Goal: Task Accomplishment & Management: Use online tool/utility

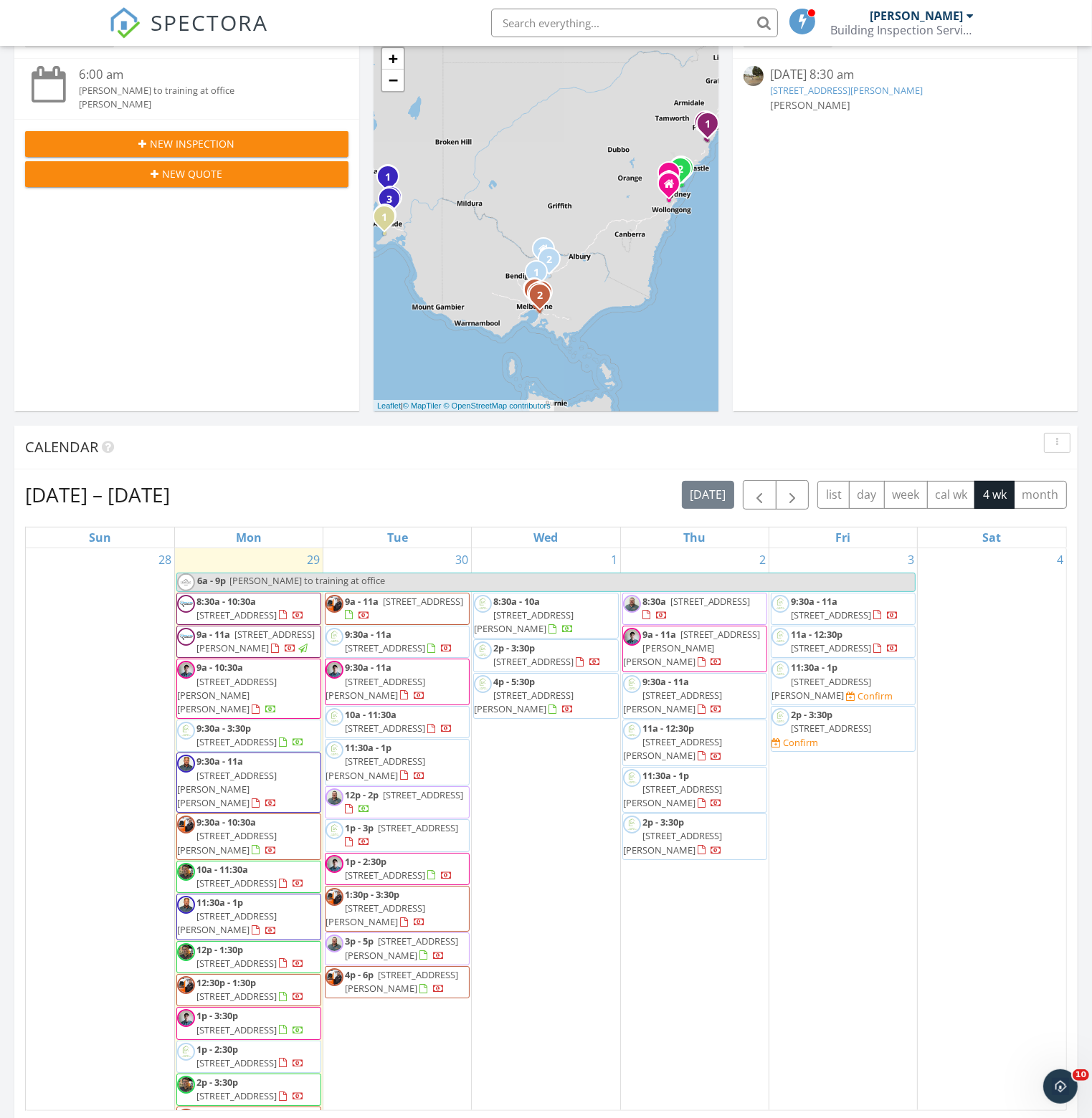
scroll to position [215, 0]
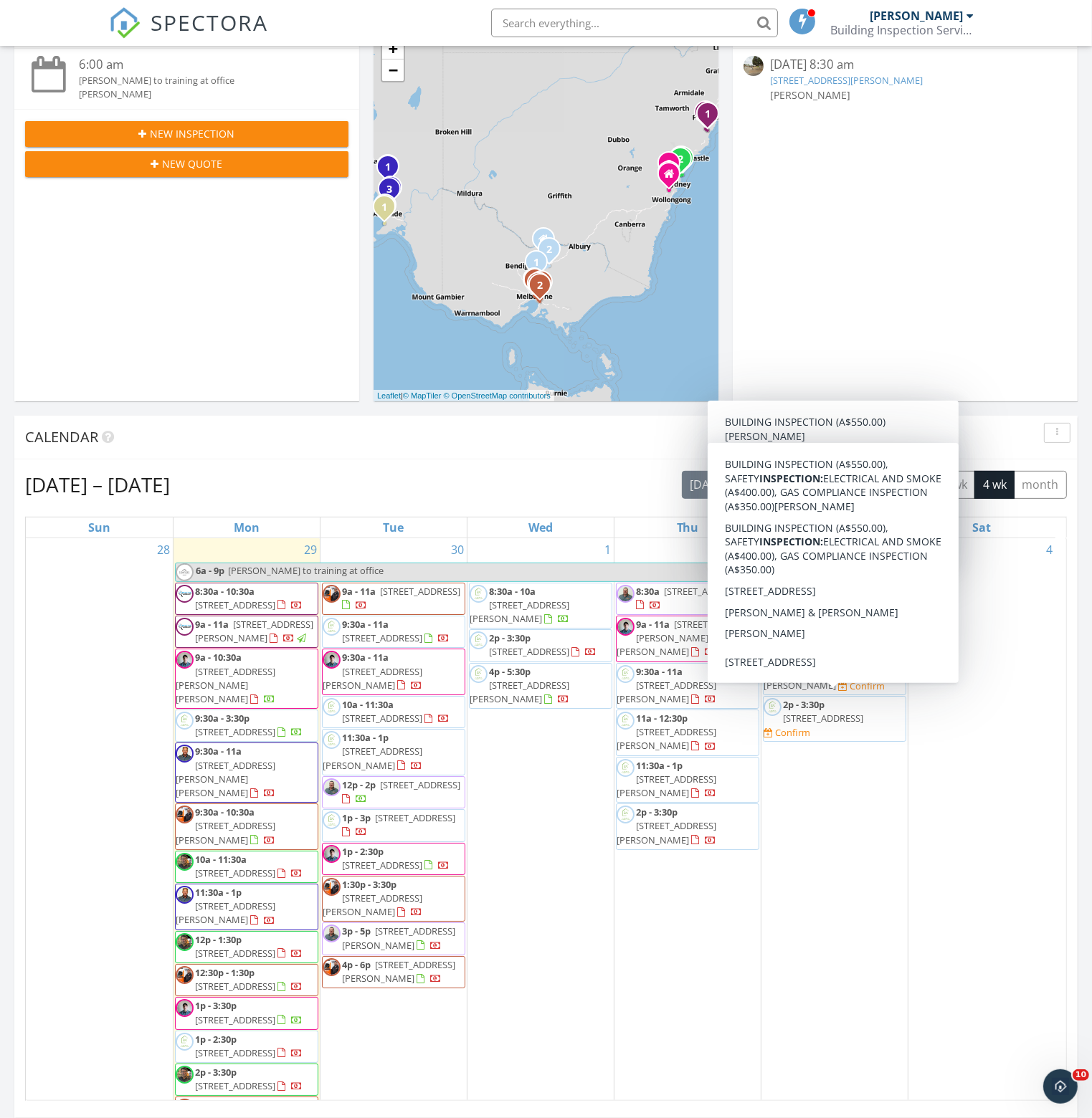
click at [658, 906] on div "2 8:30a [STREET_ADDRESS] 9a - 11a [STREET_ADDRESS][PERSON_NAME][PERSON_NAME] 9:…" at bounding box center [687, 892] width 147 height 706
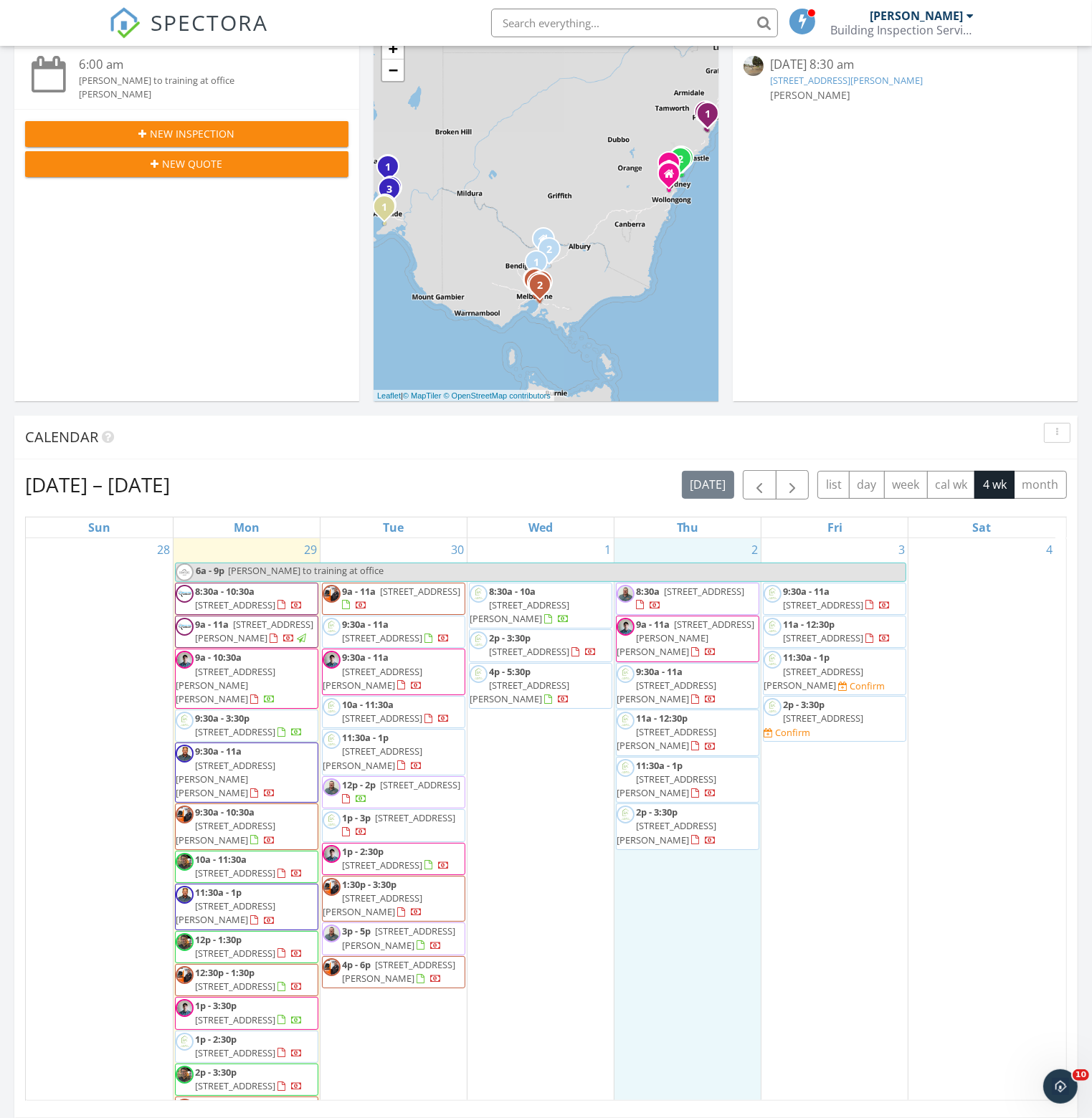
scroll to position [0, 0]
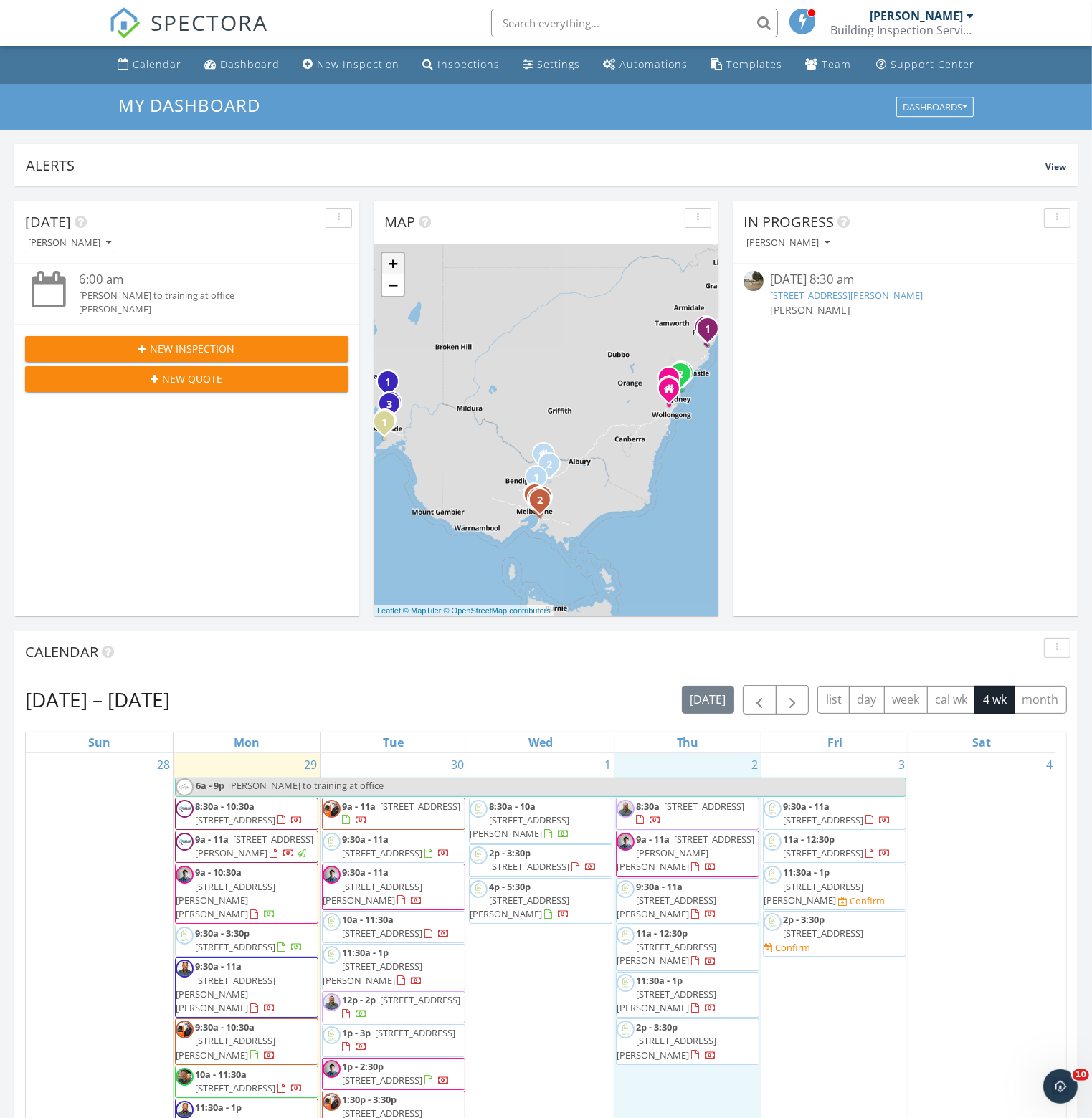
click at [393, 268] on link "+" at bounding box center [392, 264] width 22 height 22
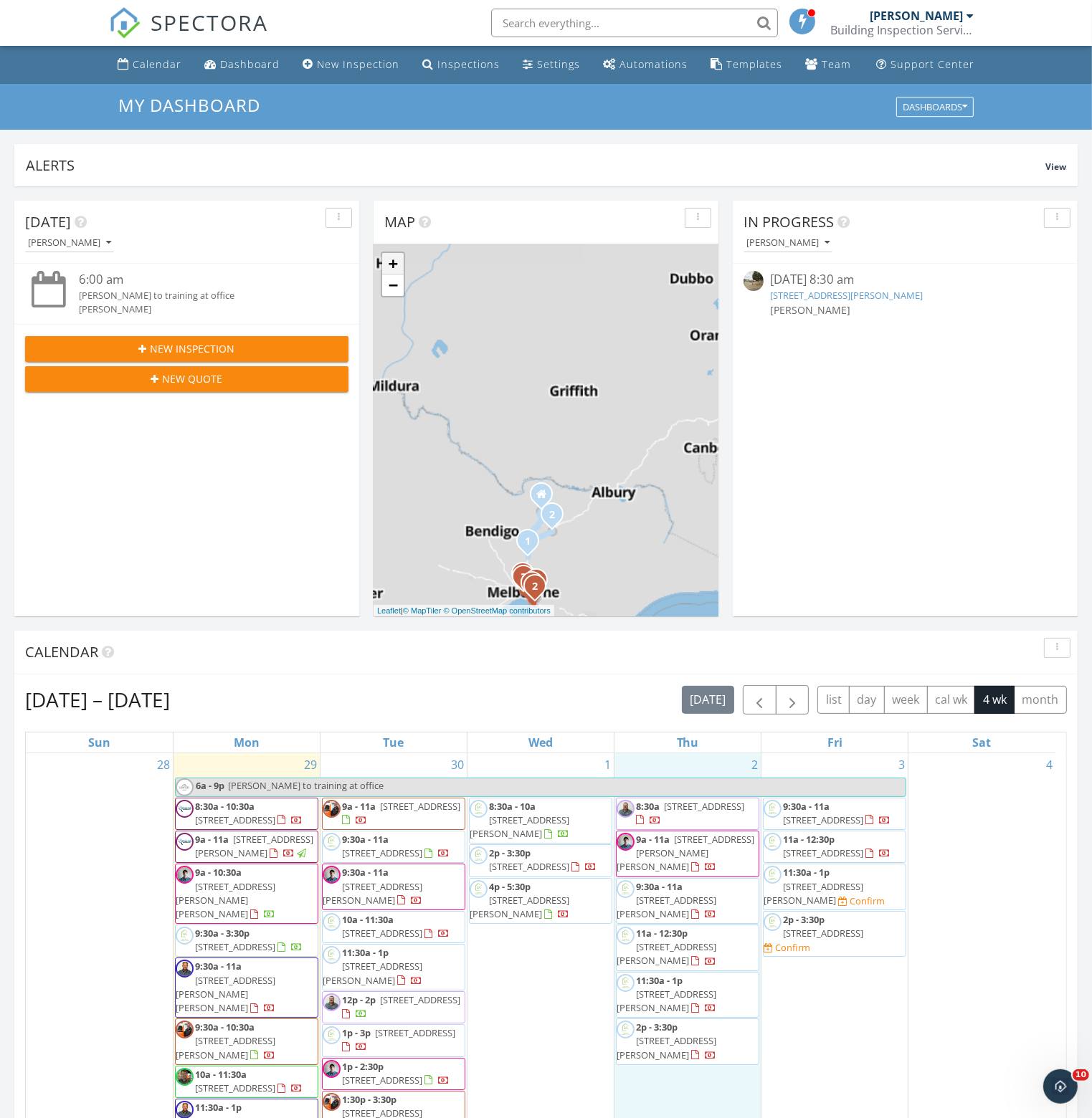
click at [393, 268] on link "+" at bounding box center [392, 264] width 22 height 22
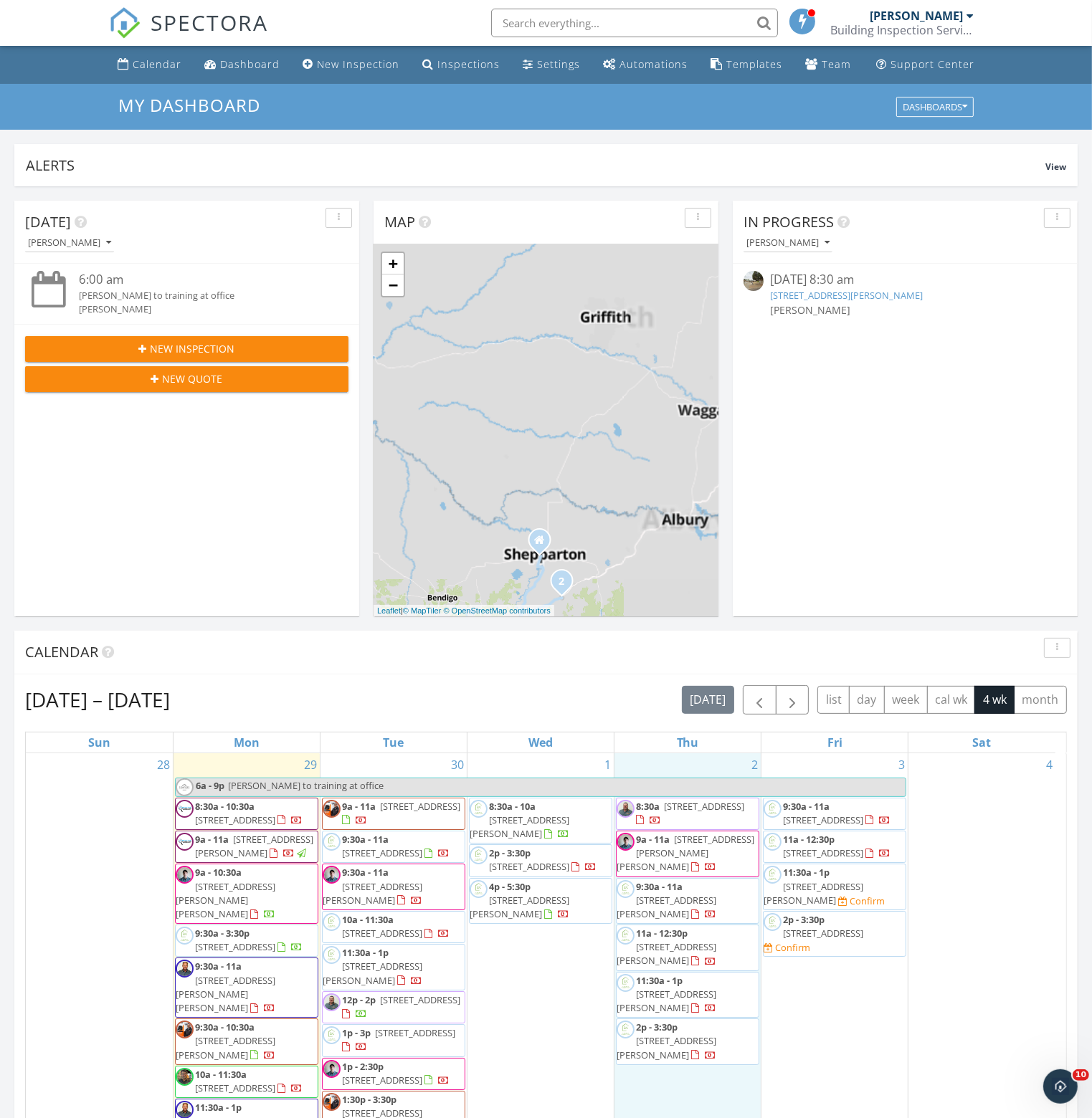
drag, startPoint x: 577, startPoint y: 468, endPoint x: 588, endPoint y: 314, distance: 154.4
click at [588, 317] on div "1 2 1 2 3 1 2 3 4 1 1 2 3 1 2 1 2 + − Goulburn Valley Freeway, Hume Freeway, Hi…" at bounding box center [546, 430] width 344 height 372
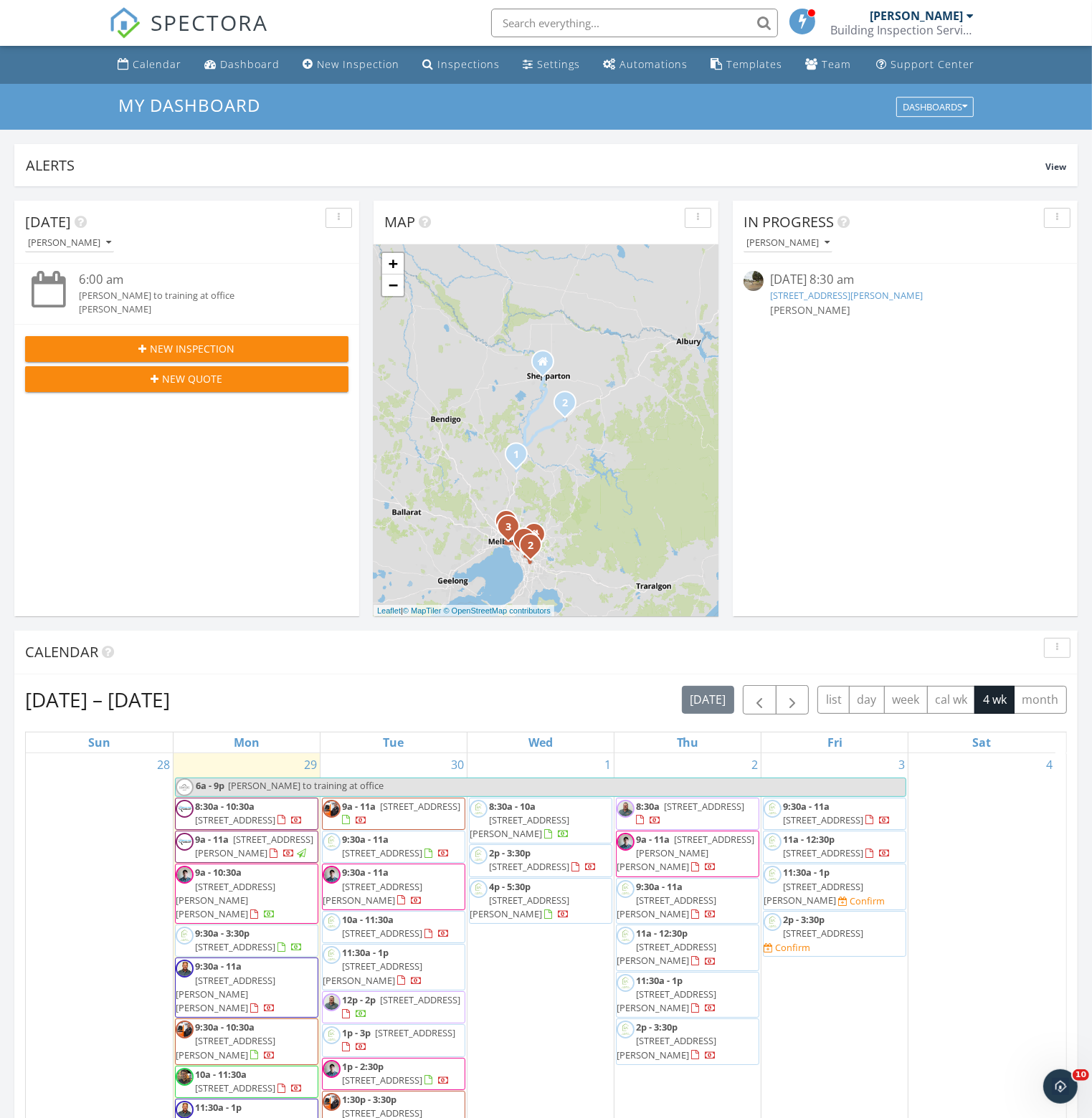
drag, startPoint x: 607, startPoint y: 518, endPoint x: 585, endPoint y: 476, distance: 47.4
click at [598, 495] on div "1 2 1 2 3 1 2 3 4 1 1 2 3 1 2 1 2 + − Goulburn Valley Freeway, Hume Freeway, Hi…" at bounding box center [546, 430] width 344 height 372
click at [390, 260] on link "+" at bounding box center [392, 264] width 22 height 22
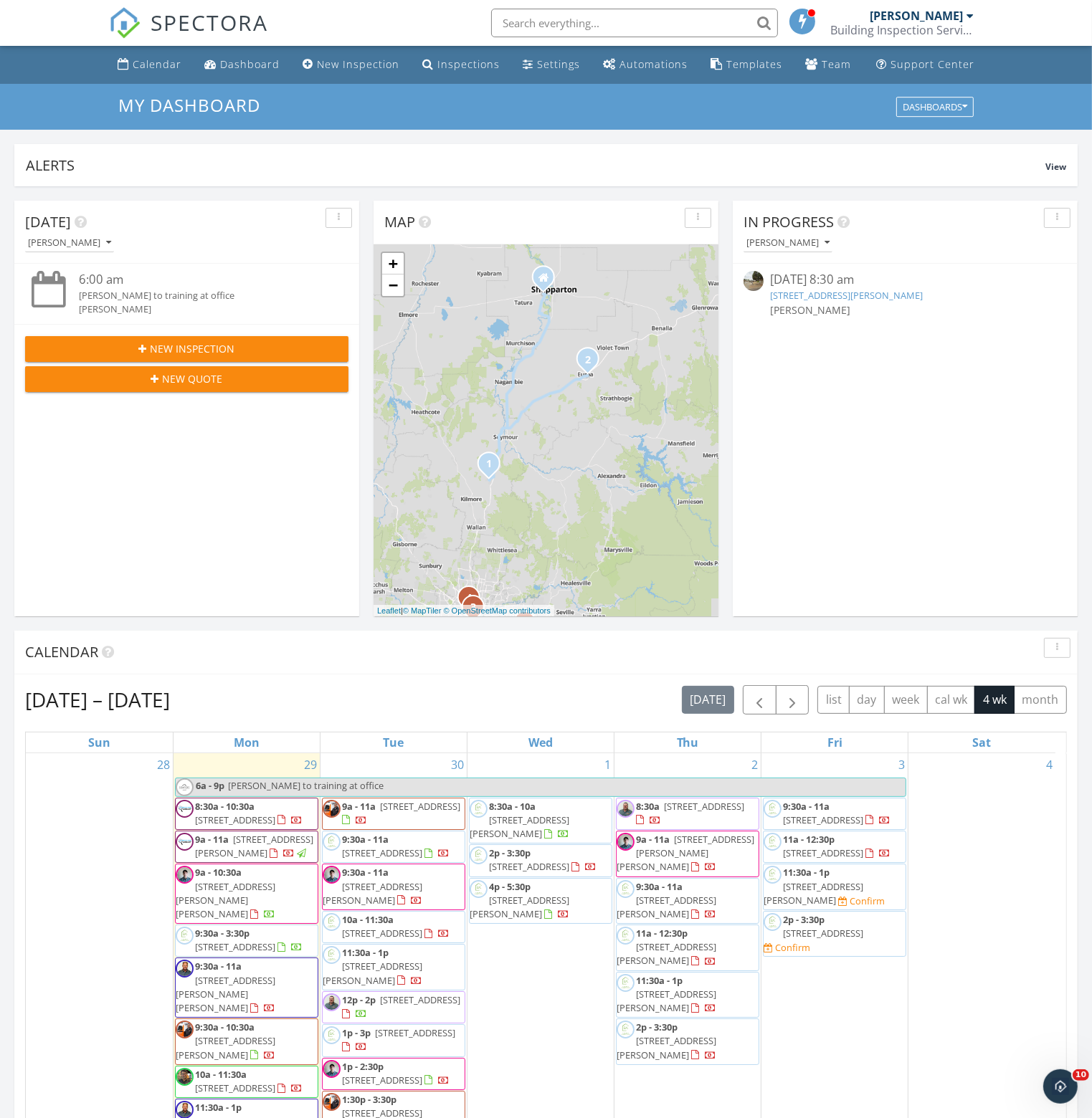
drag, startPoint x: 594, startPoint y: 520, endPoint x: 605, endPoint y: 394, distance: 126.5
click at [605, 394] on div "1 2 1 2 3 1 2 3 4 1 1 2 3 1 2 1 2 + − Goulburn Valley Freeway, Hume Freeway, Hi…" at bounding box center [546, 430] width 344 height 372
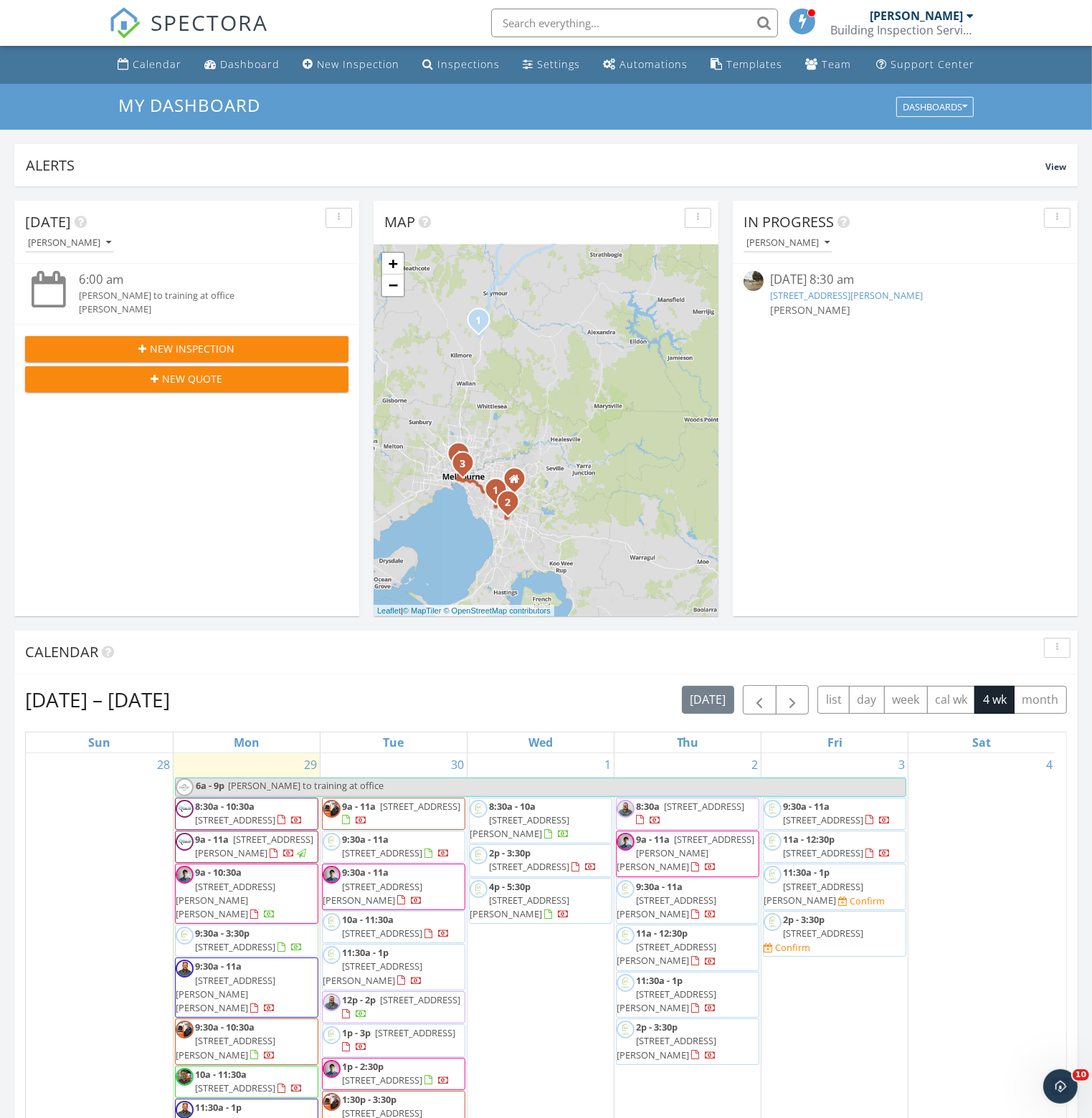
drag, startPoint x: 659, startPoint y: 542, endPoint x: 644, endPoint y: 489, distance: 55.1
click at [644, 489] on div "1 2 1 2 3 1 2 3 4 1 1 2 3 1 2 1 2 + − Goulburn Valley Freeway, Hume Freeway, Hi…" at bounding box center [546, 430] width 344 height 372
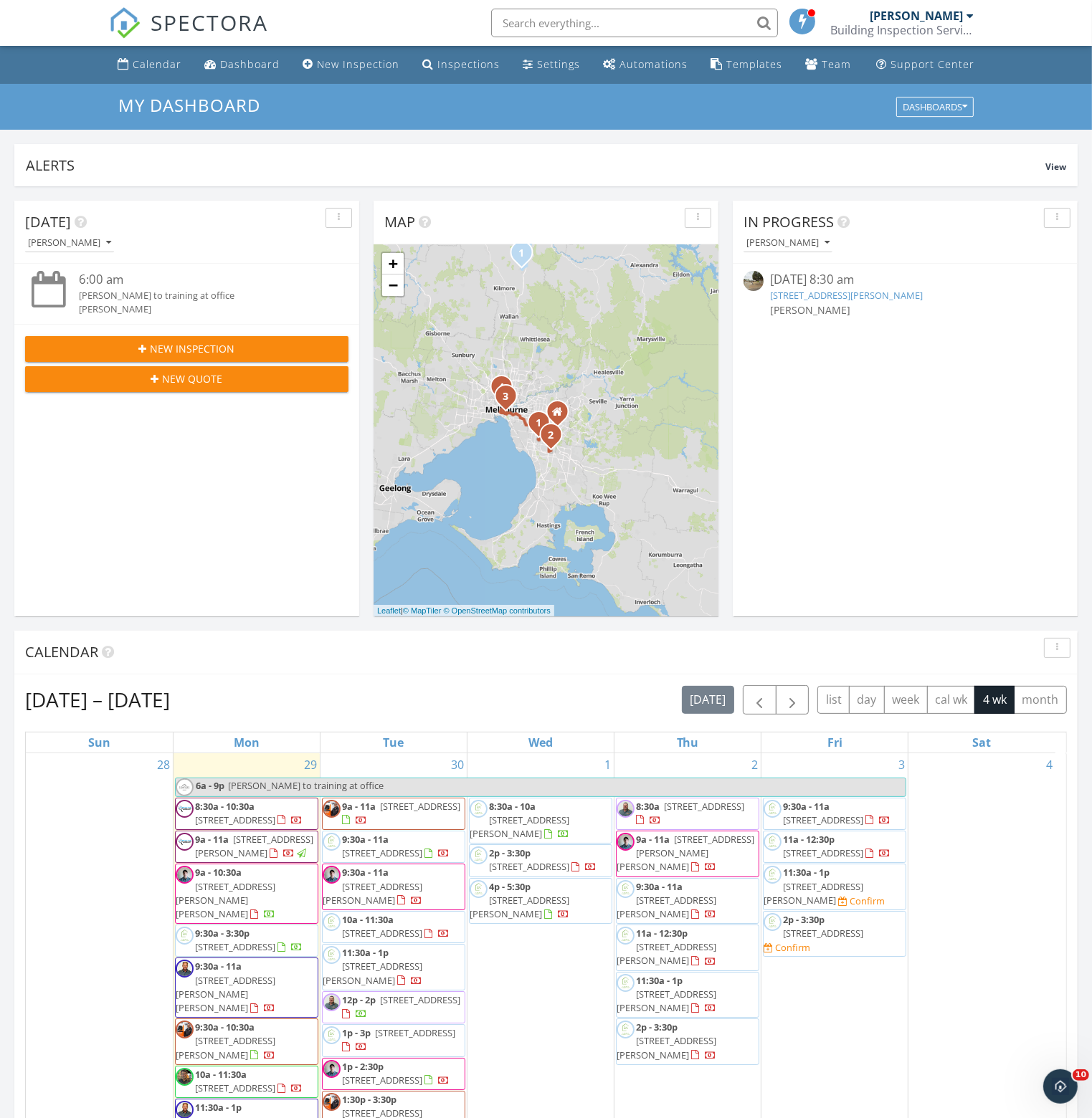
drag, startPoint x: 613, startPoint y: 490, endPoint x: 661, endPoint y: 419, distance: 85.7
click at [661, 419] on div "1 2 1 2 3 1 2 3 4 1 1 2 3 1 2 1 2 + − Goulburn Valley Freeway, Hume Freeway, Hi…" at bounding box center [546, 430] width 344 height 372
click at [129, 29] on img at bounding box center [125, 23] width 31 height 31
click at [143, 66] on div "Calendar" at bounding box center [157, 64] width 49 height 14
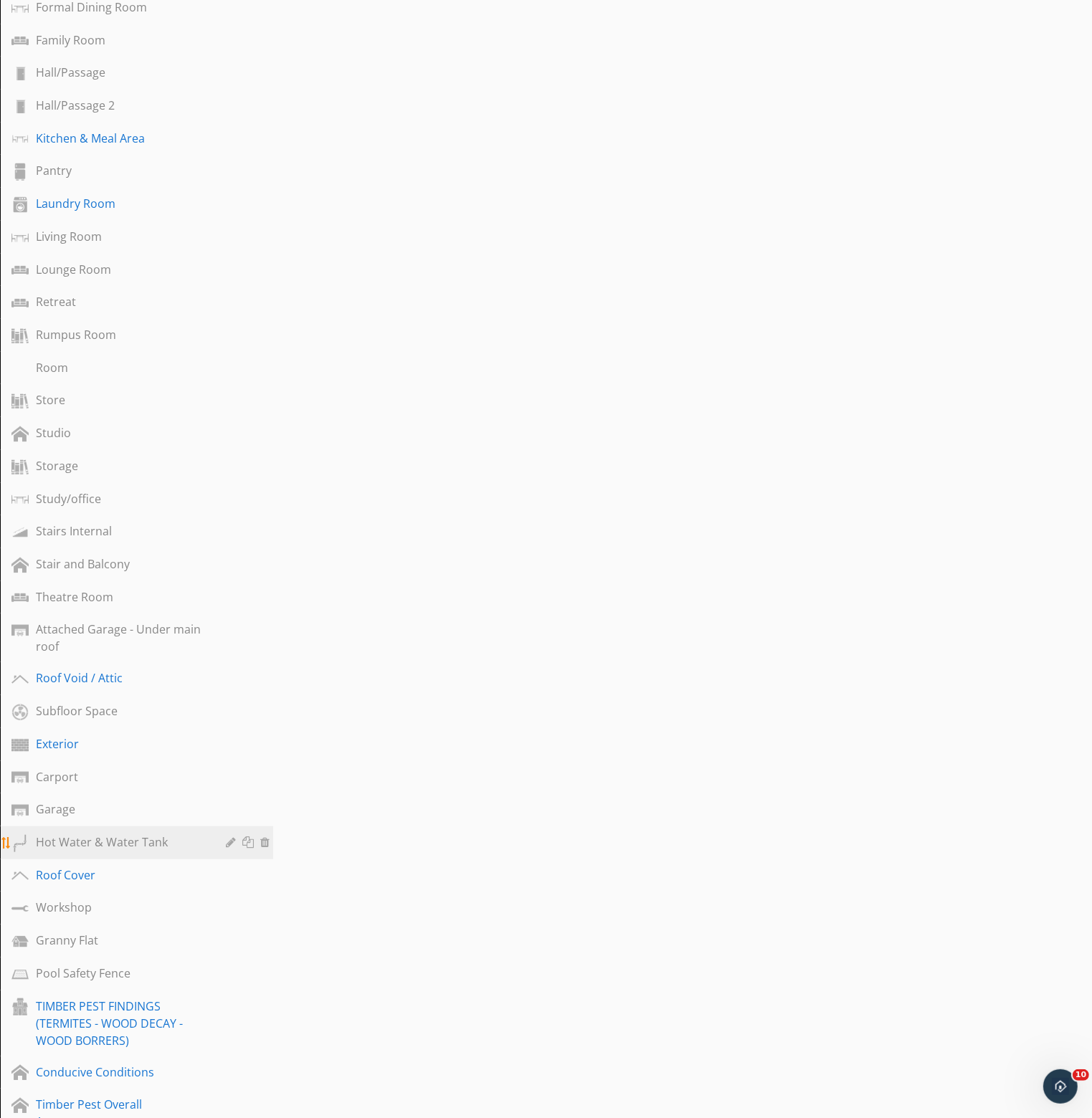
scroll to position [1004, 0]
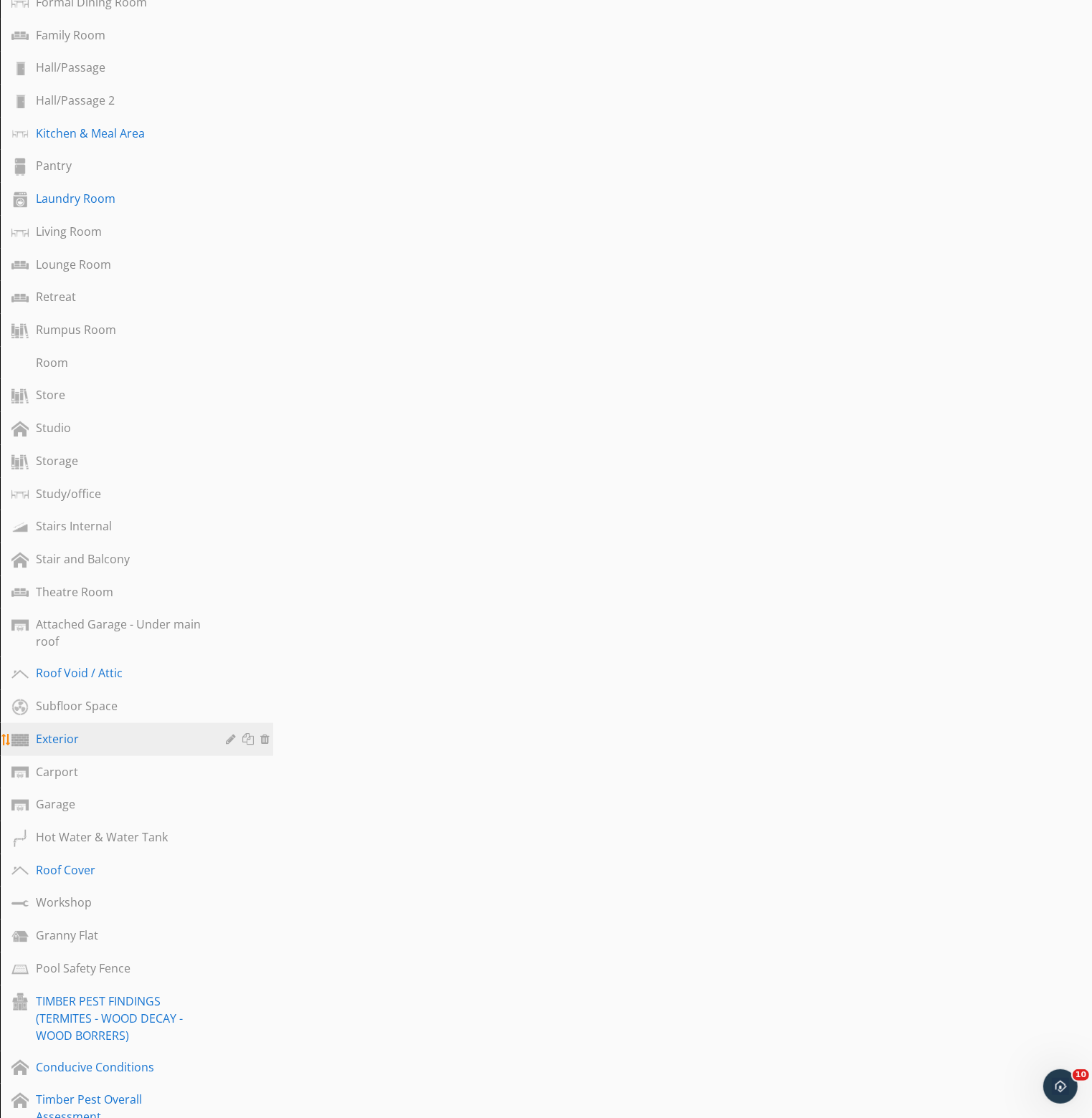
click at [64, 730] on div "Exterior" at bounding box center [120, 739] width 169 height 17
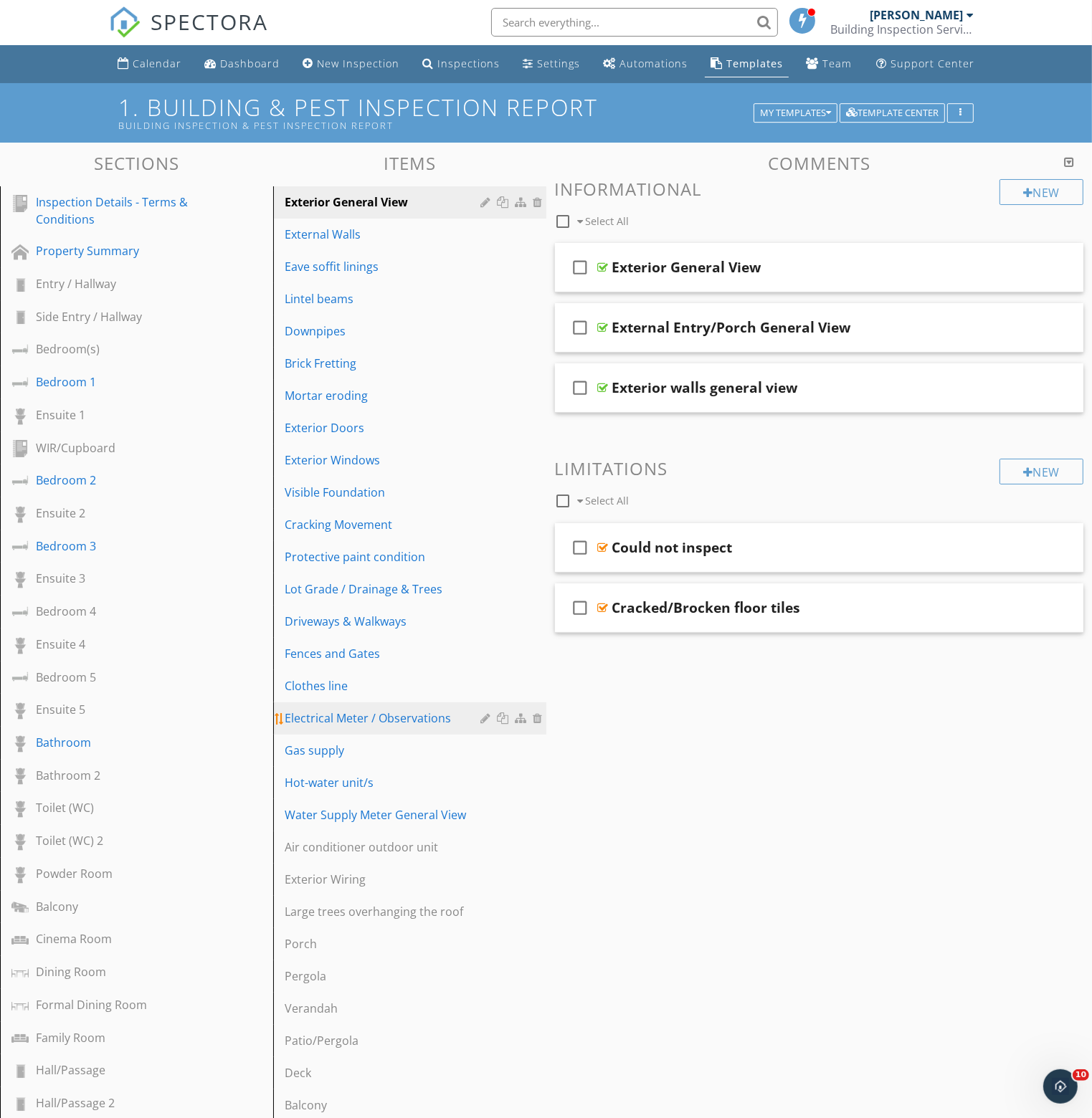
scroll to position [0, 0]
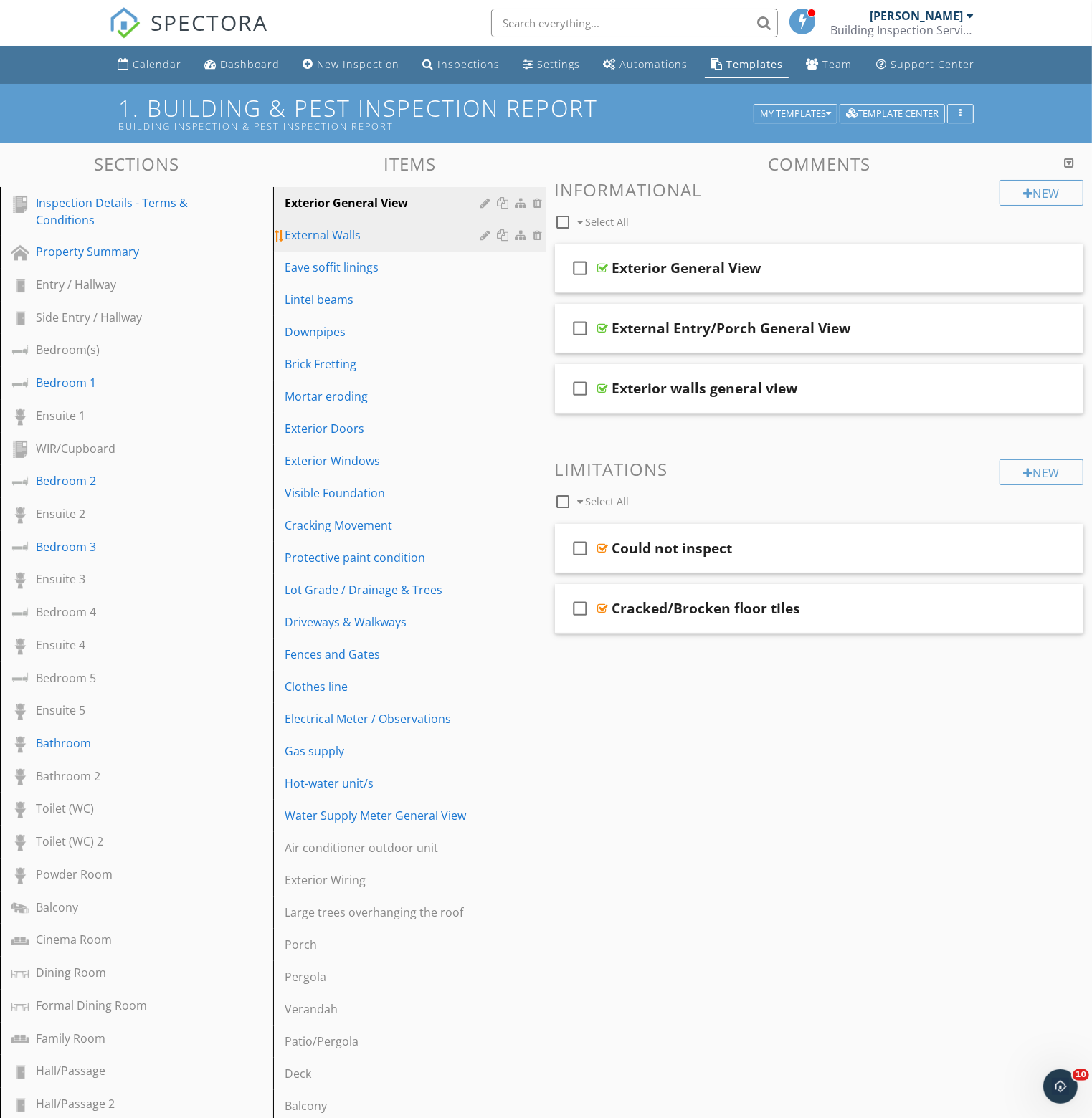
click at [337, 233] on div "External Walls" at bounding box center [384, 235] width 200 height 17
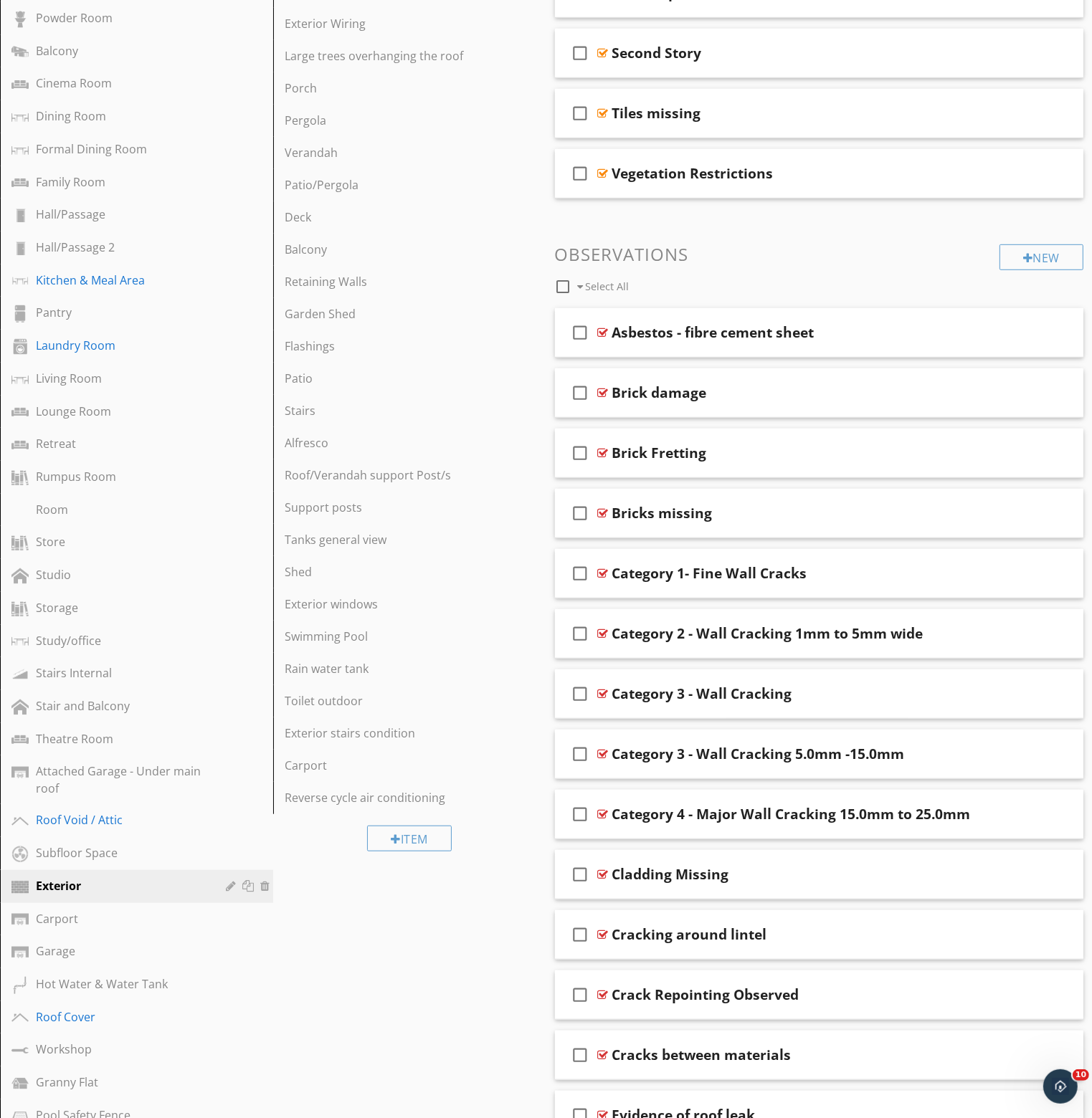
scroll to position [932, 0]
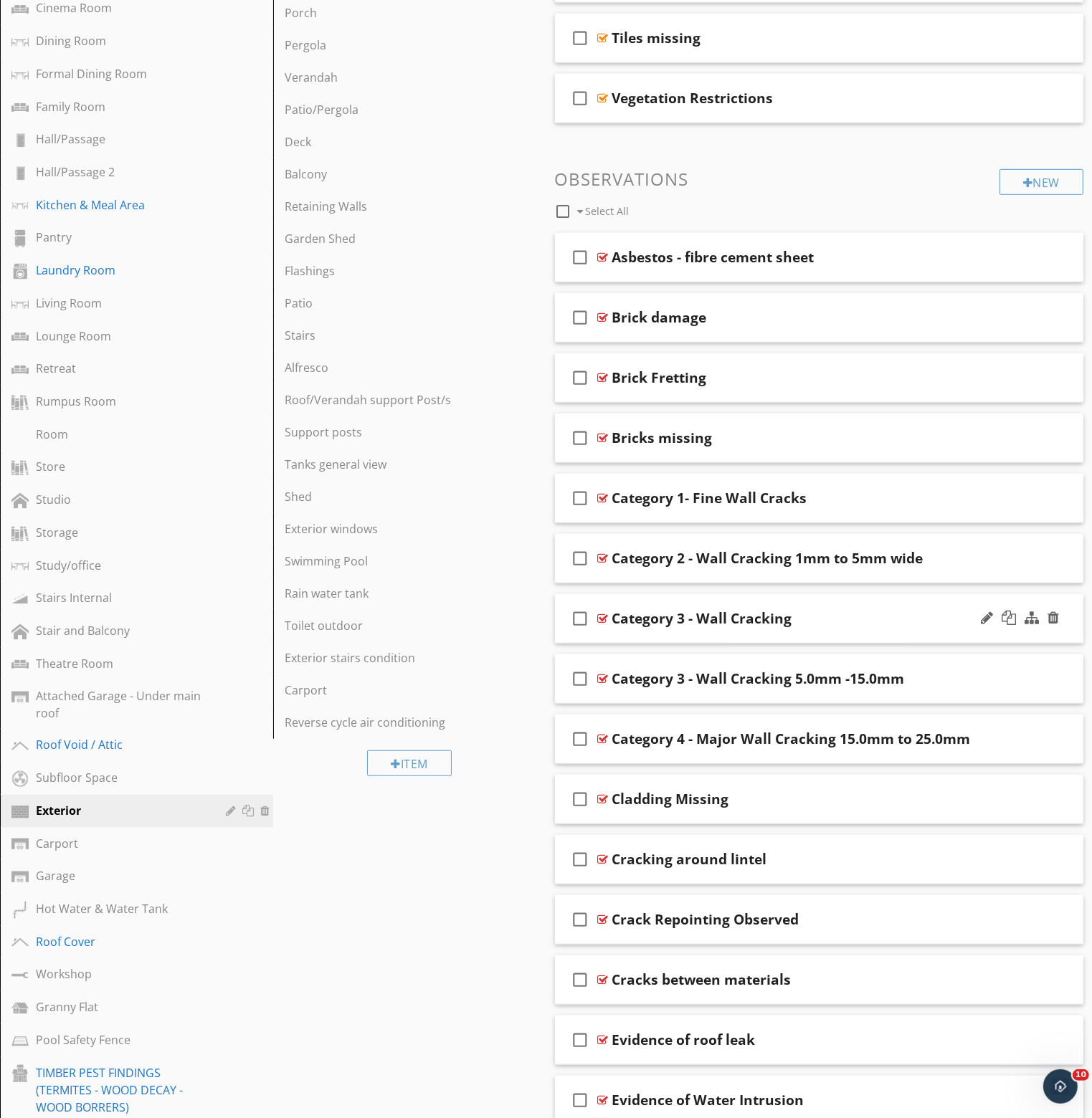
click at [721, 617] on div "Category 3 - Wall Cracking" at bounding box center [702, 618] width 180 height 17
click at [601, 618] on div at bounding box center [603, 618] width 10 height 11
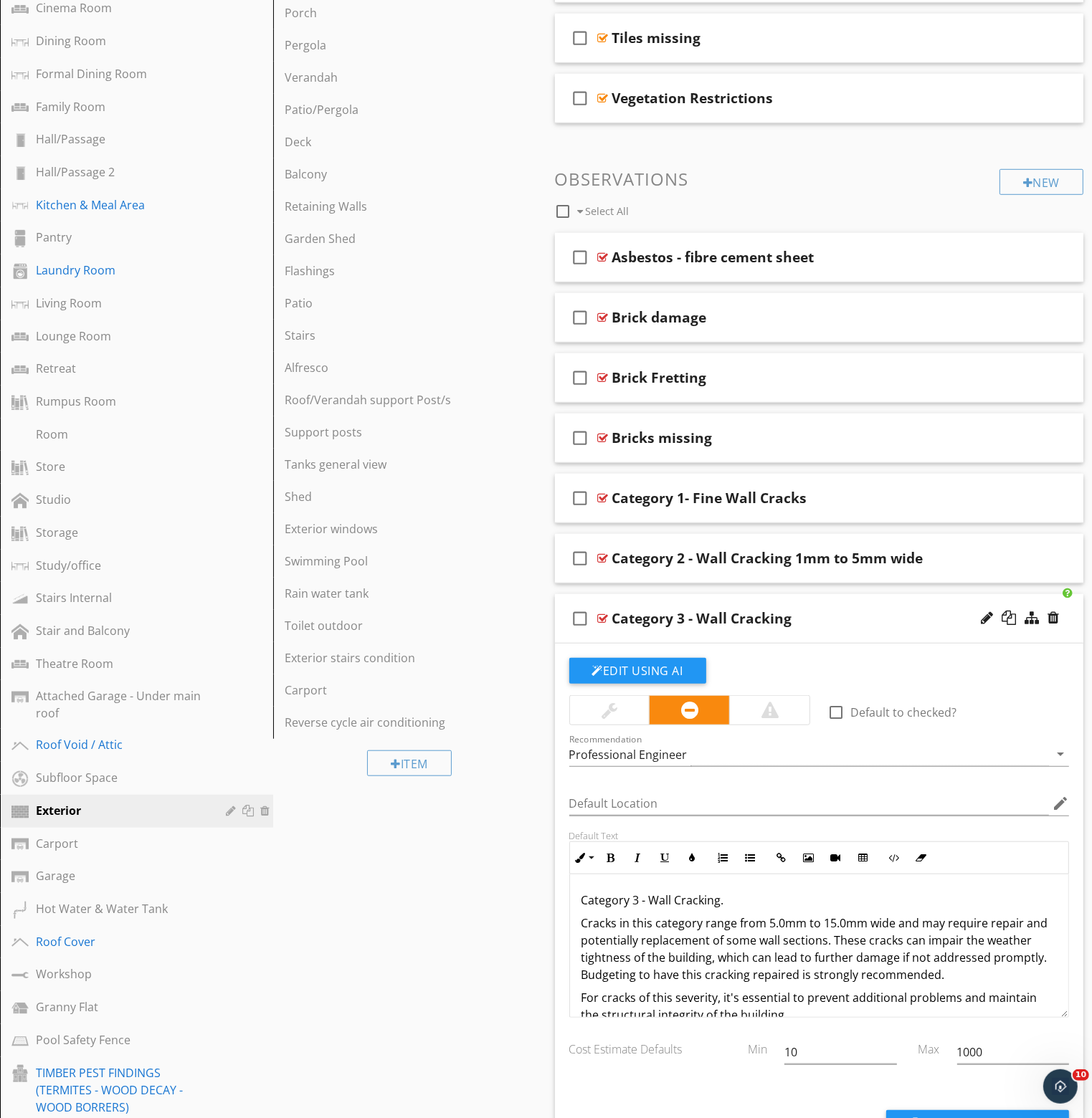
click at [601, 618] on div at bounding box center [603, 618] width 10 height 11
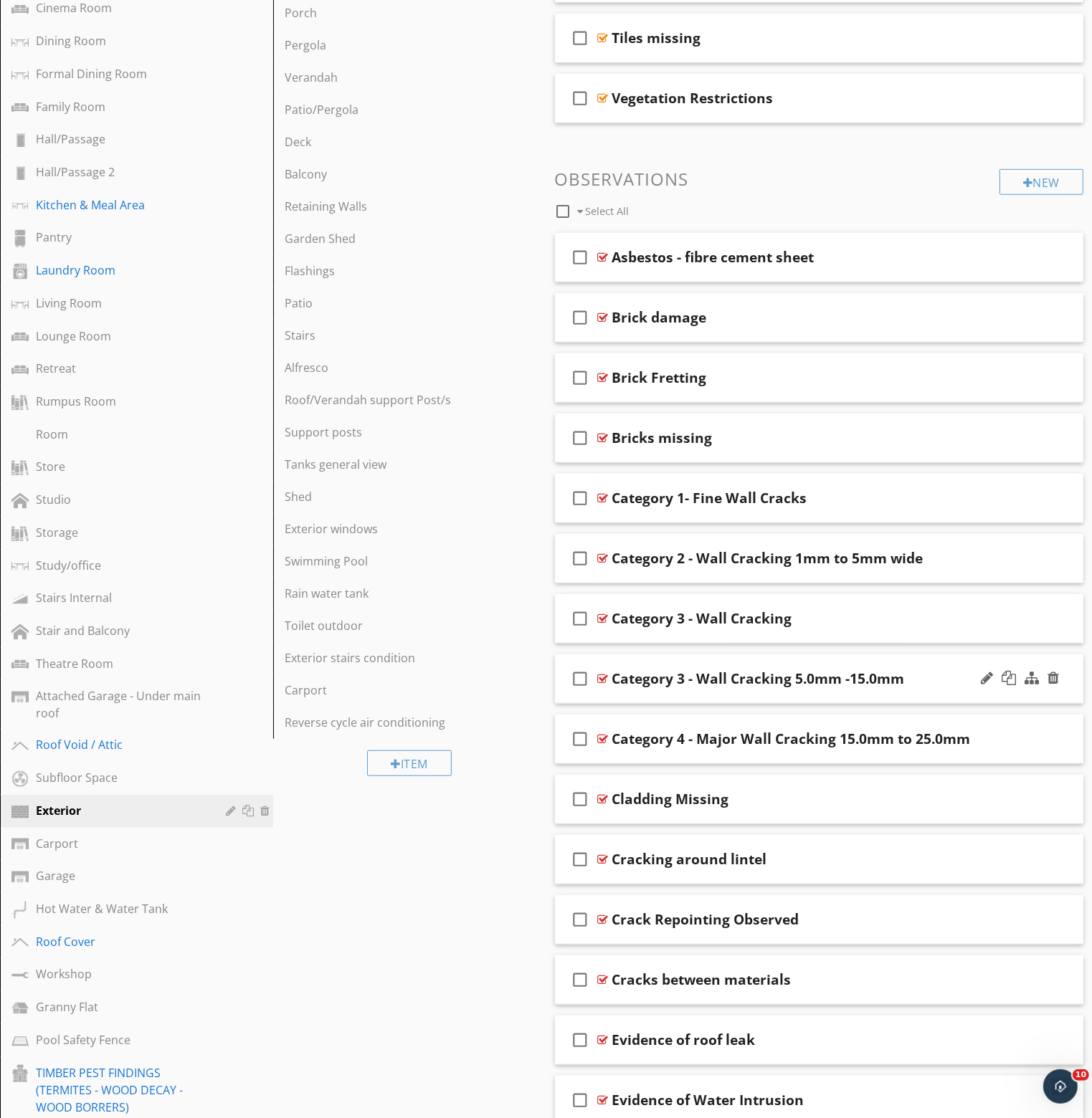
click at [600, 674] on div at bounding box center [603, 678] width 10 height 11
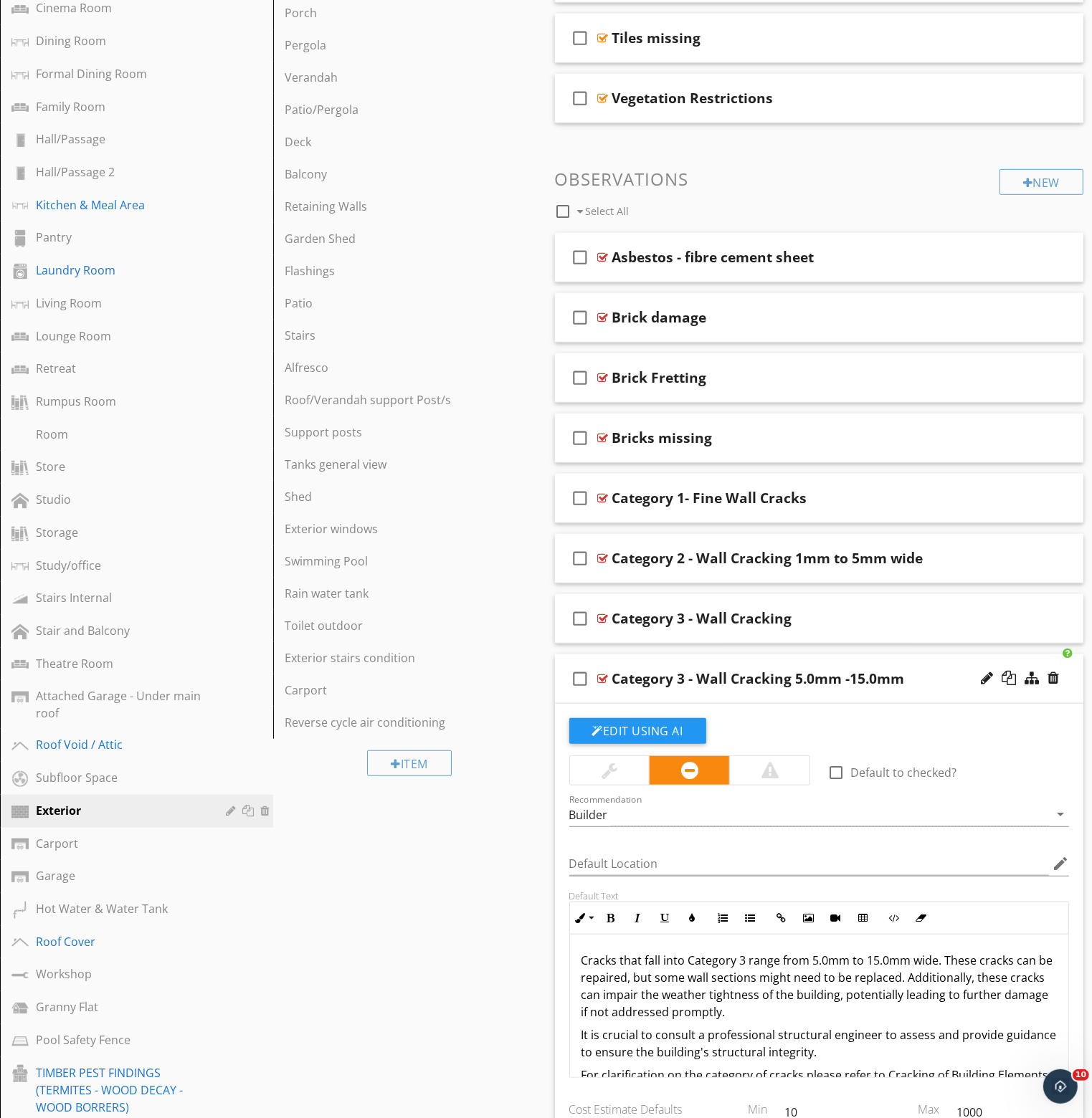
click at [602, 674] on div at bounding box center [603, 678] width 10 height 11
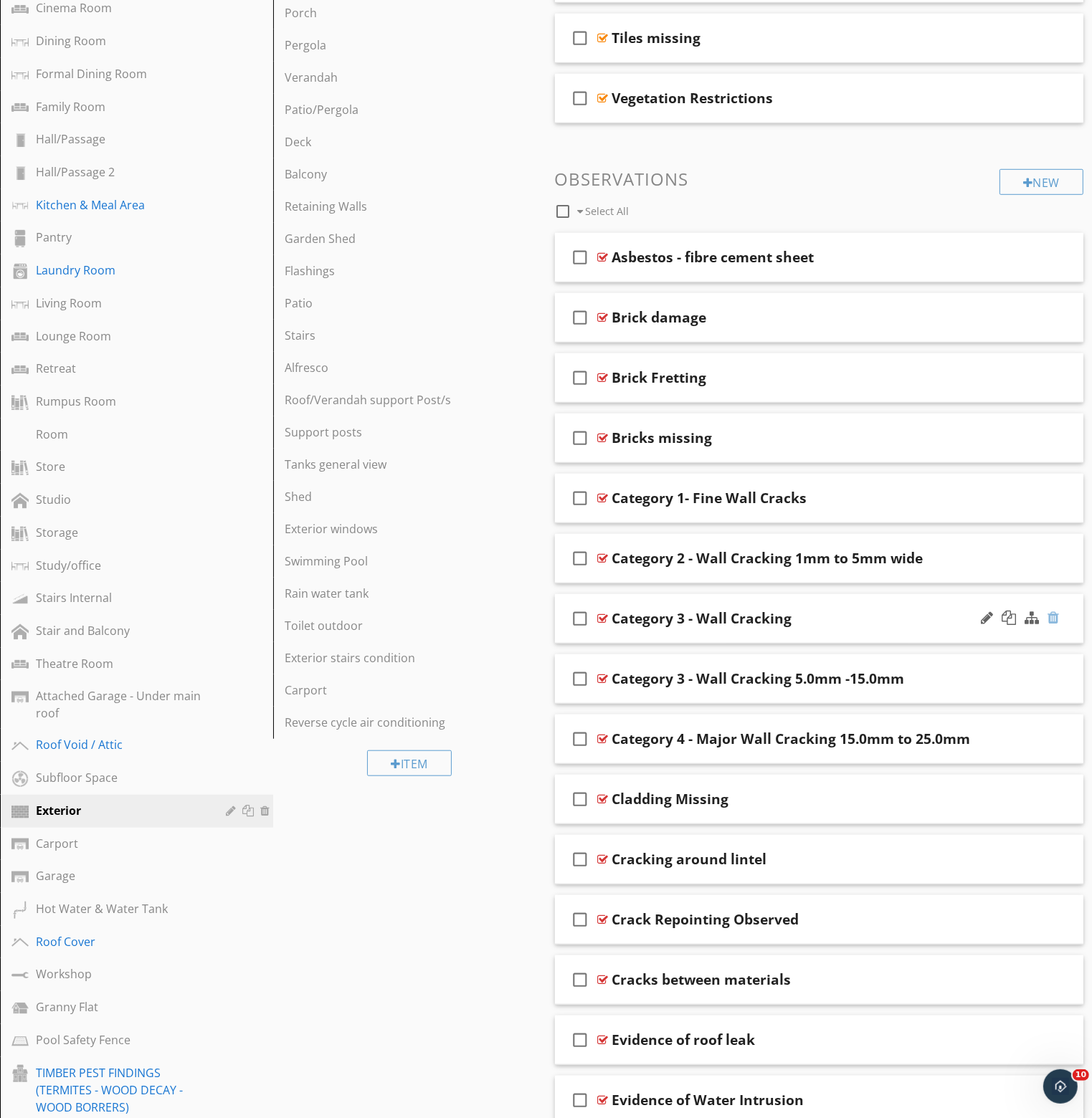
click at [1056, 613] on div at bounding box center [1052, 618] width 11 height 15
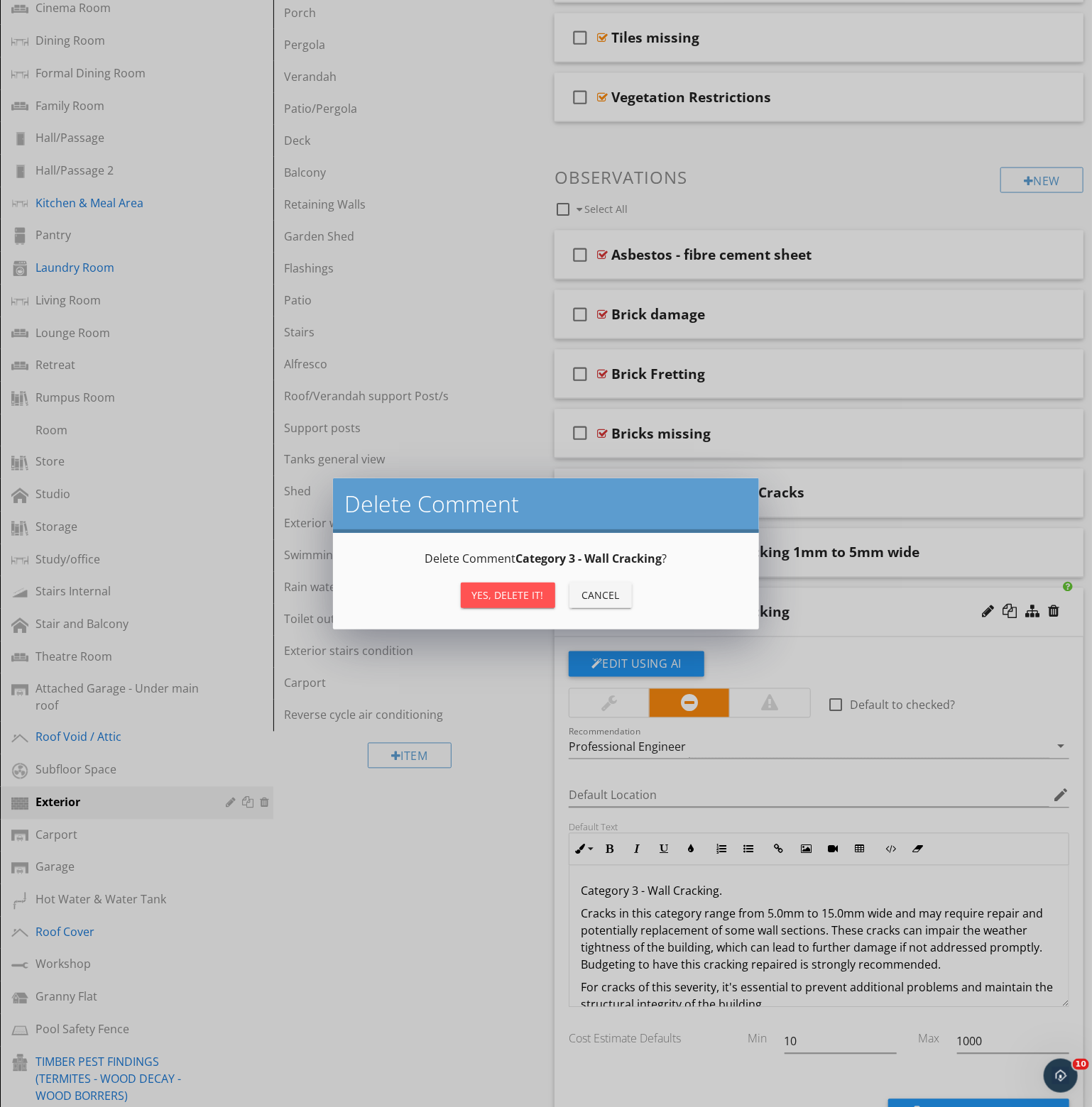
click at [508, 587] on div "Yes, Delete it!" at bounding box center [508, 594] width 71 height 15
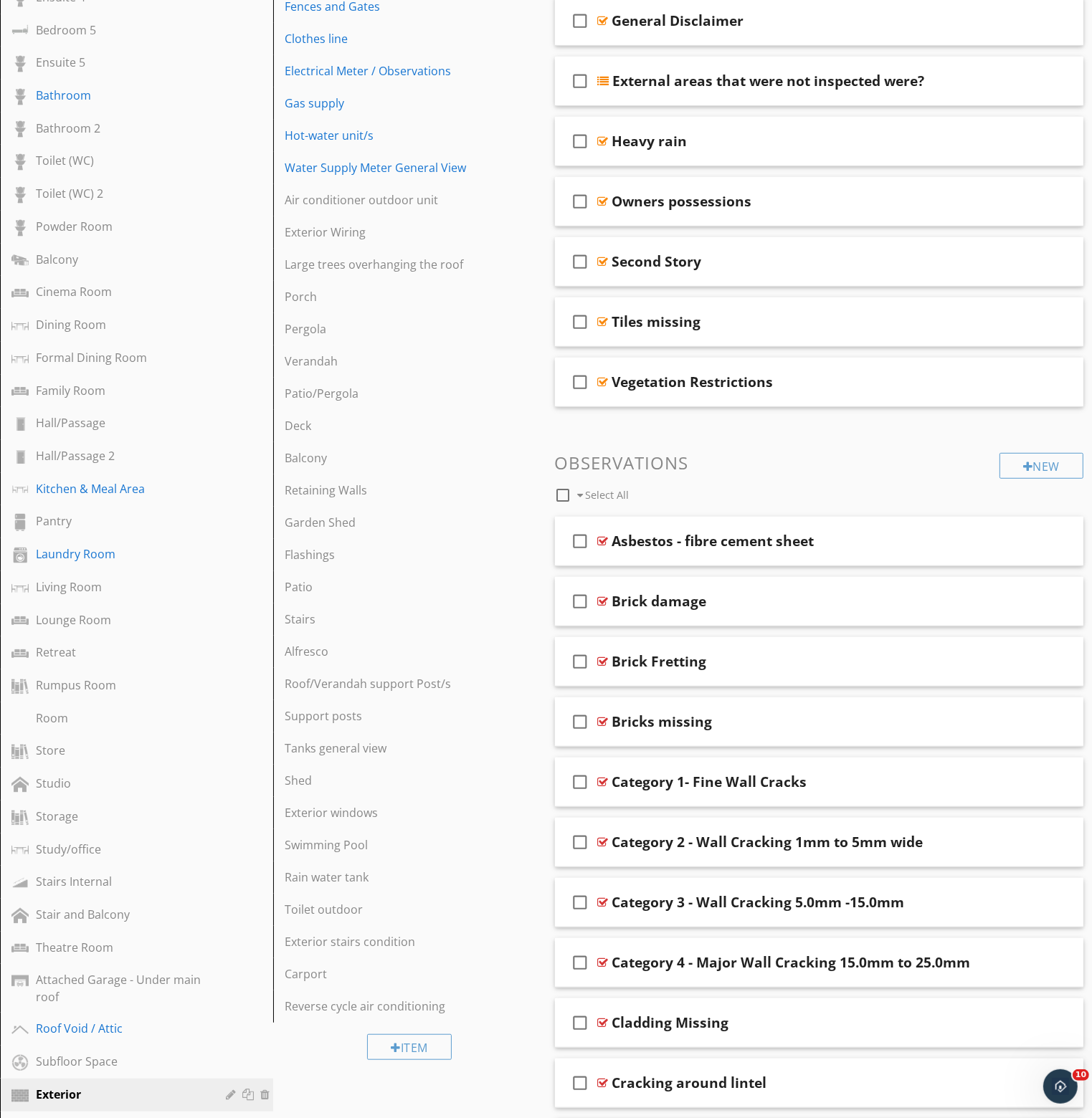
scroll to position [645, 0]
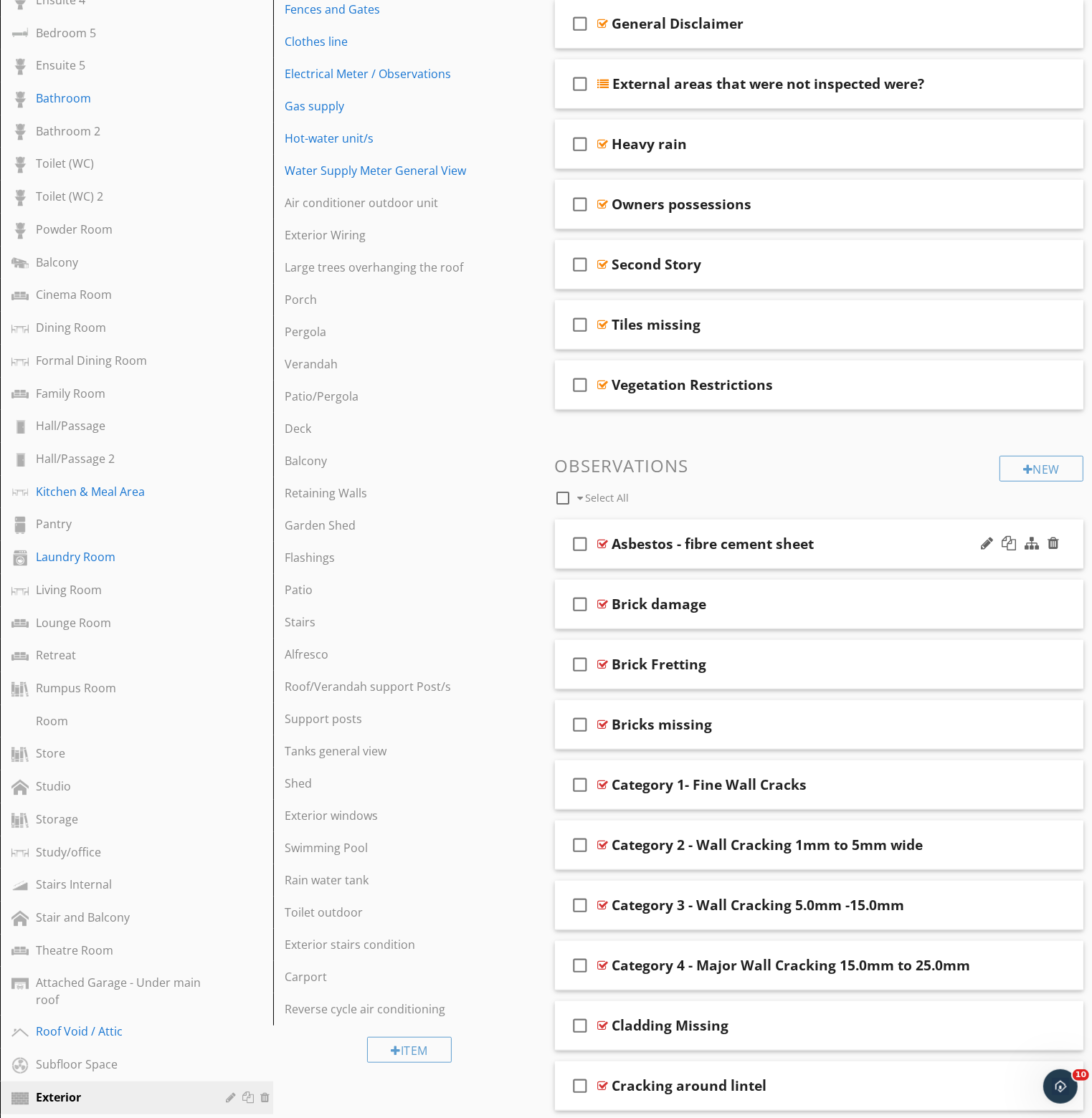
click at [602, 540] on div at bounding box center [603, 544] width 10 height 11
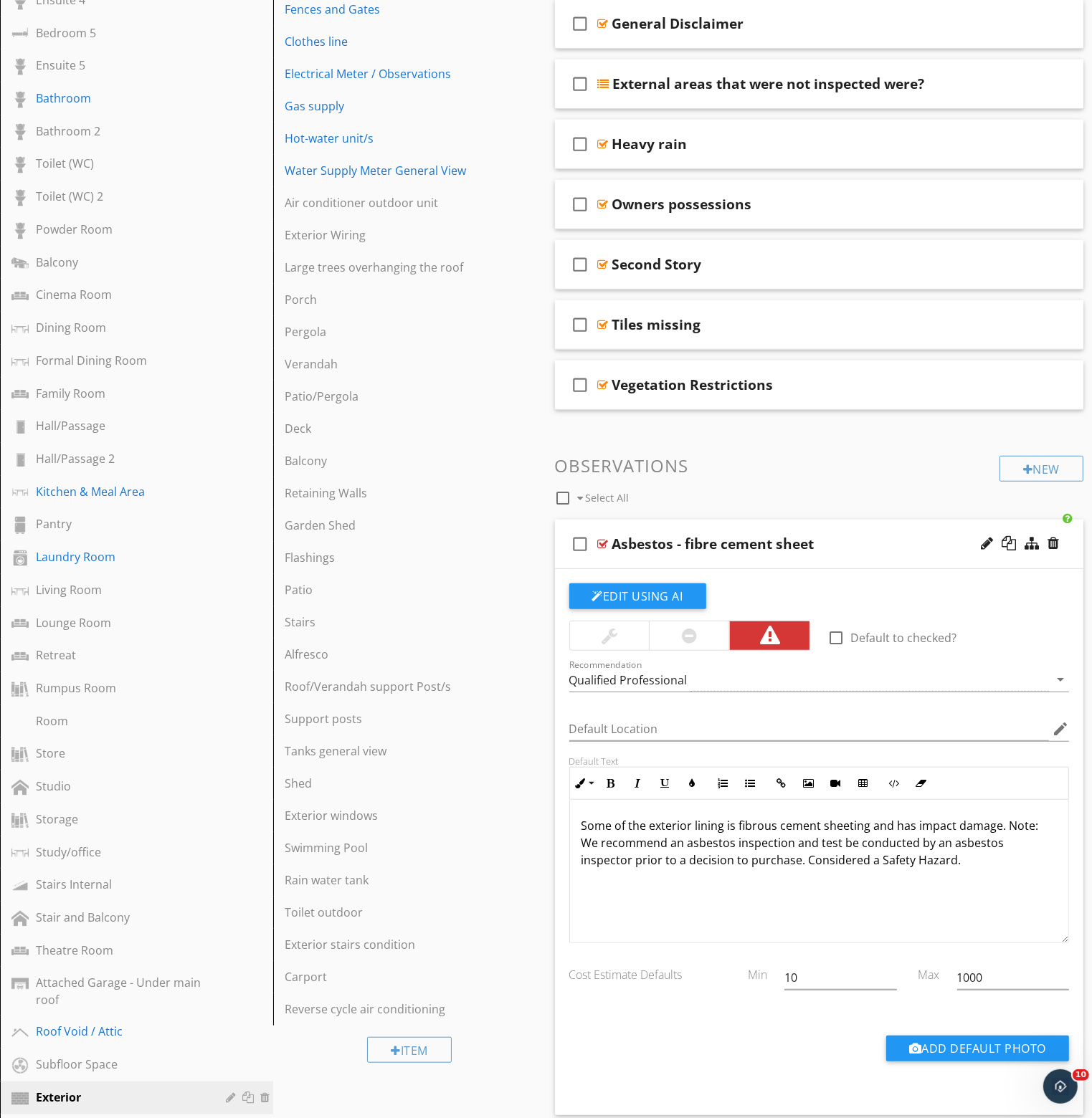
click at [602, 540] on div at bounding box center [603, 544] width 10 height 11
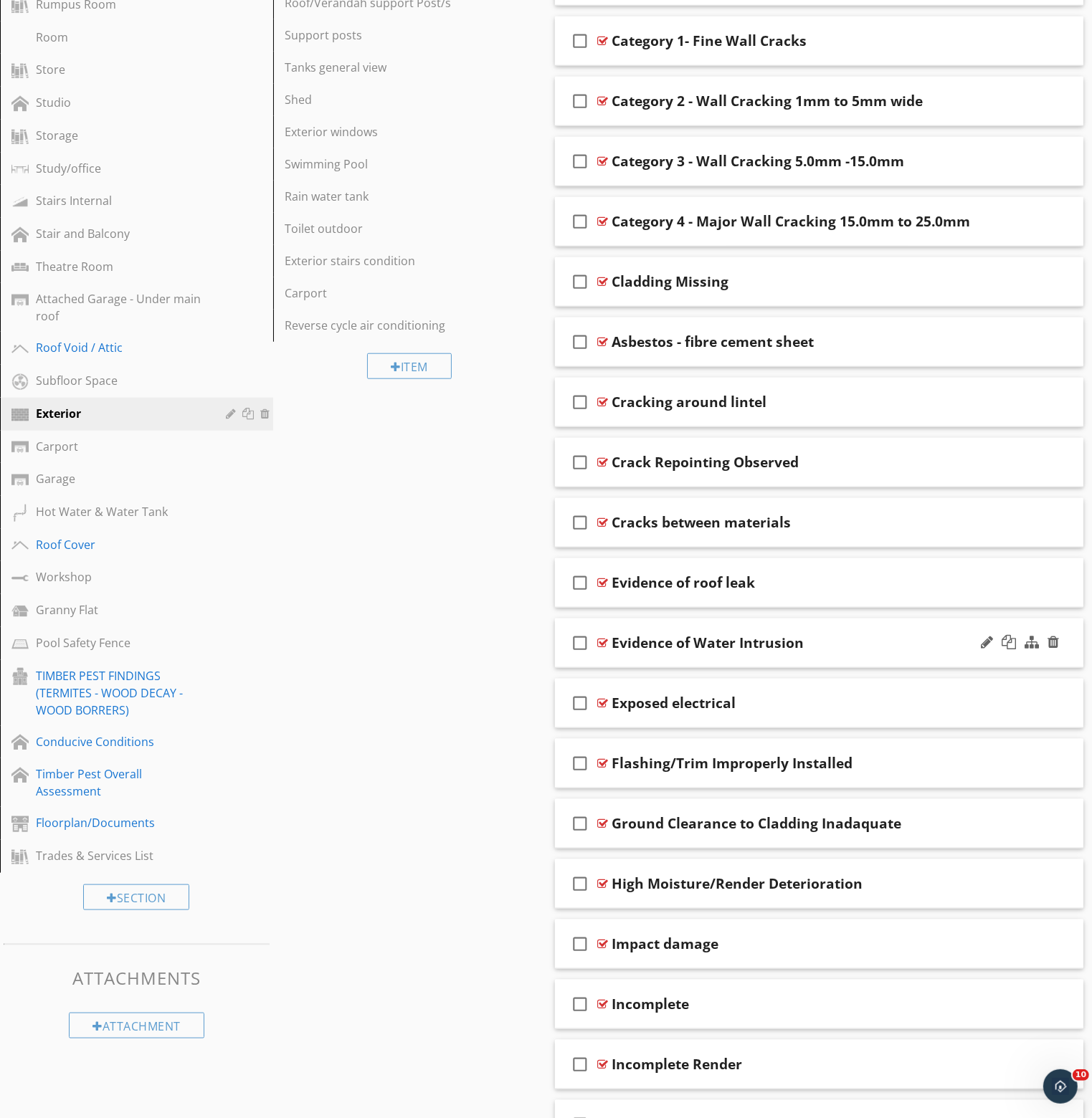
scroll to position [1362, 0]
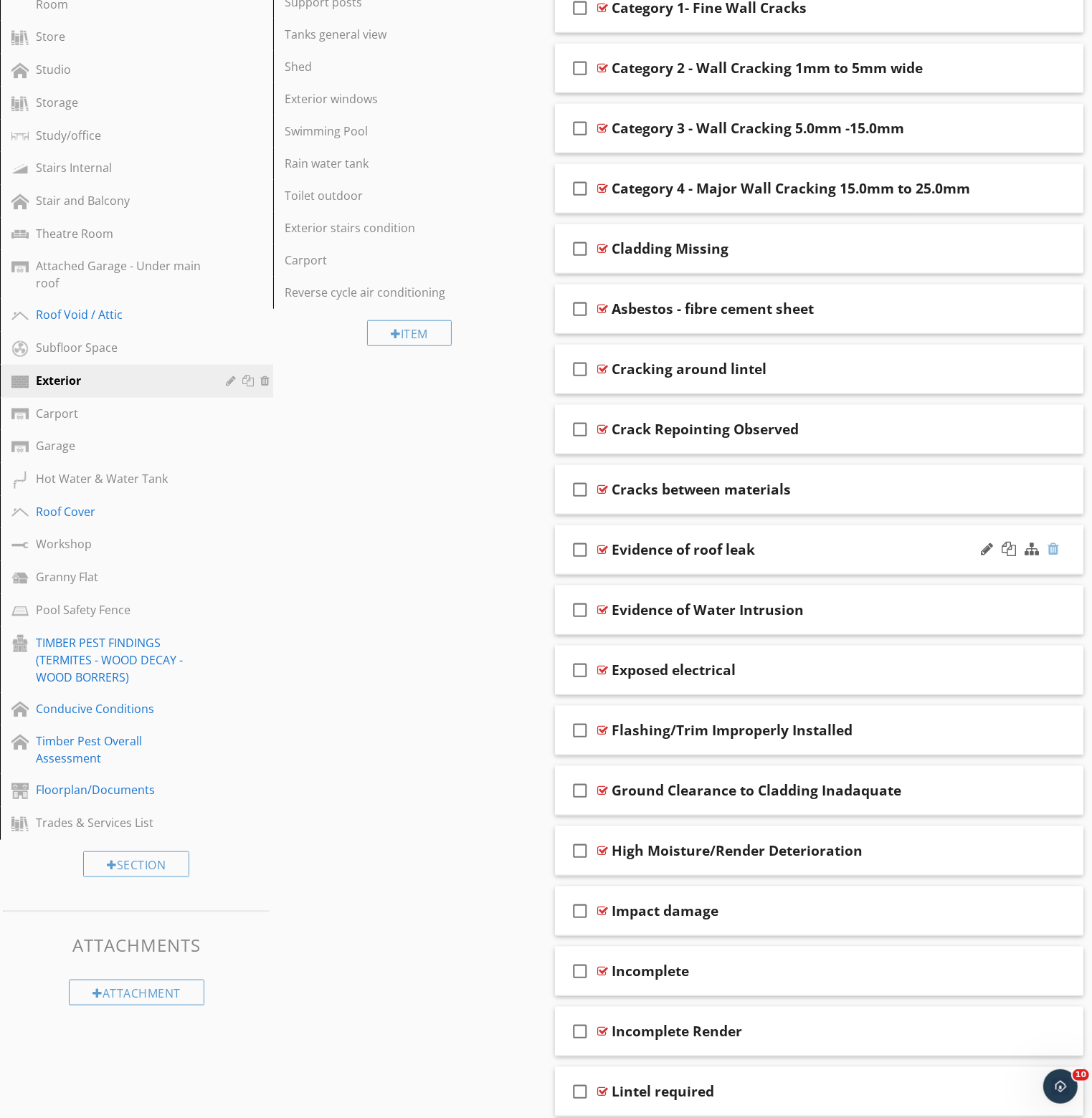
click at [1054, 547] on div at bounding box center [1052, 549] width 11 height 15
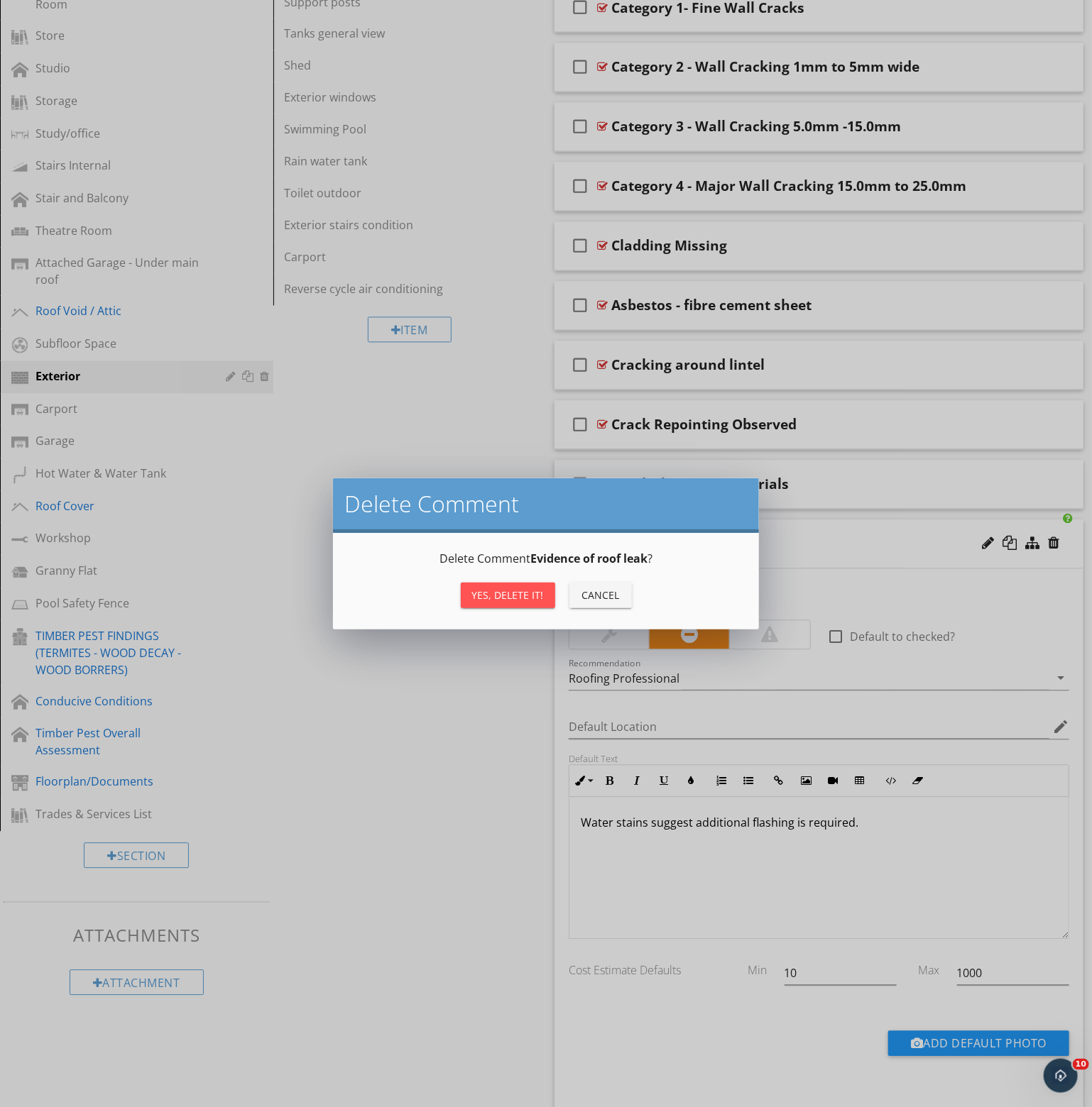
click at [528, 599] on div "Yes, Delete it!" at bounding box center [508, 594] width 71 height 15
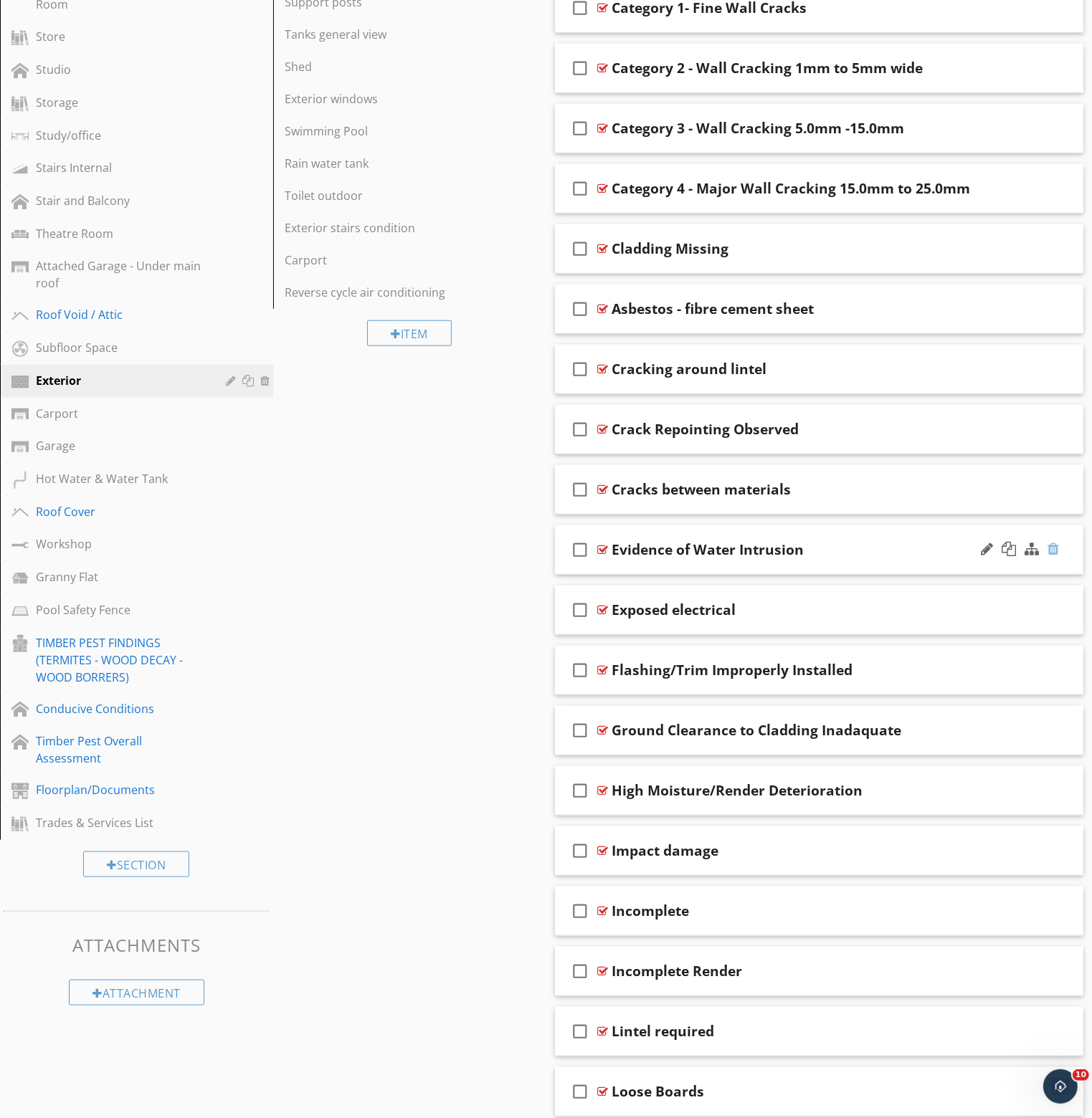
click at [1052, 544] on div at bounding box center [1052, 549] width 11 height 15
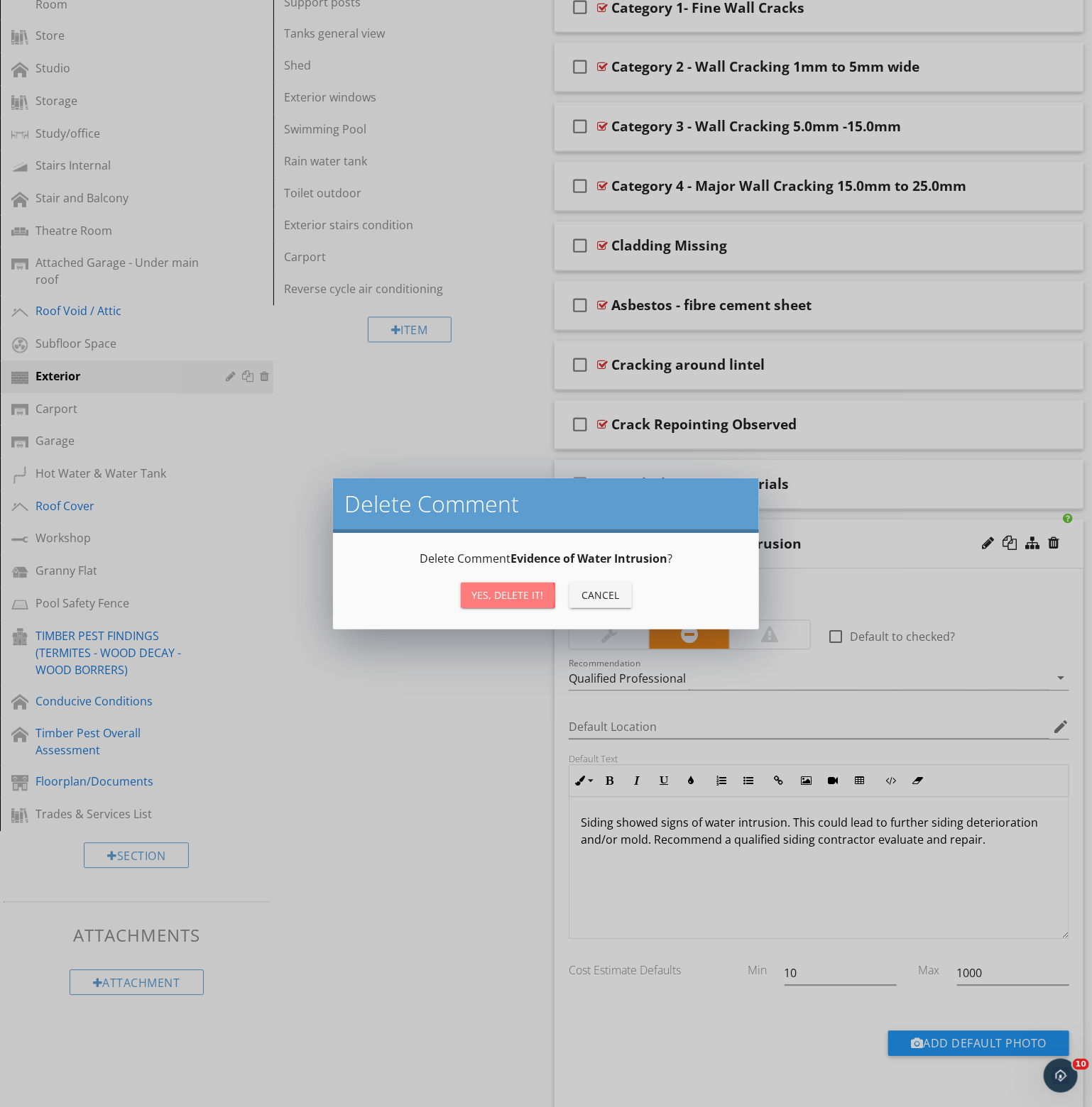
click at [527, 601] on div "Yes, Delete it!" at bounding box center [508, 594] width 71 height 15
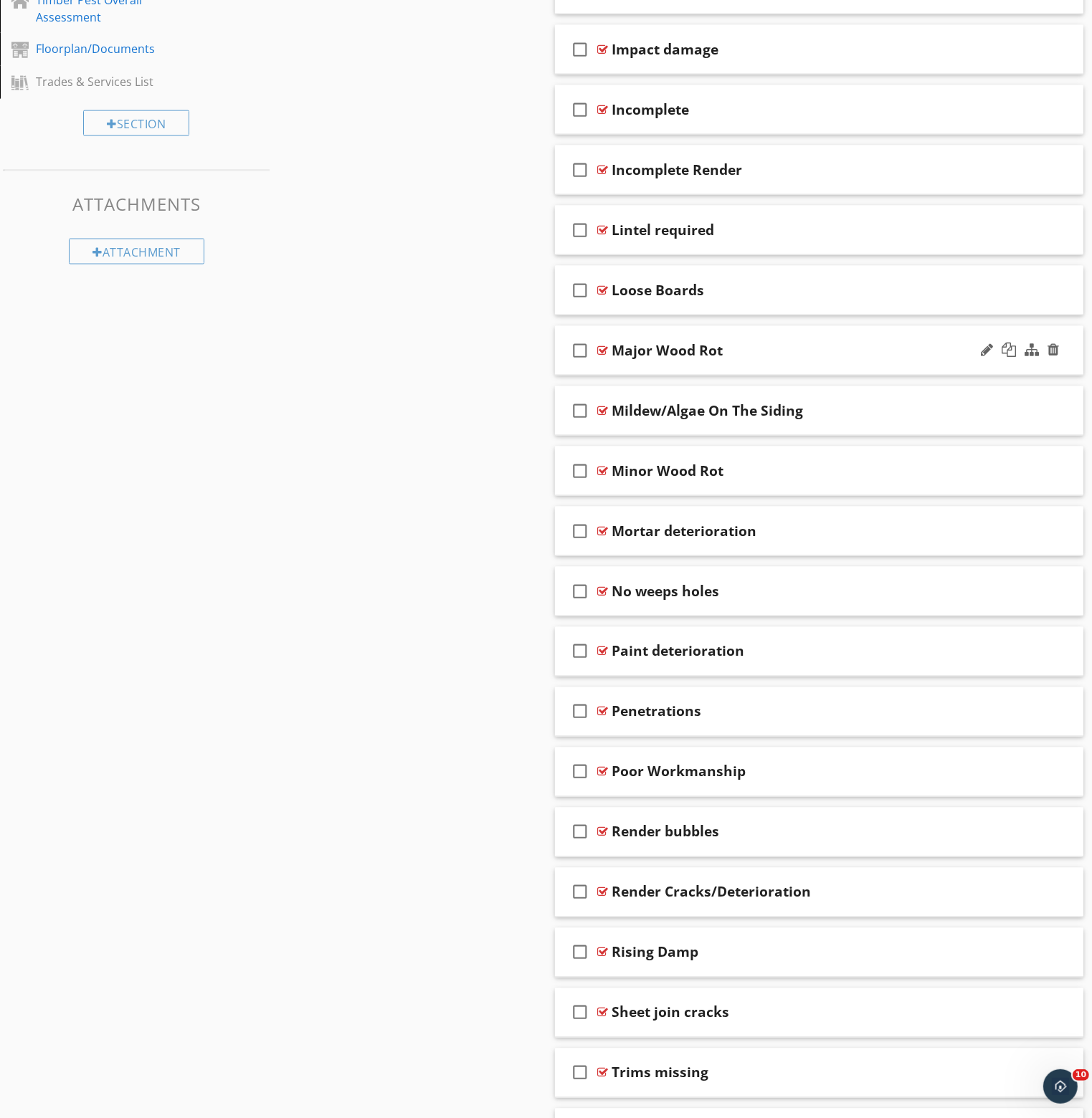
scroll to position [2078, 0]
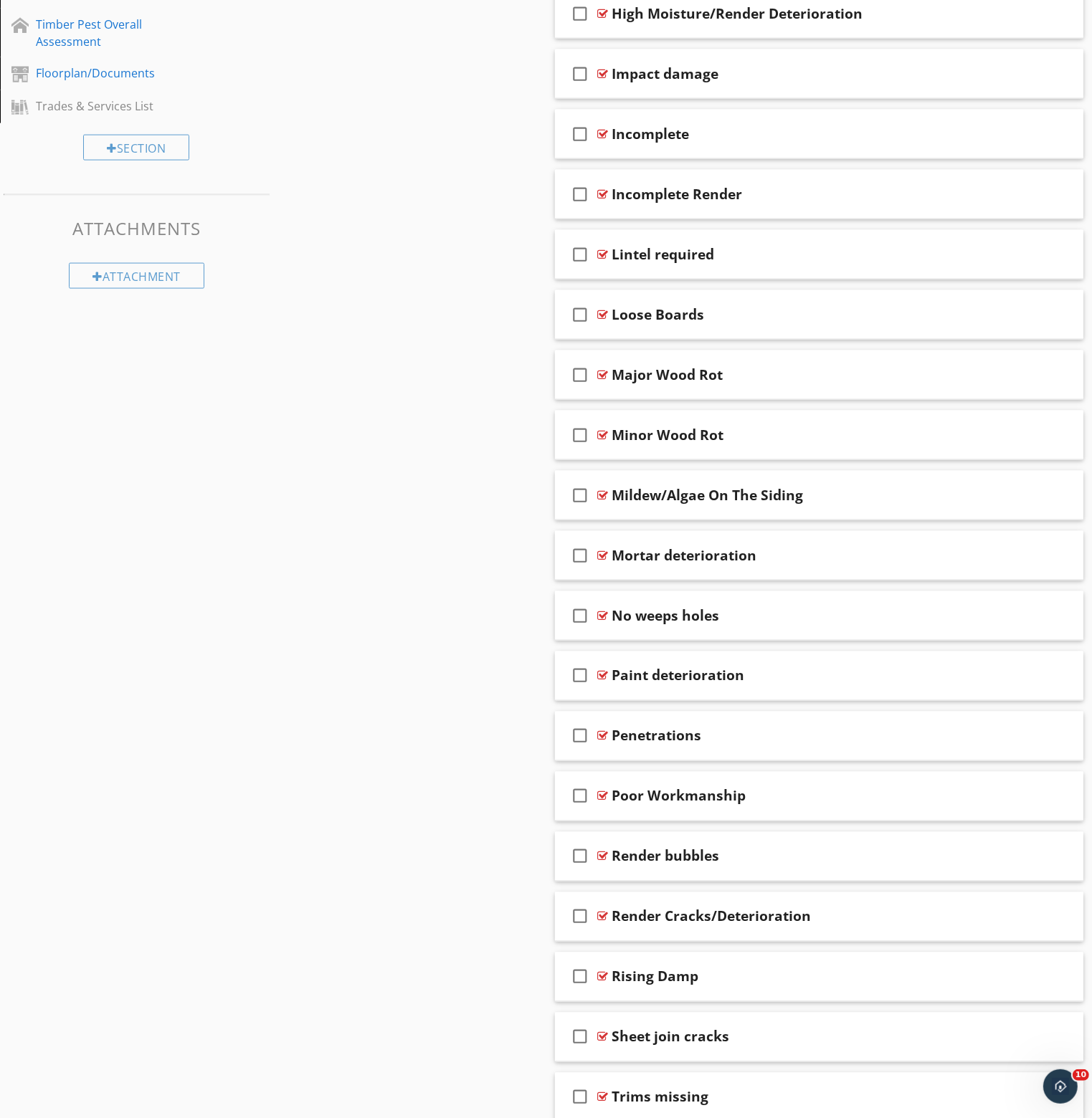
drag, startPoint x: 684, startPoint y: 489, endPoint x: 685, endPoint y: 400, distance: 89.0
click at [685, 400] on span "check_box_outline_blank Brick damage check_box_outline_blank Brick Fretting che…" at bounding box center [820, 254] width 529 height 2337
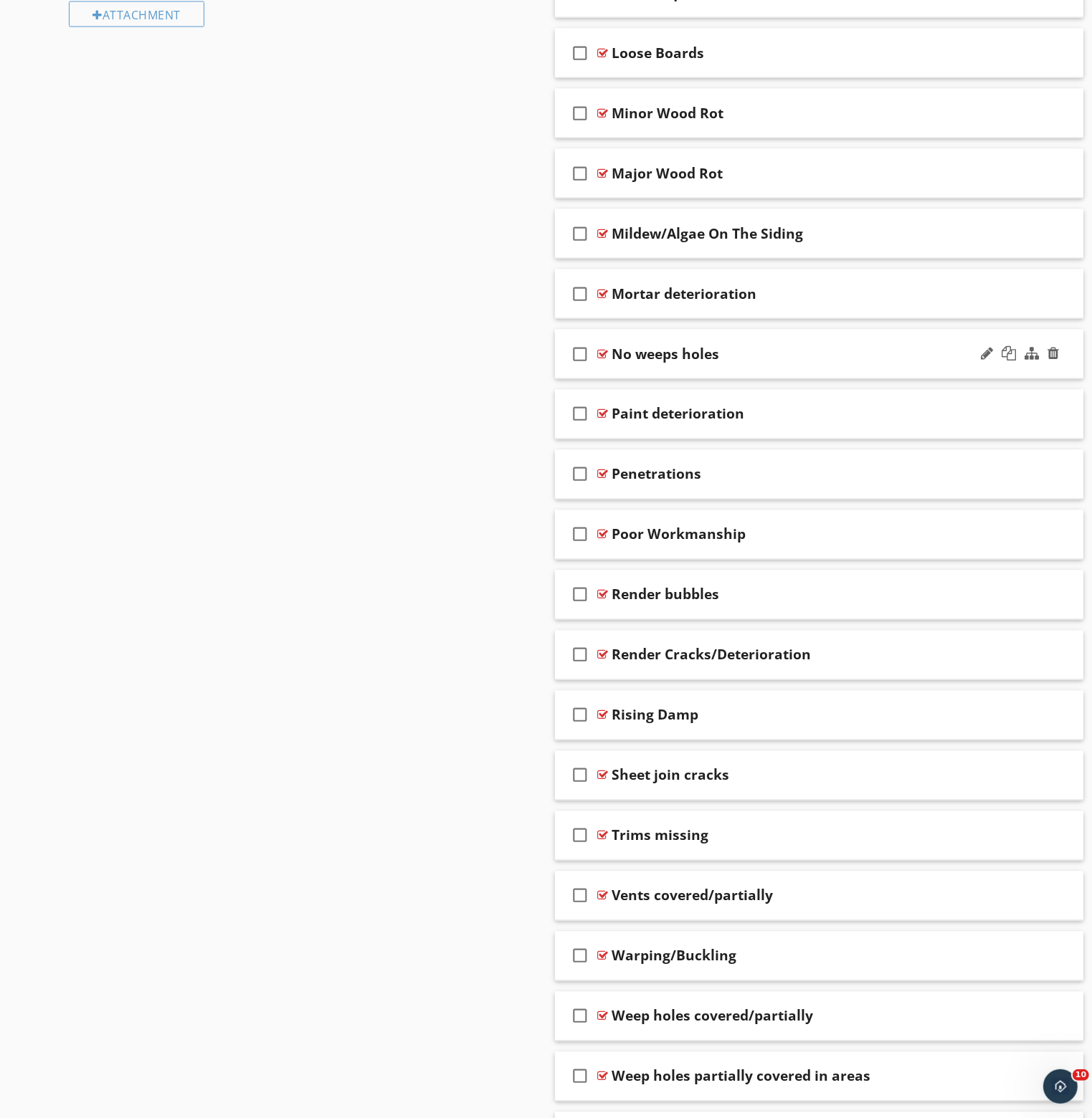
scroll to position [2365, 0]
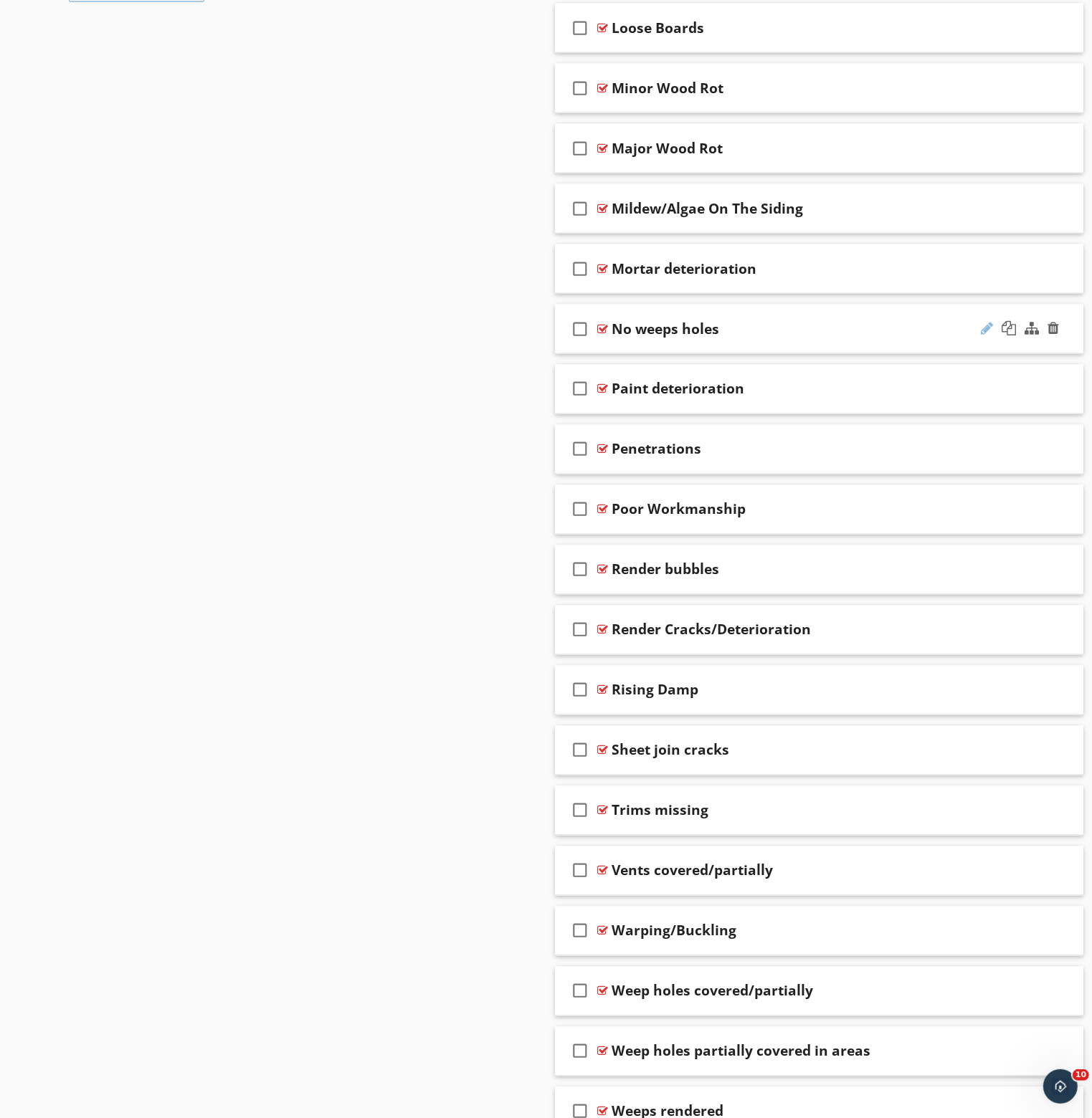
click at [986, 324] on div at bounding box center [986, 328] width 12 height 15
click at [774, 328] on input "No weeps holes" at bounding box center [800, 330] width 375 height 23
click at [720, 322] on input "No weeps holes present" at bounding box center [800, 330] width 375 height 23
click at [729, 324] on input "No weeps holes present" at bounding box center [800, 330] width 375 height 23
click at [723, 328] on input "No weeps holes present" at bounding box center [800, 330] width 375 height 23
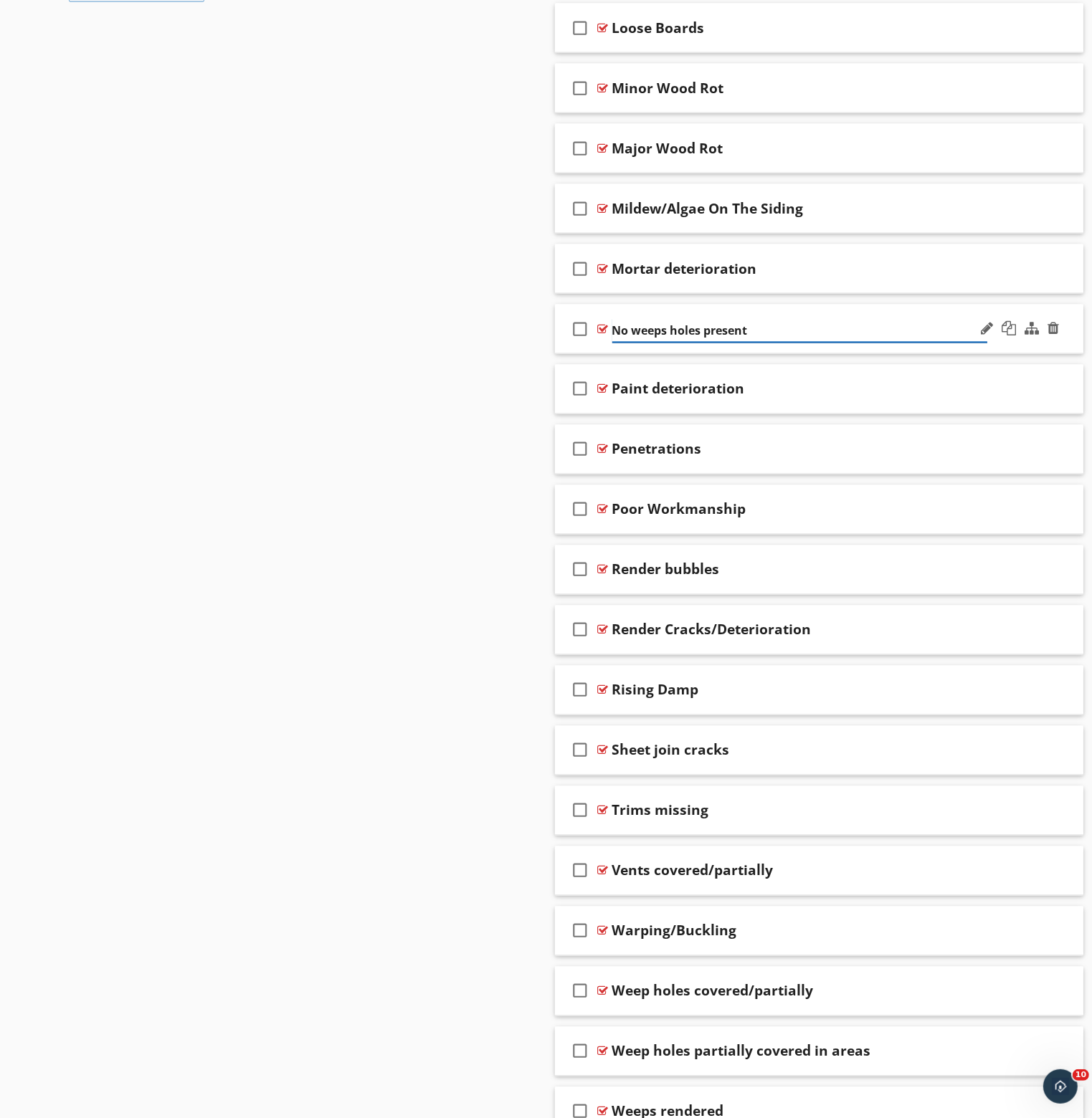
click at [729, 328] on input "No weeps holes present" at bounding box center [800, 330] width 375 height 23
click at [762, 325] on input "No weeps holes present" at bounding box center [800, 330] width 375 height 23
click at [694, 323] on input "No weeps holes present" at bounding box center [800, 330] width 375 height 23
click at [720, 325] on input "No weeps holes present" at bounding box center [800, 330] width 375 height 23
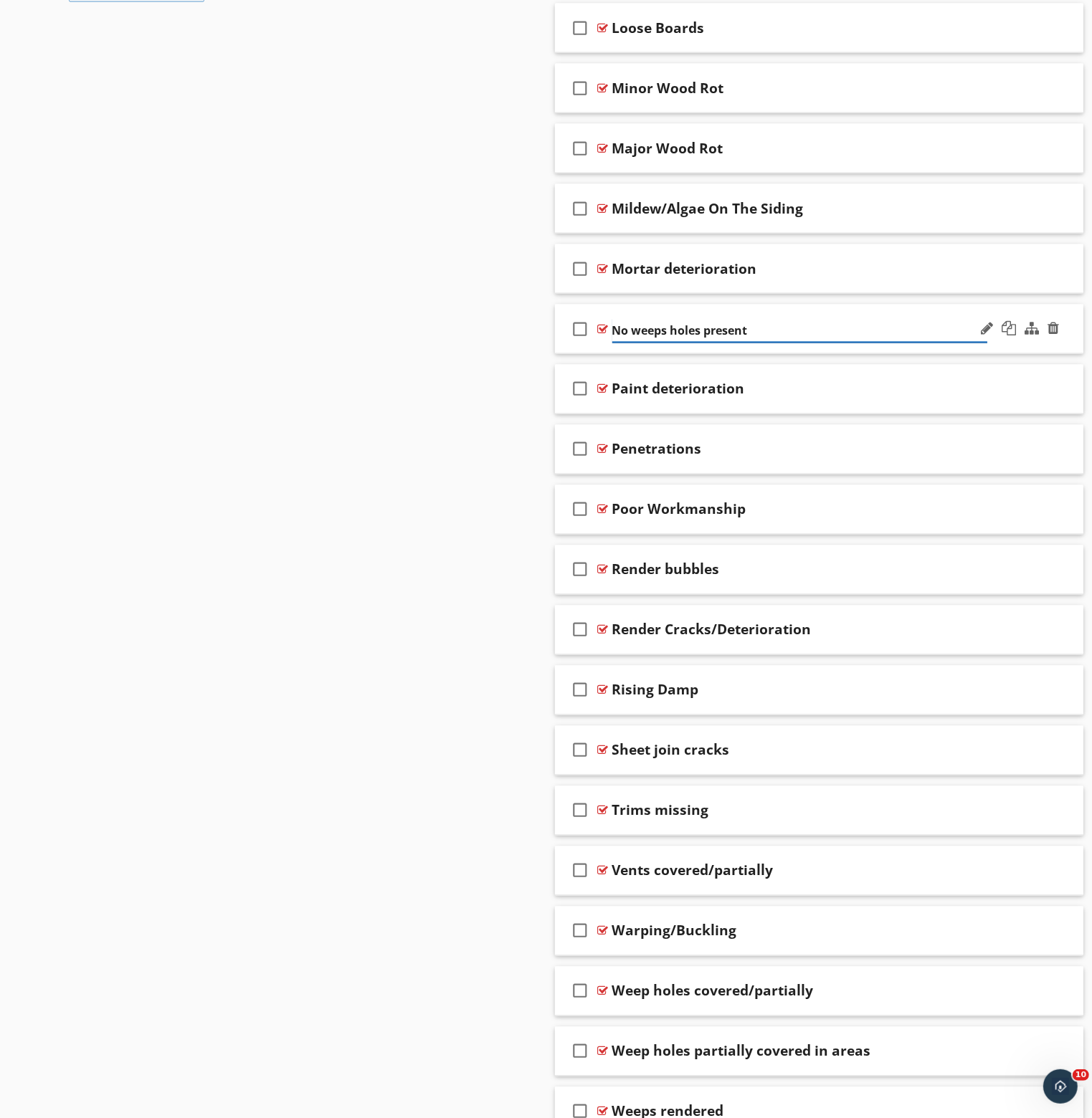
click at [720, 325] on input "No weeps holes present" at bounding box center [800, 330] width 375 height 23
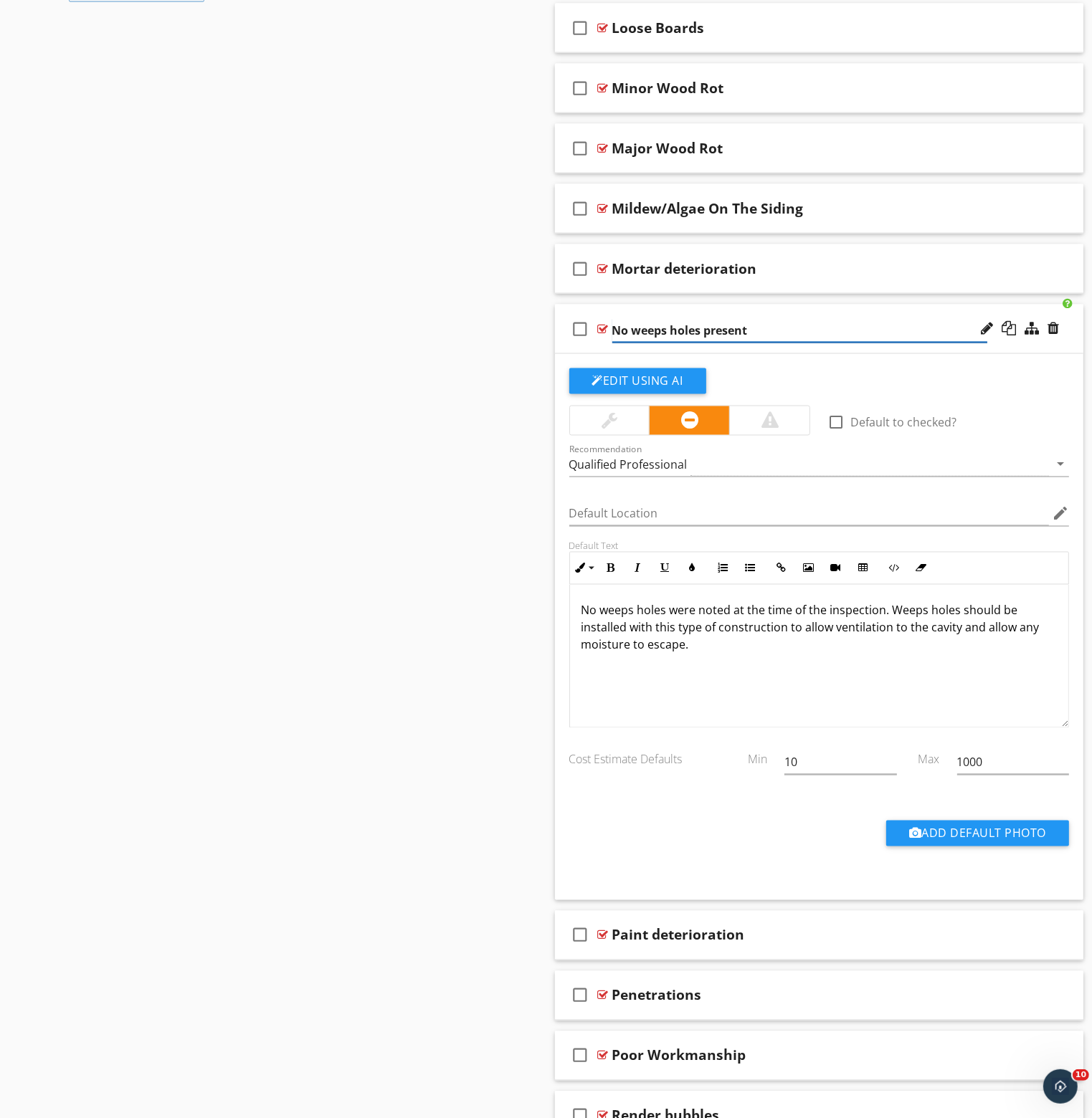
click at [731, 325] on input "No weeps holes present" at bounding box center [800, 330] width 375 height 23
click at [755, 322] on input "No weeps holes present" at bounding box center [800, 330] width 375 height 23
click at [701, 324] on input "No weeps holes present" at bounding box center [800, 330] width 375 height 23
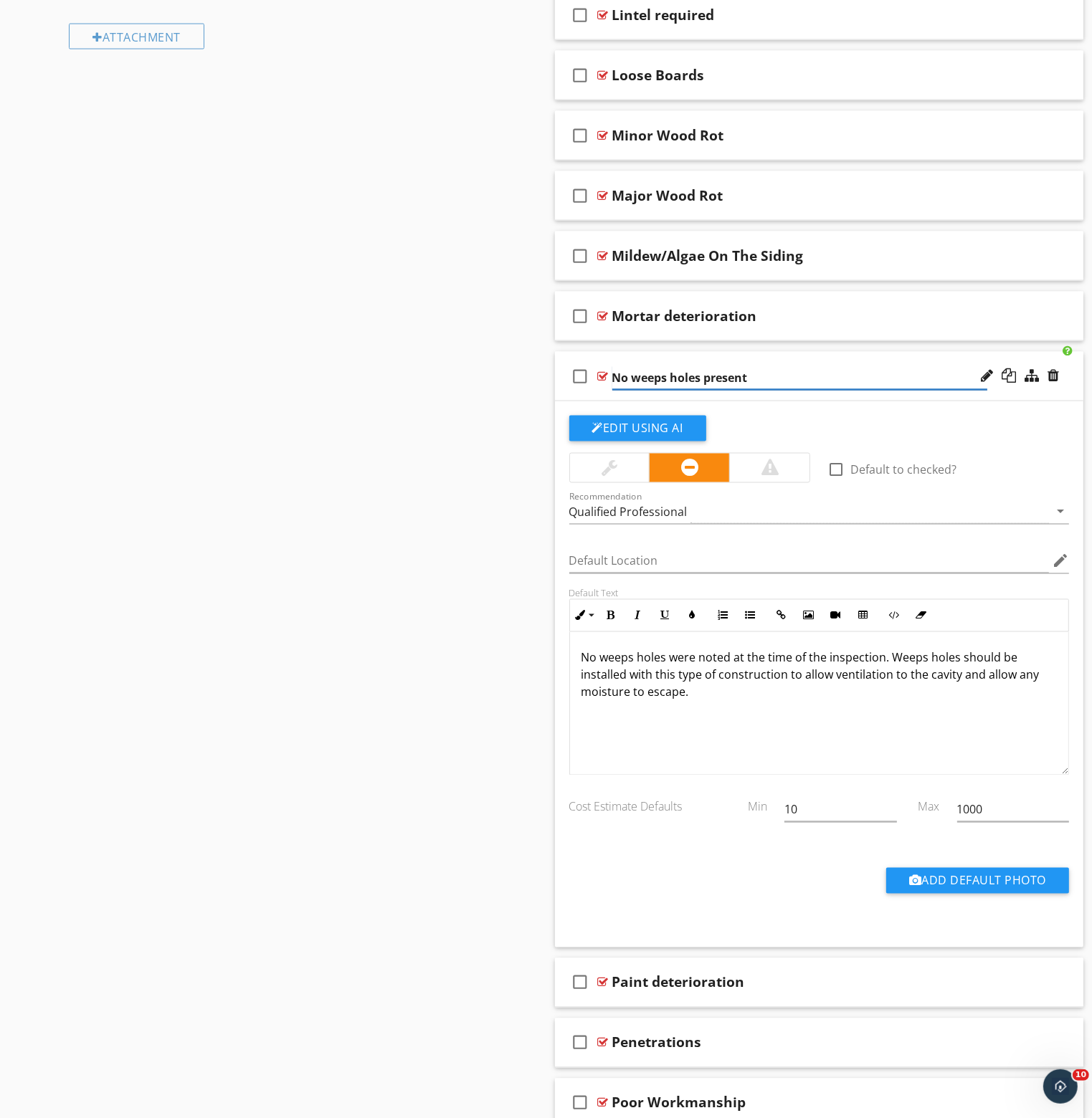
scroll to position [2293, 0]
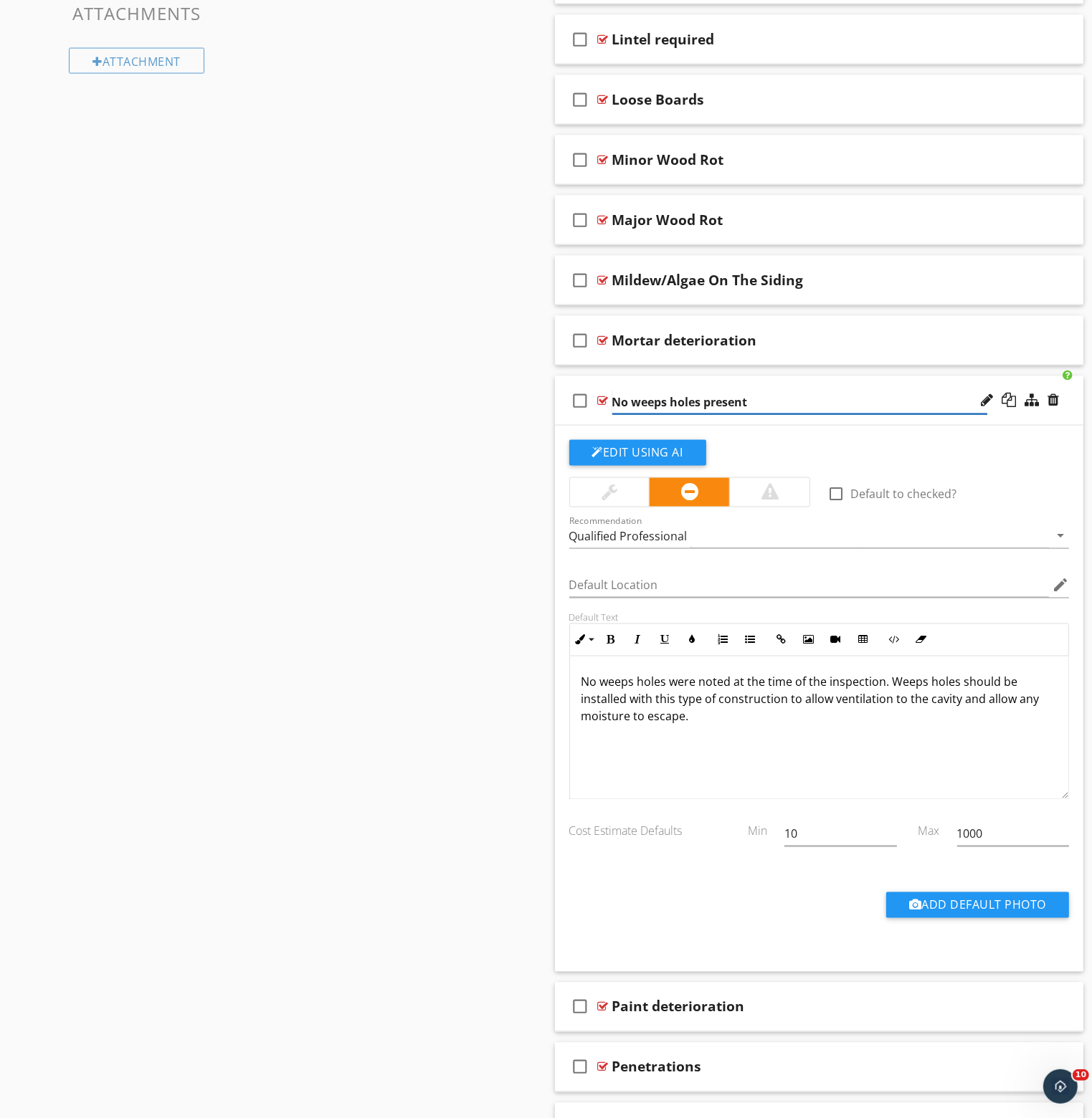
click at [734, 395] on input "No weeps holes present" at bounding box center [800, 402] width 375 height 23
click at [762, 397] on input "No weeps holes present" at bounding box center [800, 402] width 375 height 23
type input "No weeps holes installed"
click at [605, 398] on div at bounding box center [603, 400] width 10 height 11
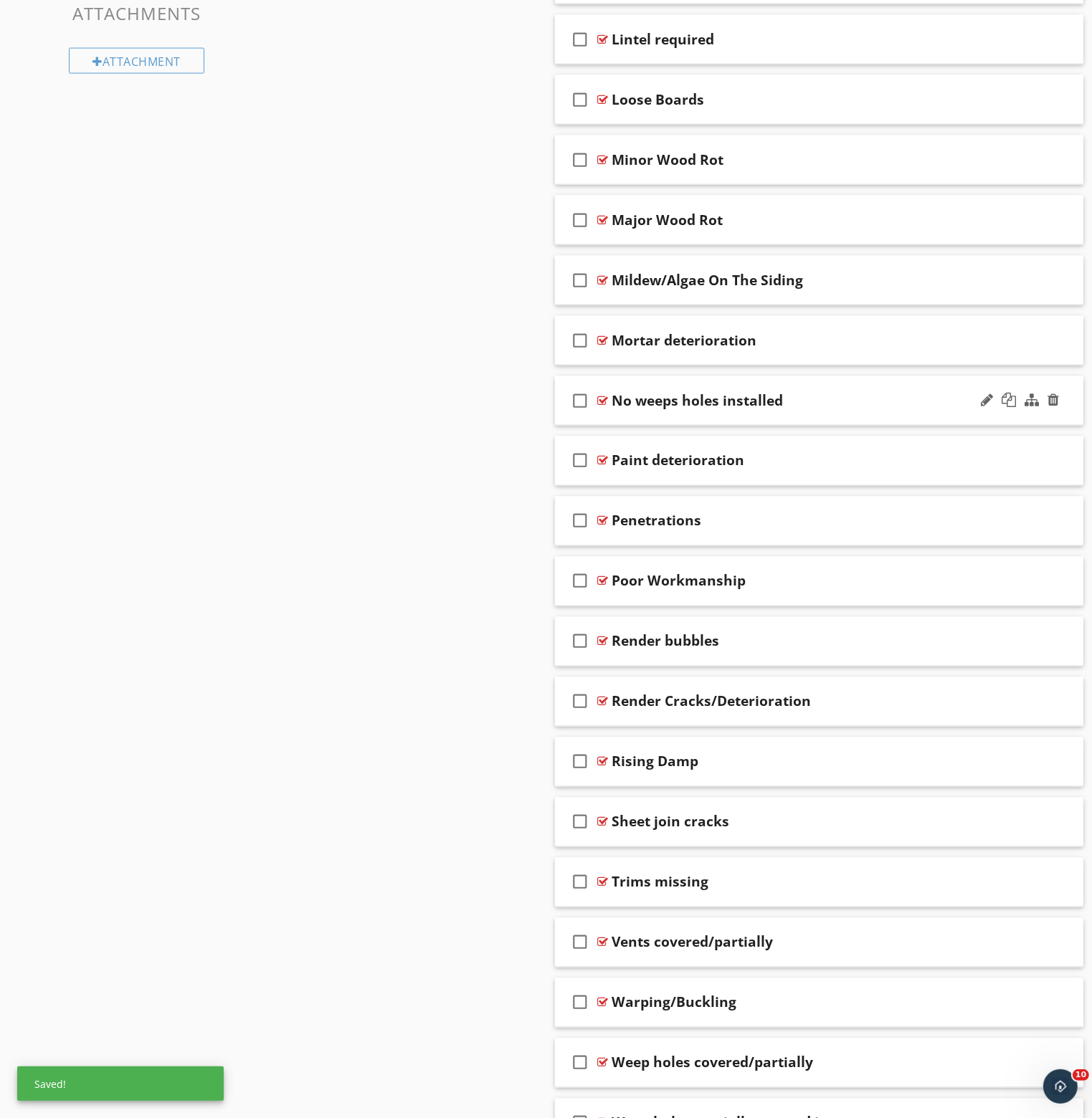
click at [605, 398] on div at bounding box center [603, 400] width 10 height 11
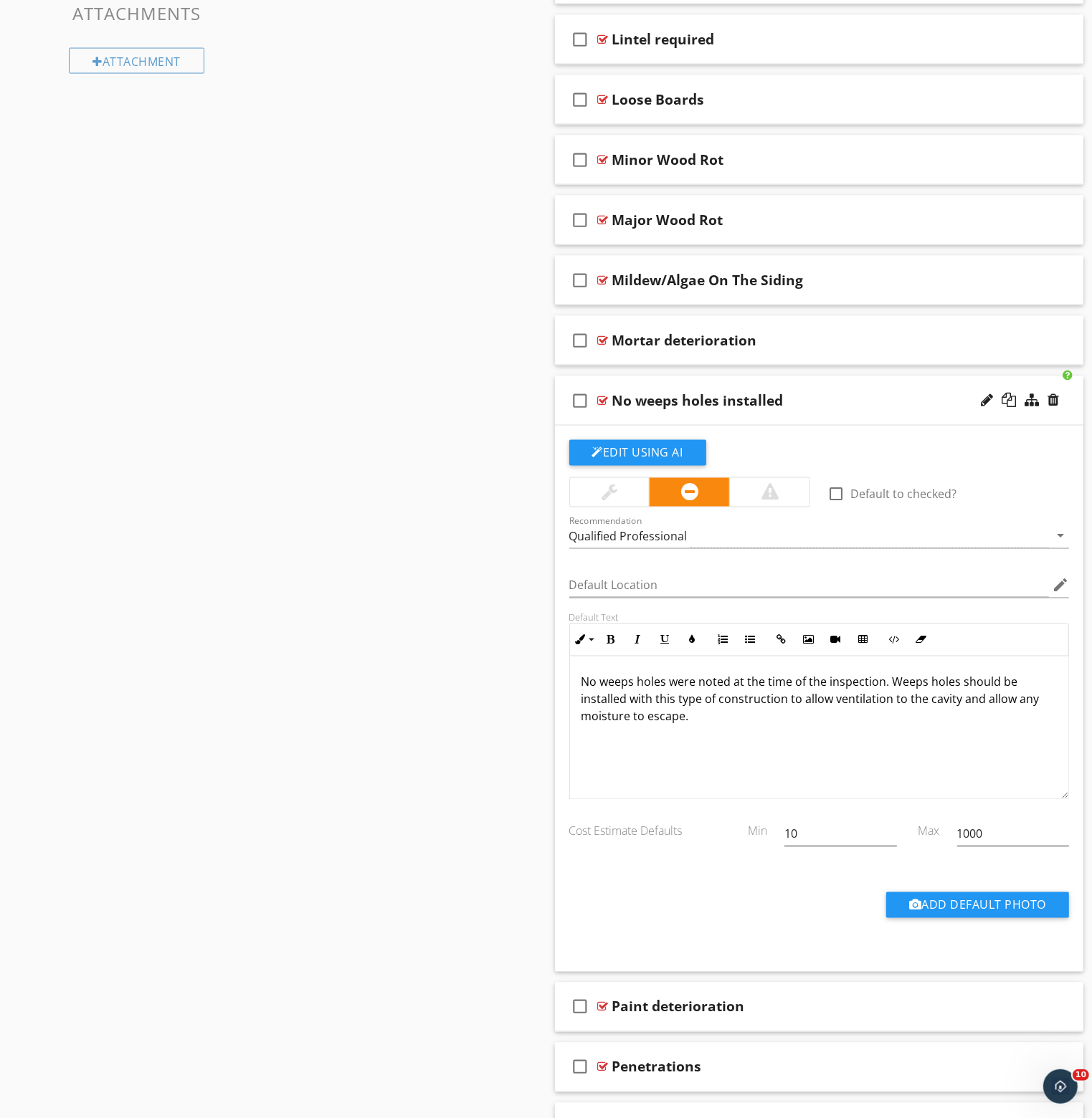
scroll to position [0, 0]
click at [628, 531] on div "Qualified Professional" at bounding box center [628, 537] width 118 height 13
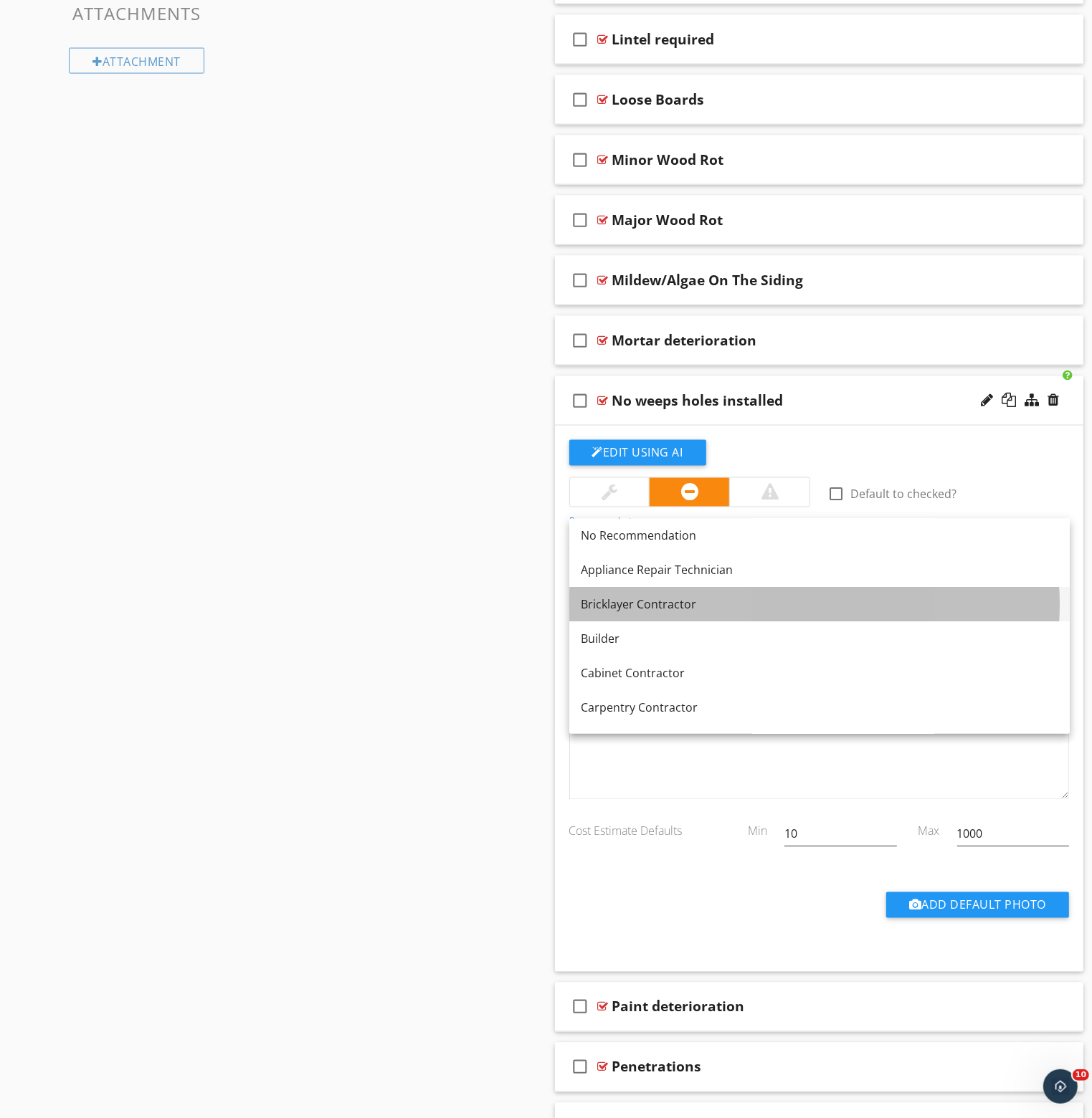
click at [664, 608] on div "Bricklayer Contractor" at bounding box center [819, 605] width 477 height 17
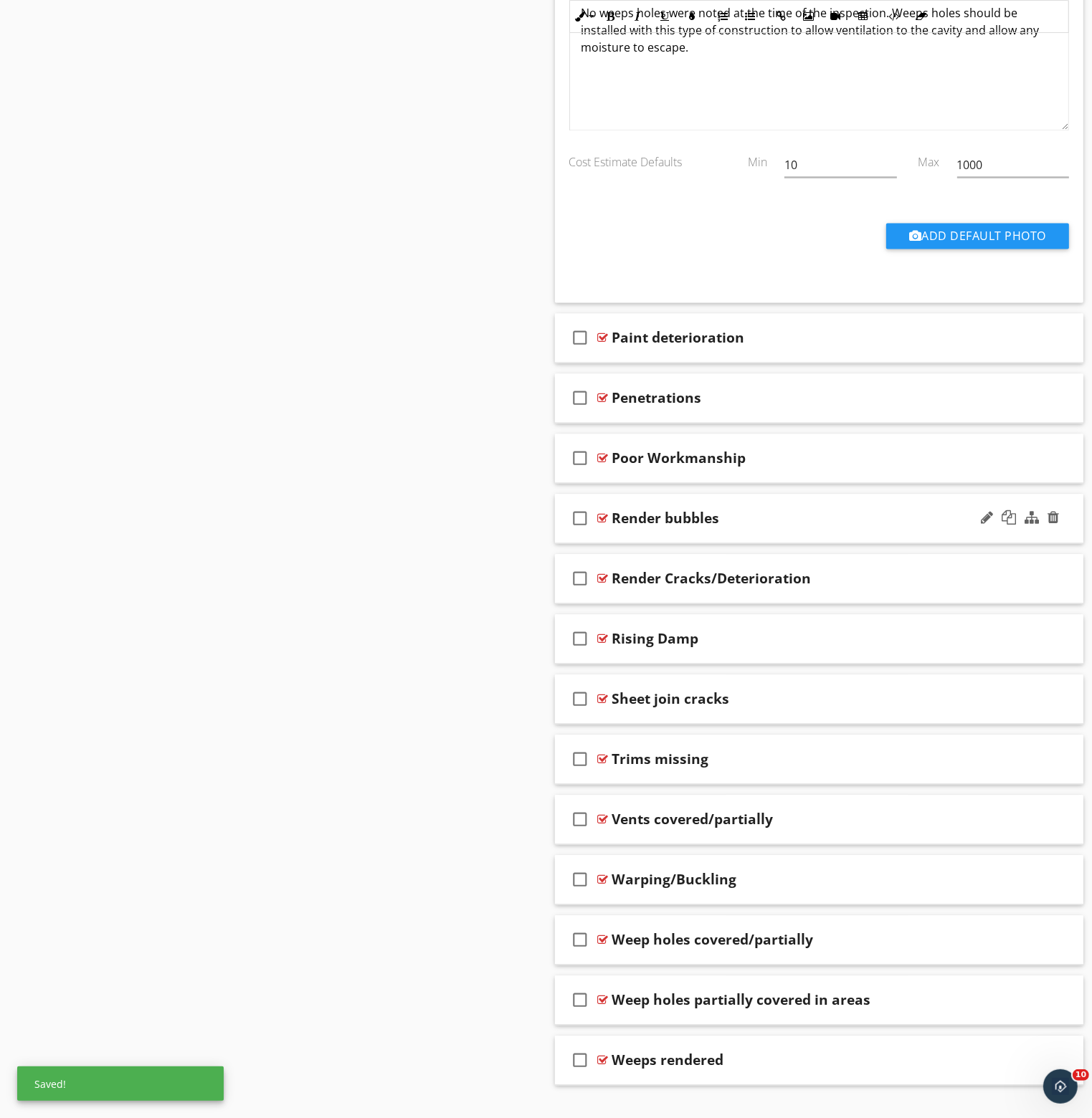
scroll to position [2982, 0]
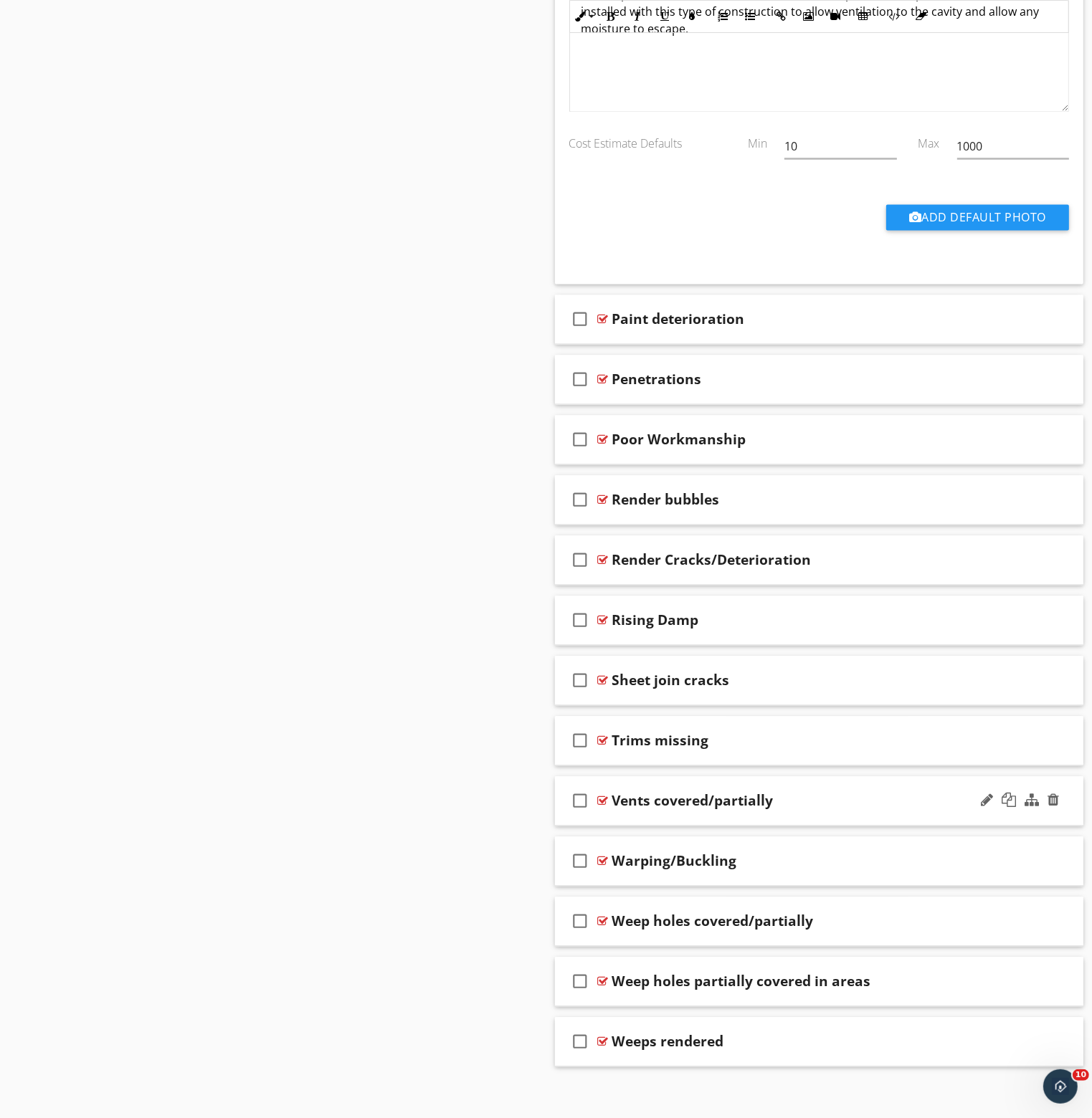
click at [700, 792] on div "Vents covered/partially" at bounding box center [693, 801] width 161 height 17
type input "Vents partialy covered"
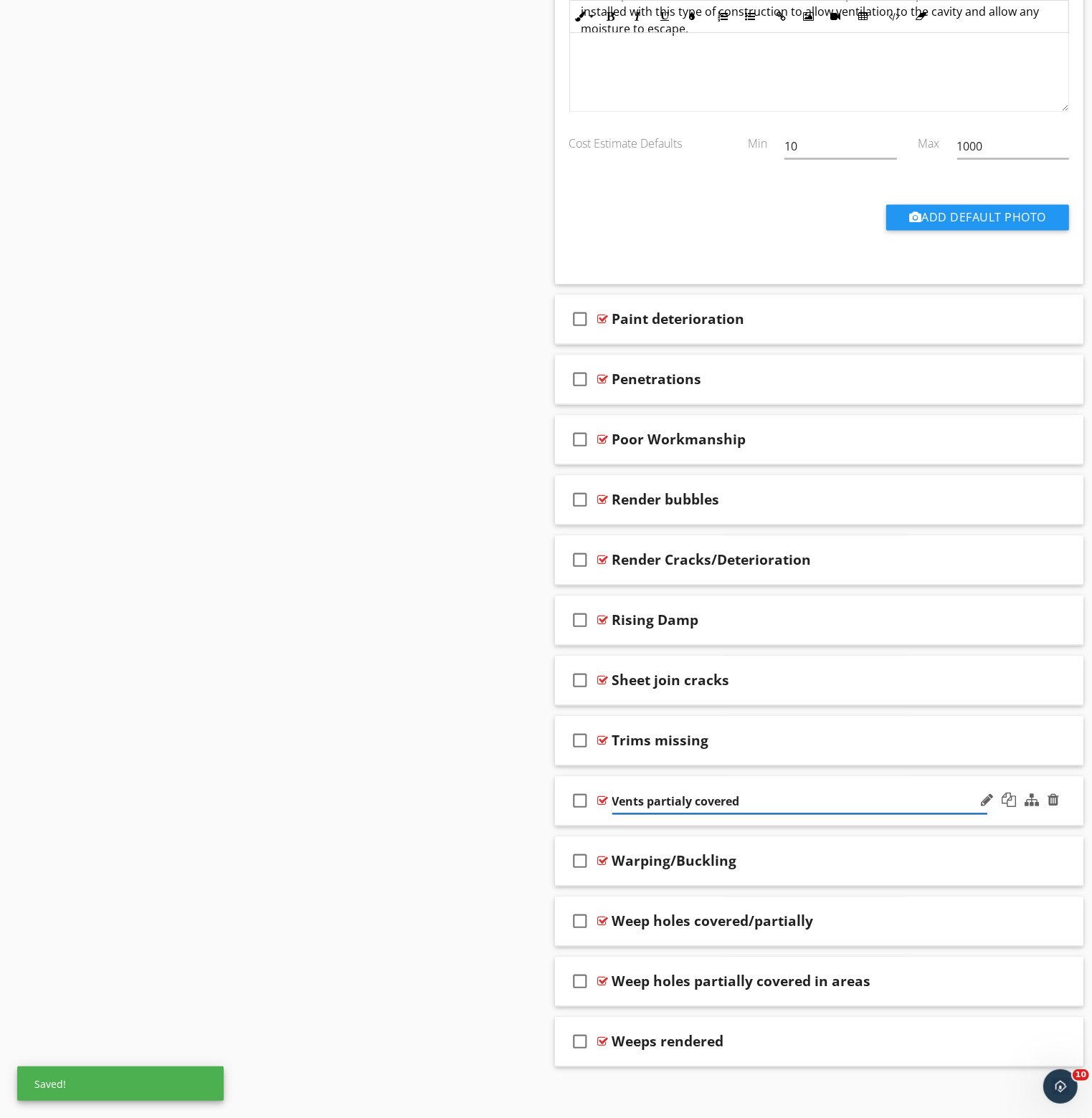
click at [678, 794] on input "Vents partialy covered" at bounding box center [800, 801] width 375 height 23
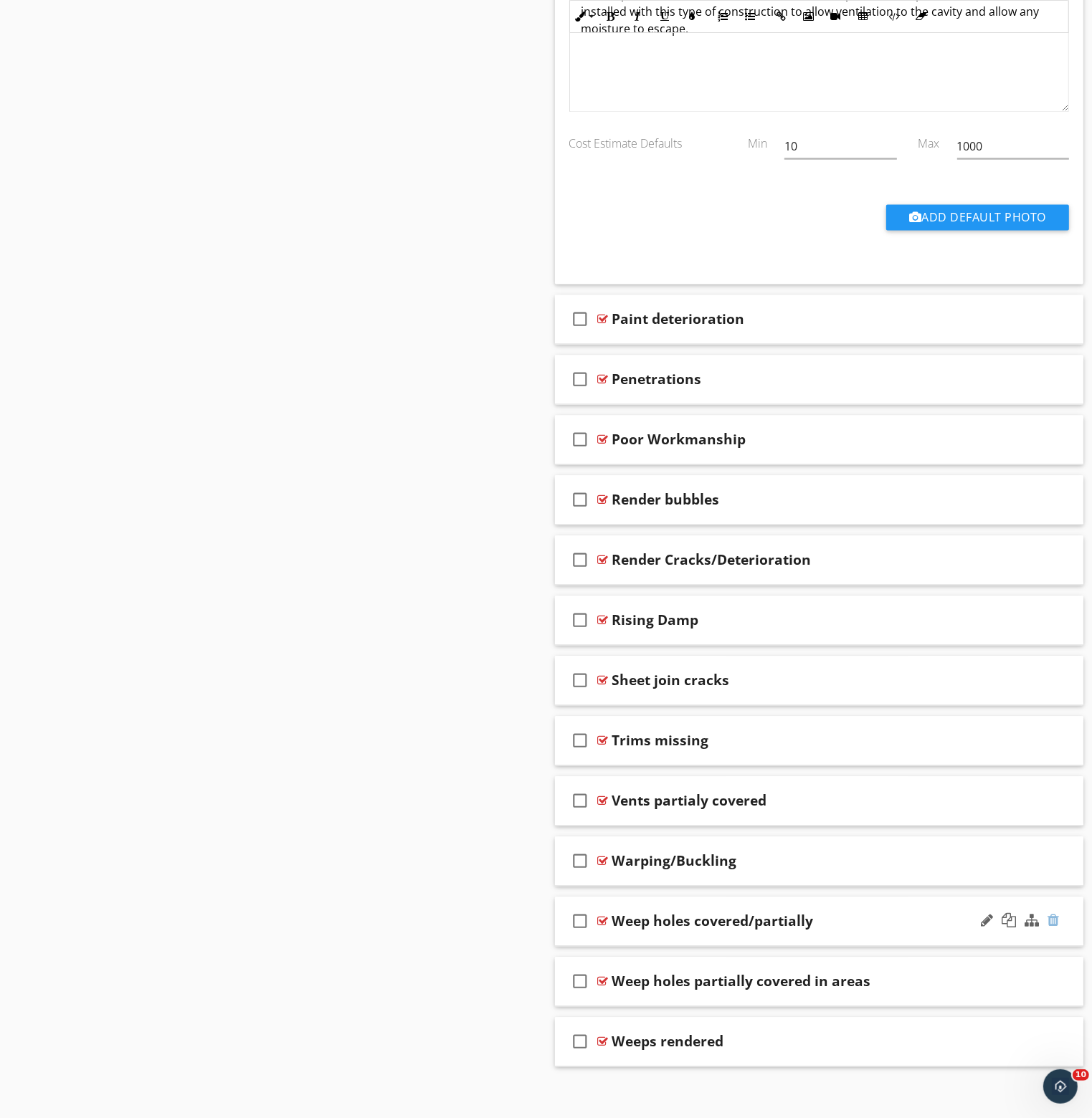
click at [1052, 913] on div at bounding box center [1052, 920] width 11 height 15
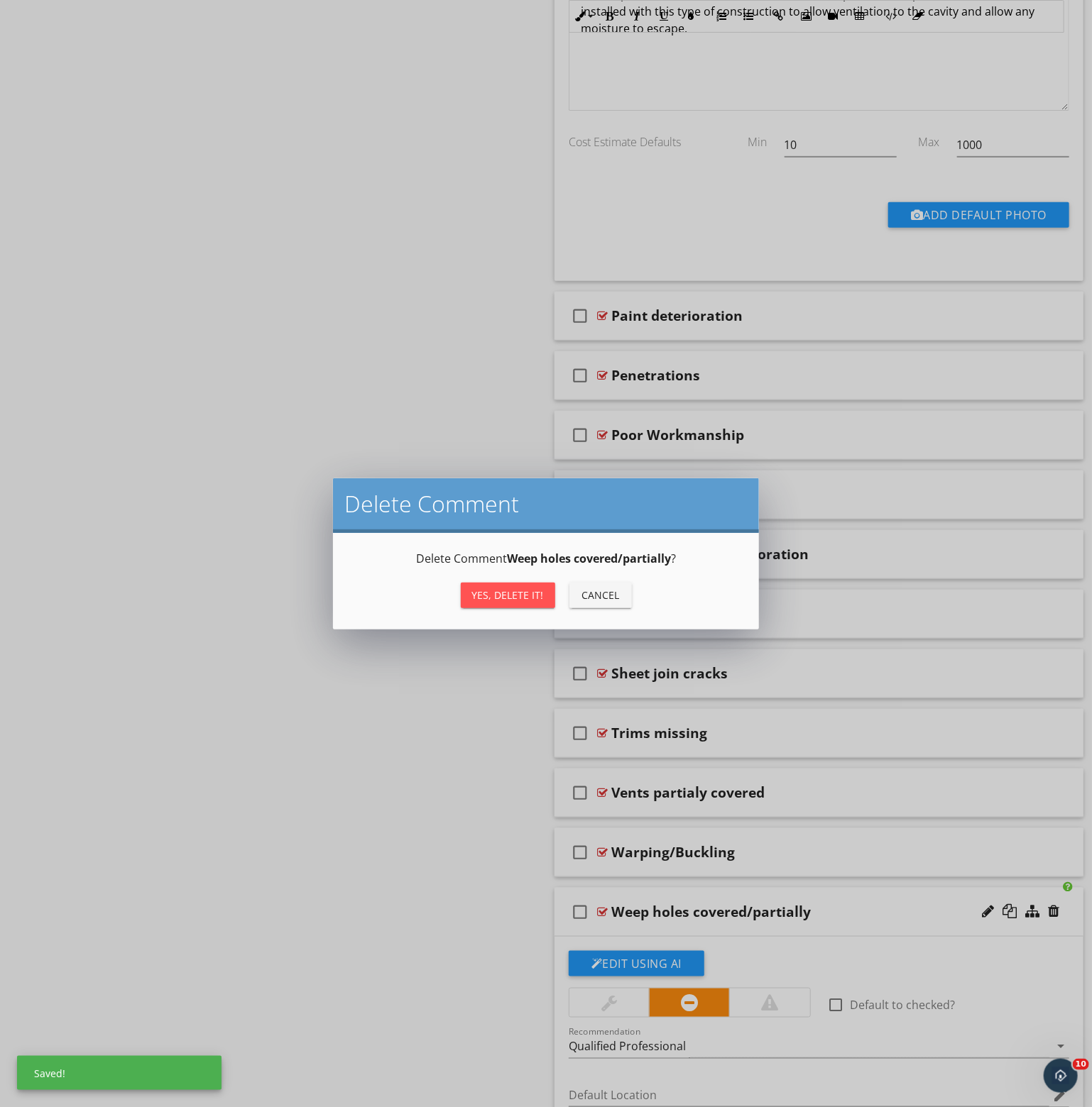
click at [533, 591] on div "Yes, Delete it!" at bounding box center [508, 594] width 71 height 15
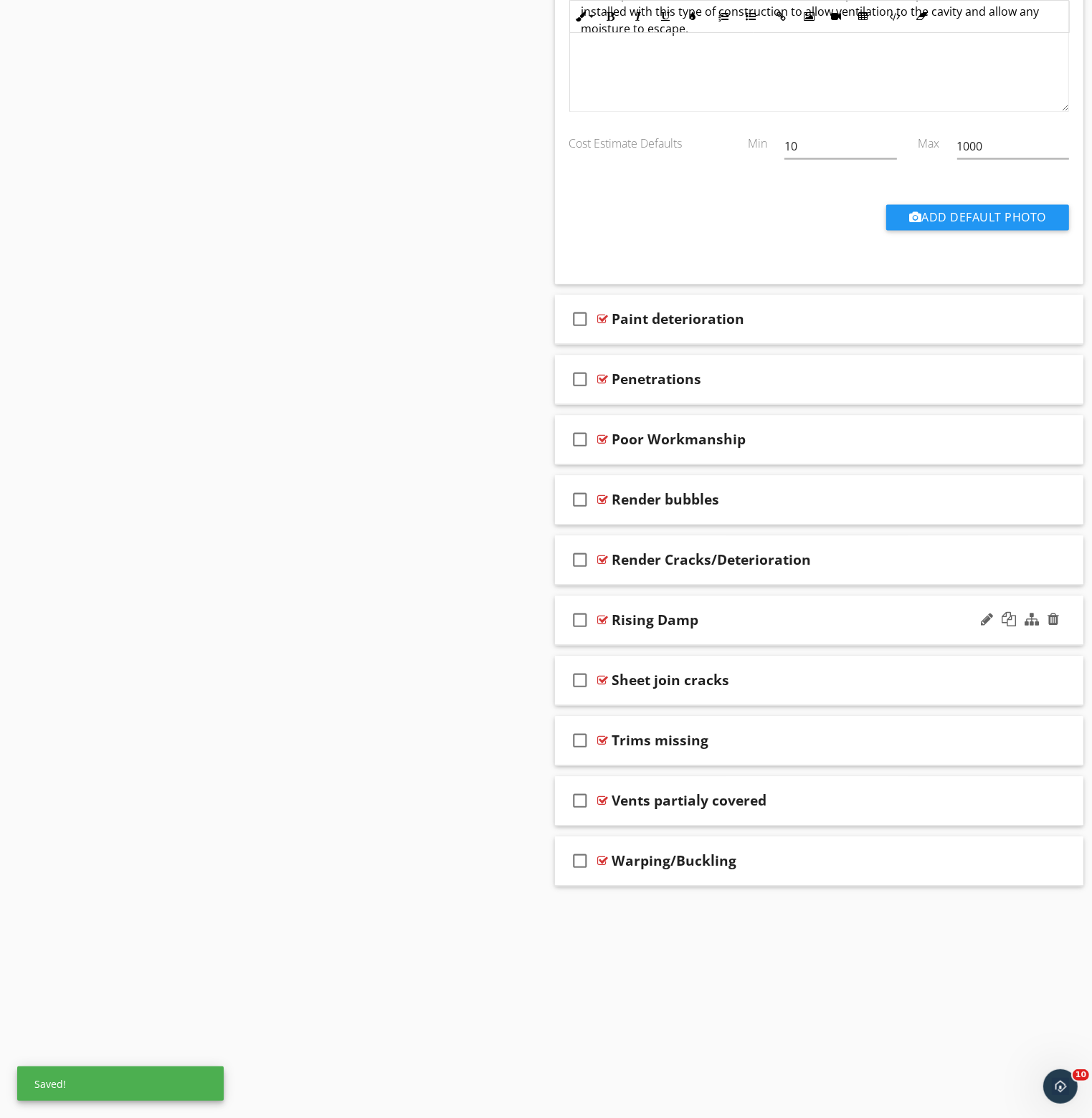
scroll to position [2921, 0]
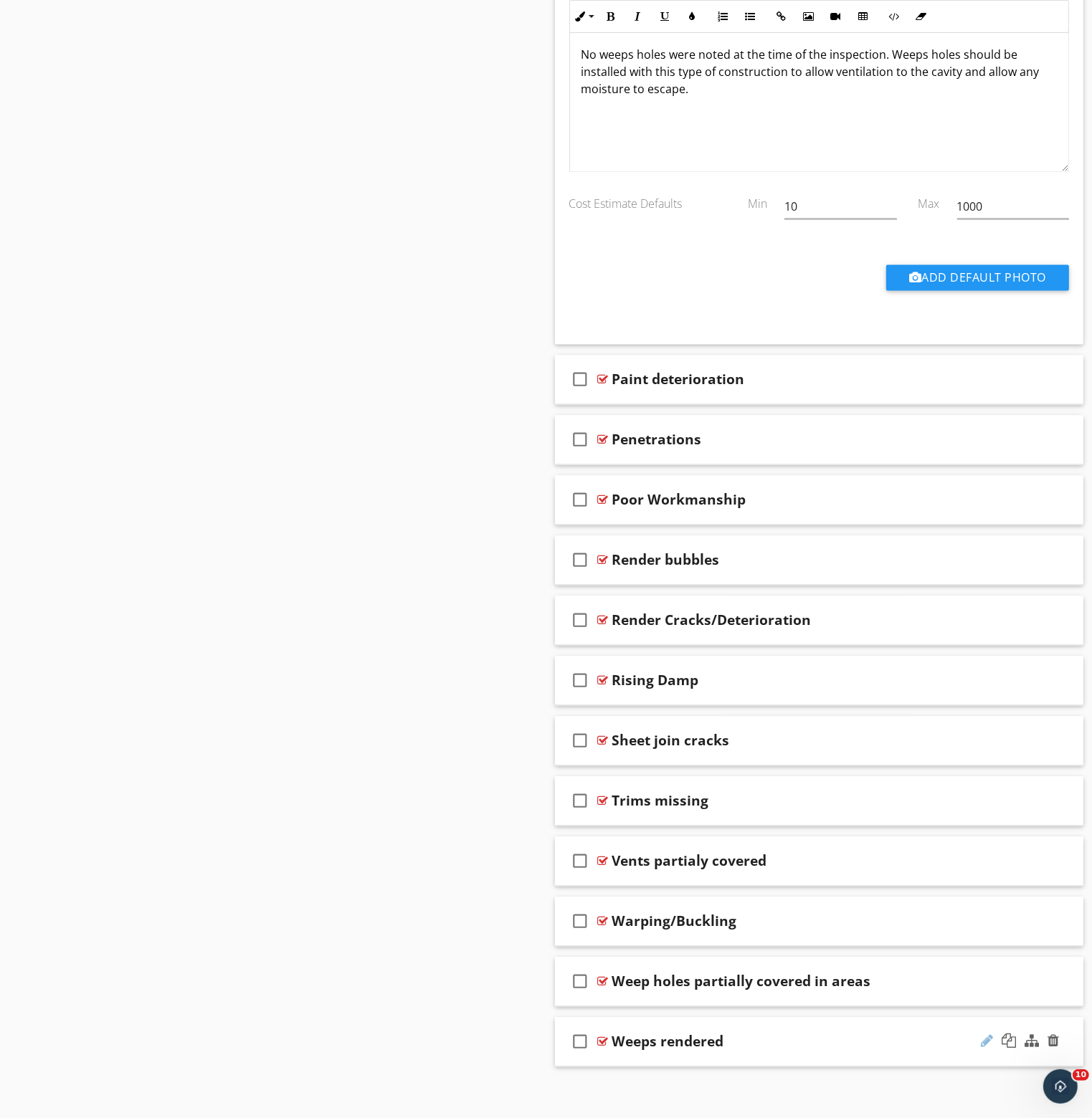
click at [989, 1034] on div at bounding box center [986, 1041] width 12 height 15
type input "Weeps rendered over"
click at [816, 957] on div "check_box_outline_blank Weep holes partially covered in areas" at bounding box center [820, 981] width 529 height 49
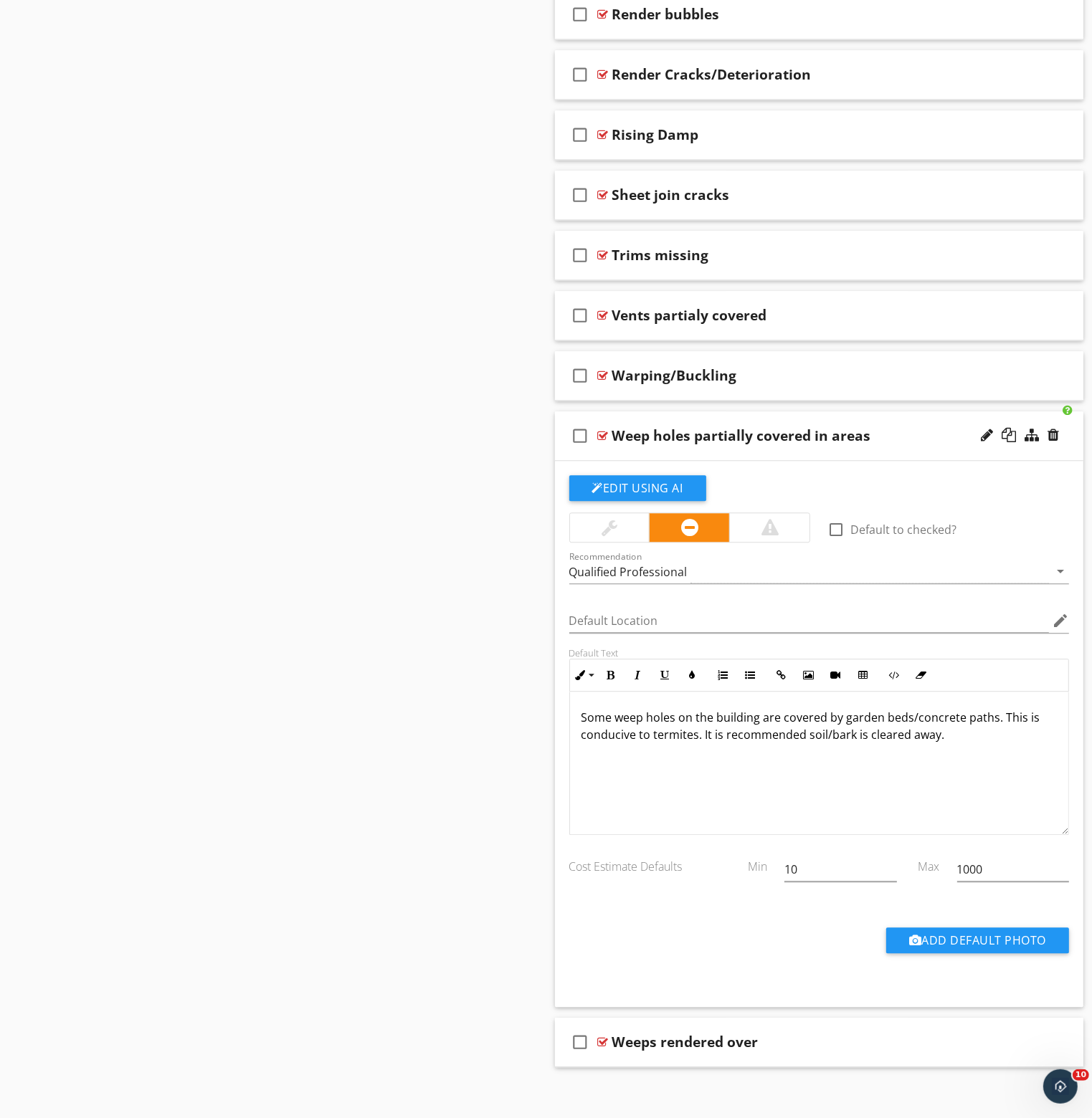
scroll to position [0, 0]
click at [842, 709] on p "Some weep holes on the building are covered by garden beds/concrete paths. This…" at bounding box center [819, 726] width 476 height 35
click at [605, 430] on div at bounding box center [603, 435] width 10 height 11
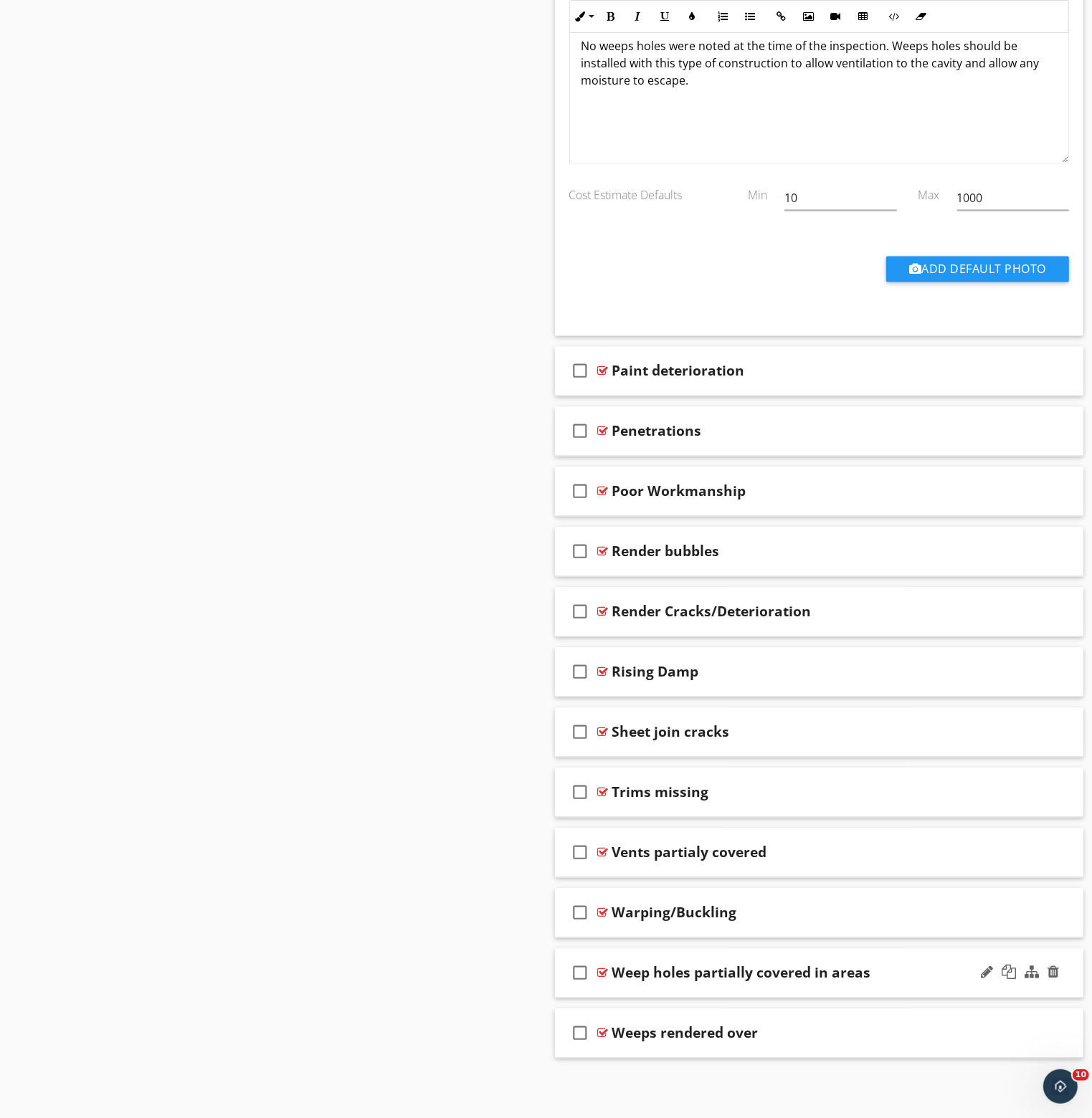
scroll to position [2921, 0]
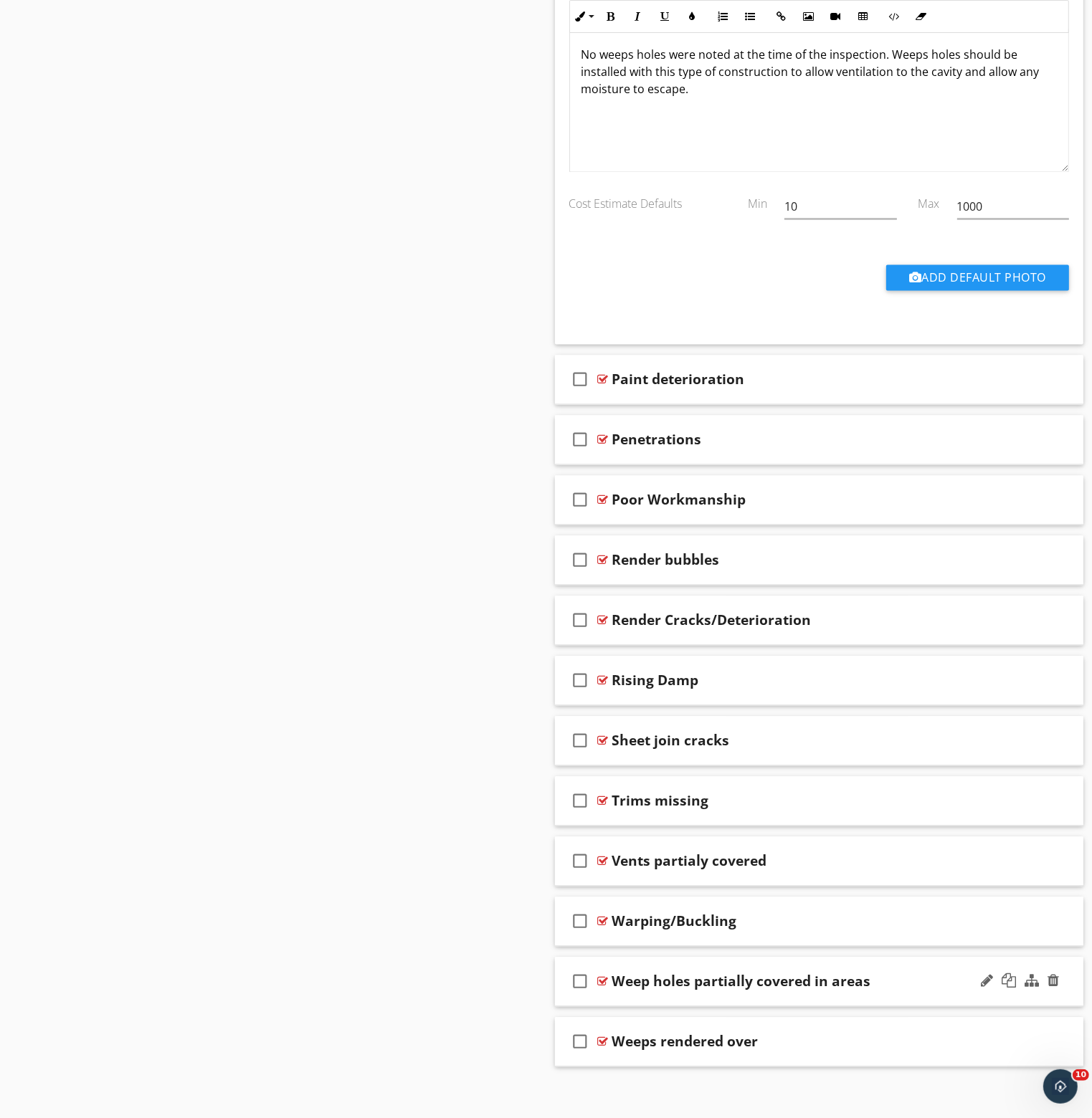
click at [605, 976] on div at bounding box center [603, 981] width 10 height 11
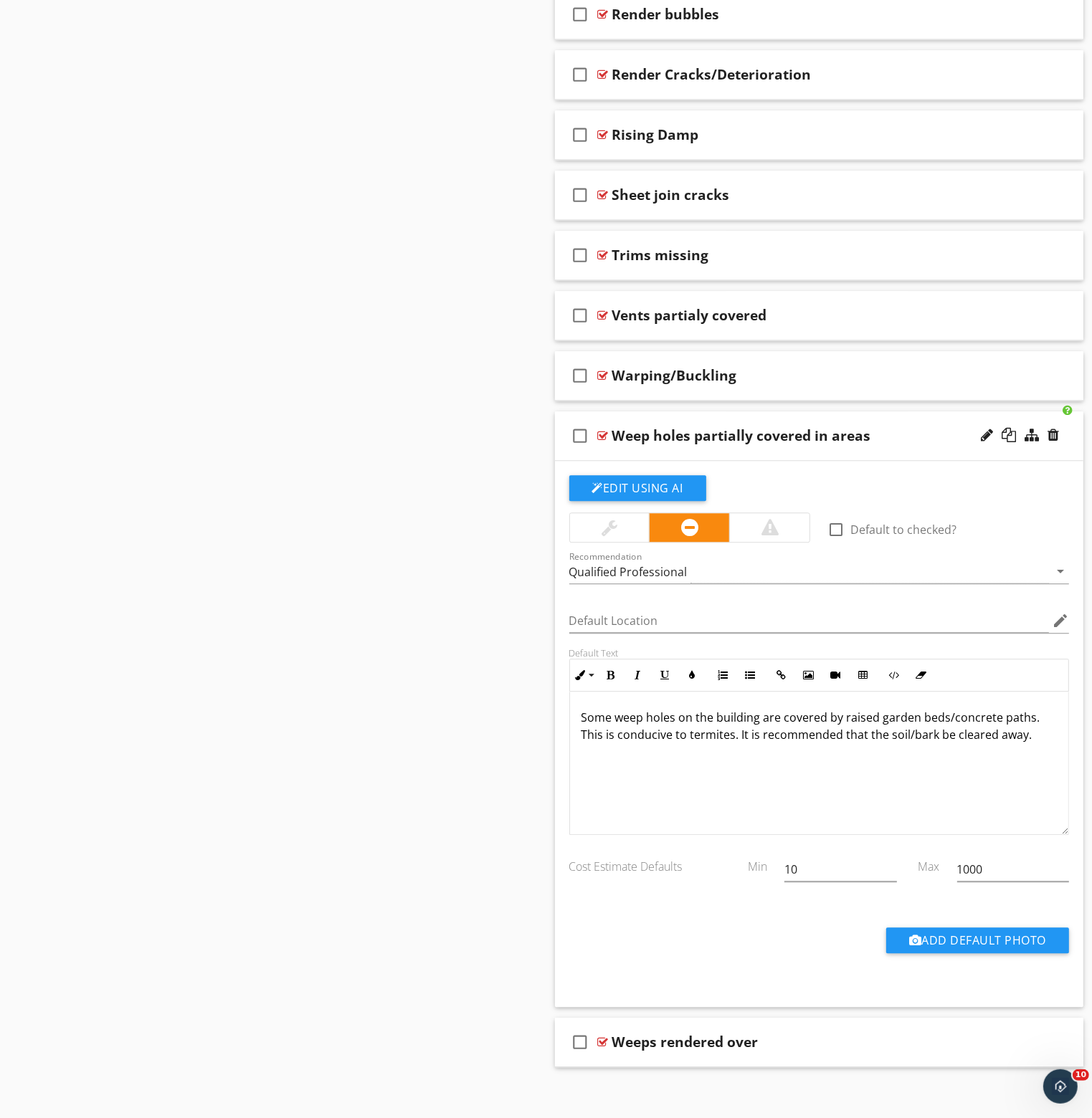
scroll to position [0, 0]
click at [955, 721] on p "Some weep holes on the building are covered by raised garden beds/concrete path…" at bounding box center [819, 726] width 476 height 35
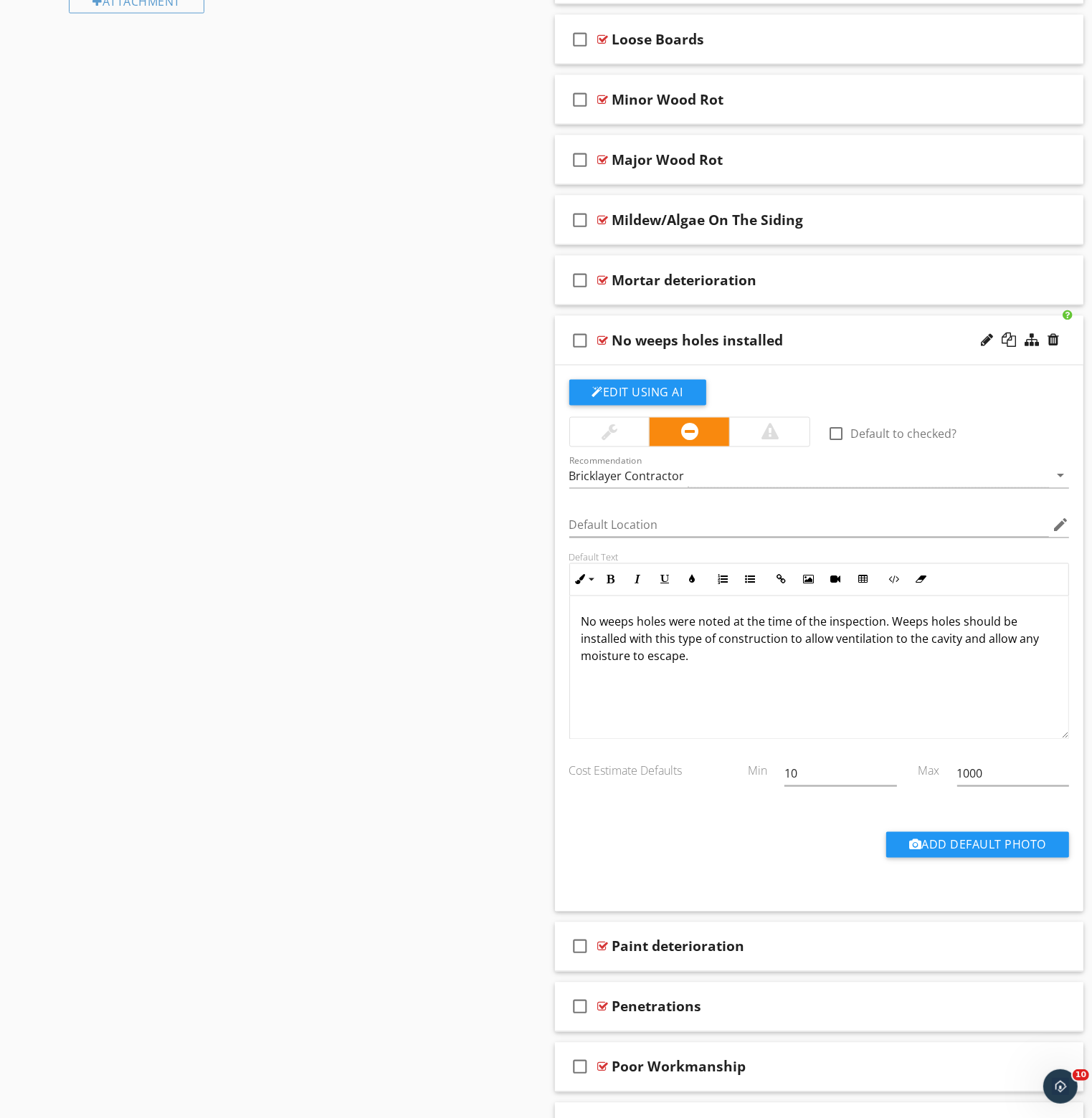
scroll to position [2320, 0]
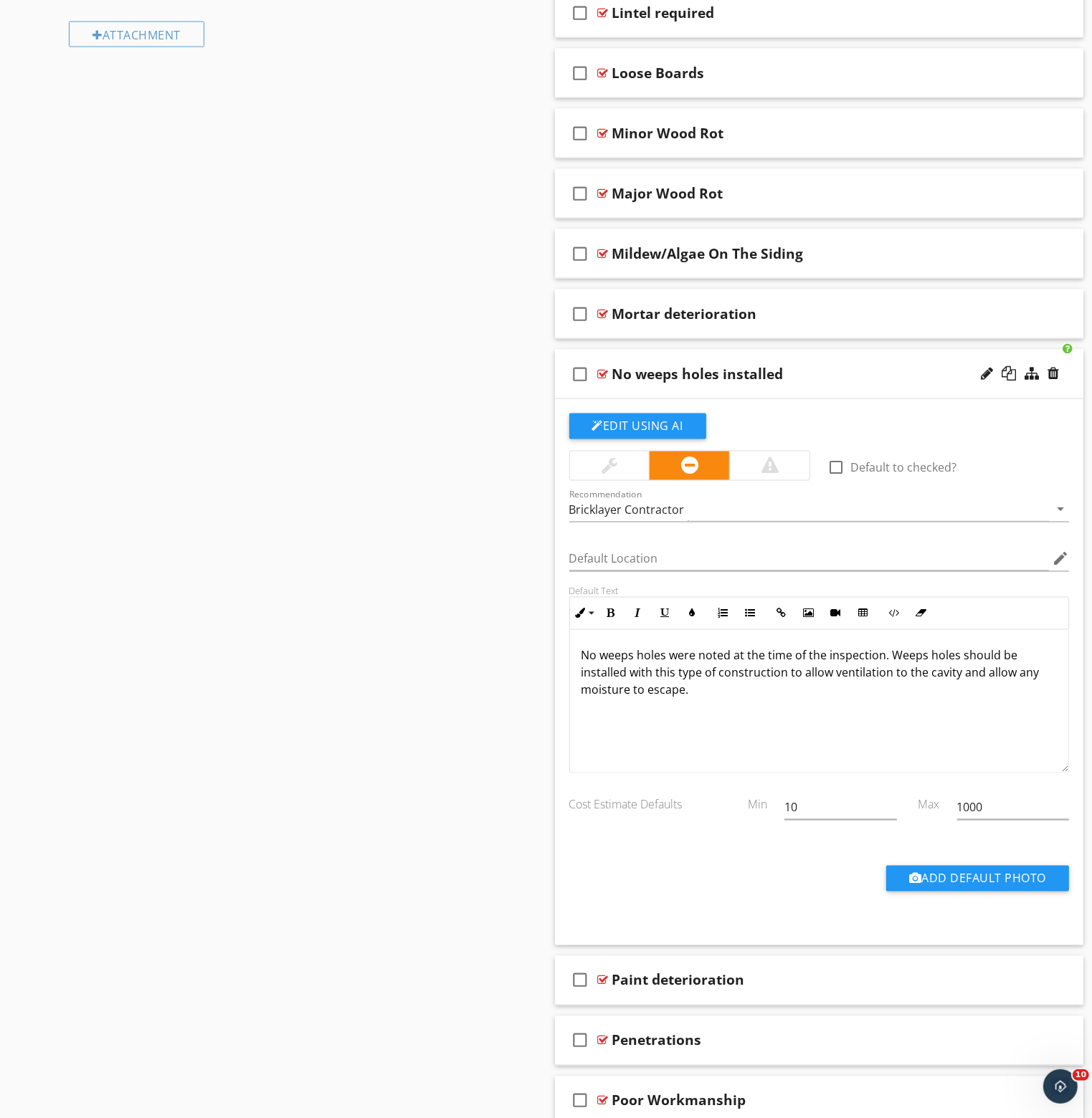
click at [602, 369] on div at bounding box center [603, 374] width 10 height 11
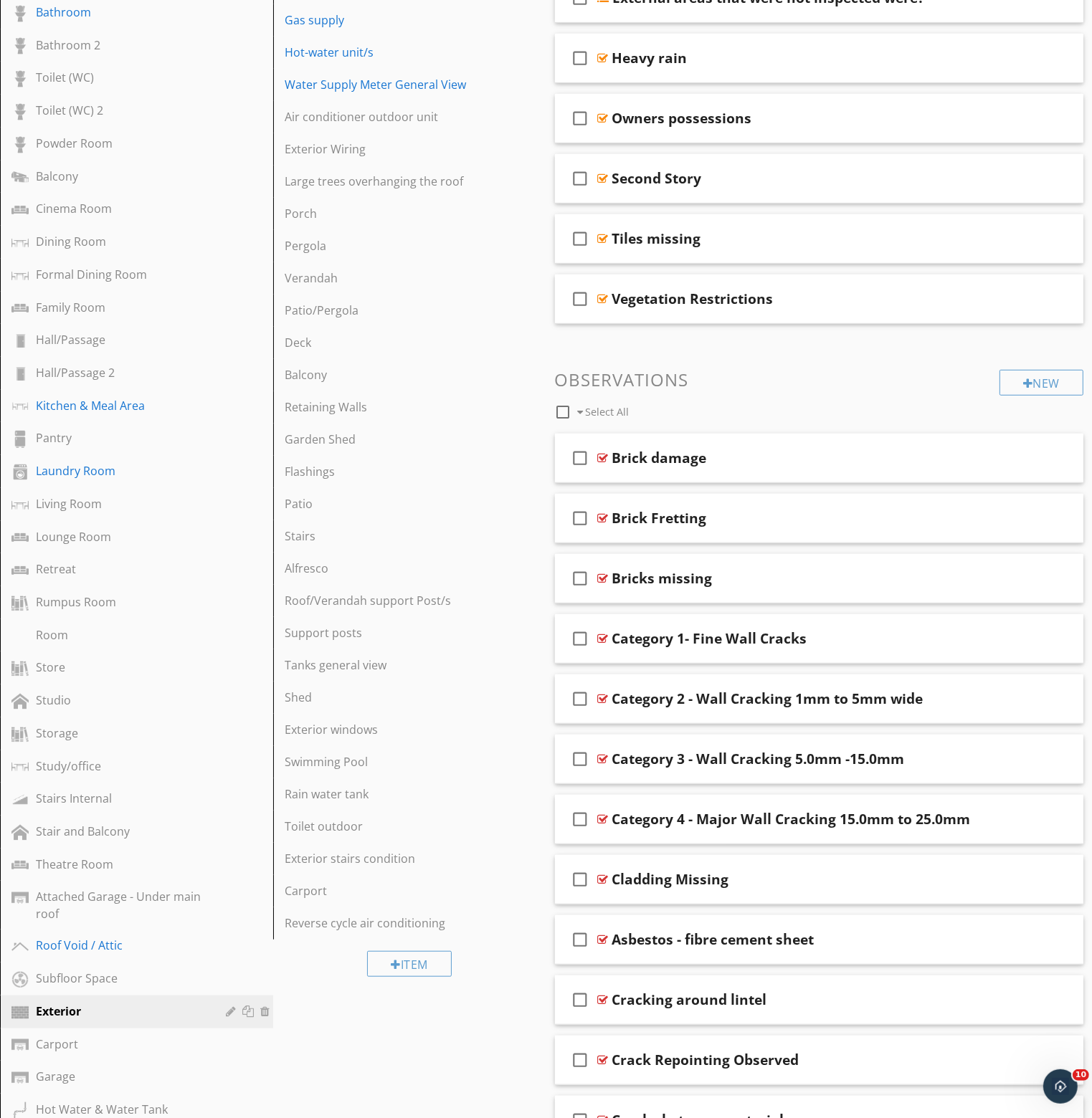
scroll to position [815, 0]
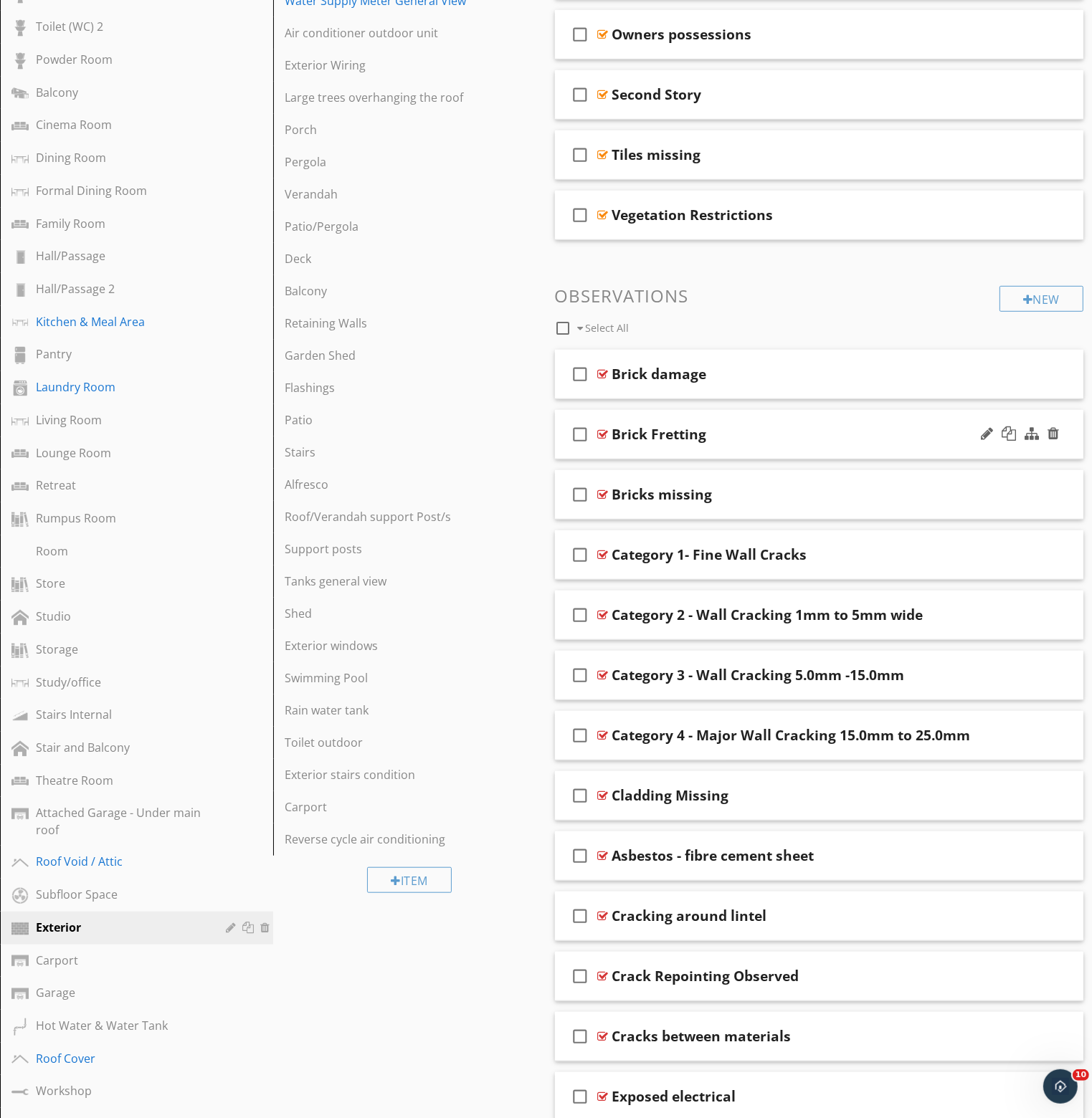
click at [664, 432] on div "Brick Fretting" at bounding box center [659, 435] width 95 height 17
click at [642, 431] on input "Brick Fretting" at bounding box center [800, 435] width 375 height 23
type input "Bricks Fretting"
click at [645, 371] on div "Brick damage" at bounding box center [659, 374] width 95 height 17
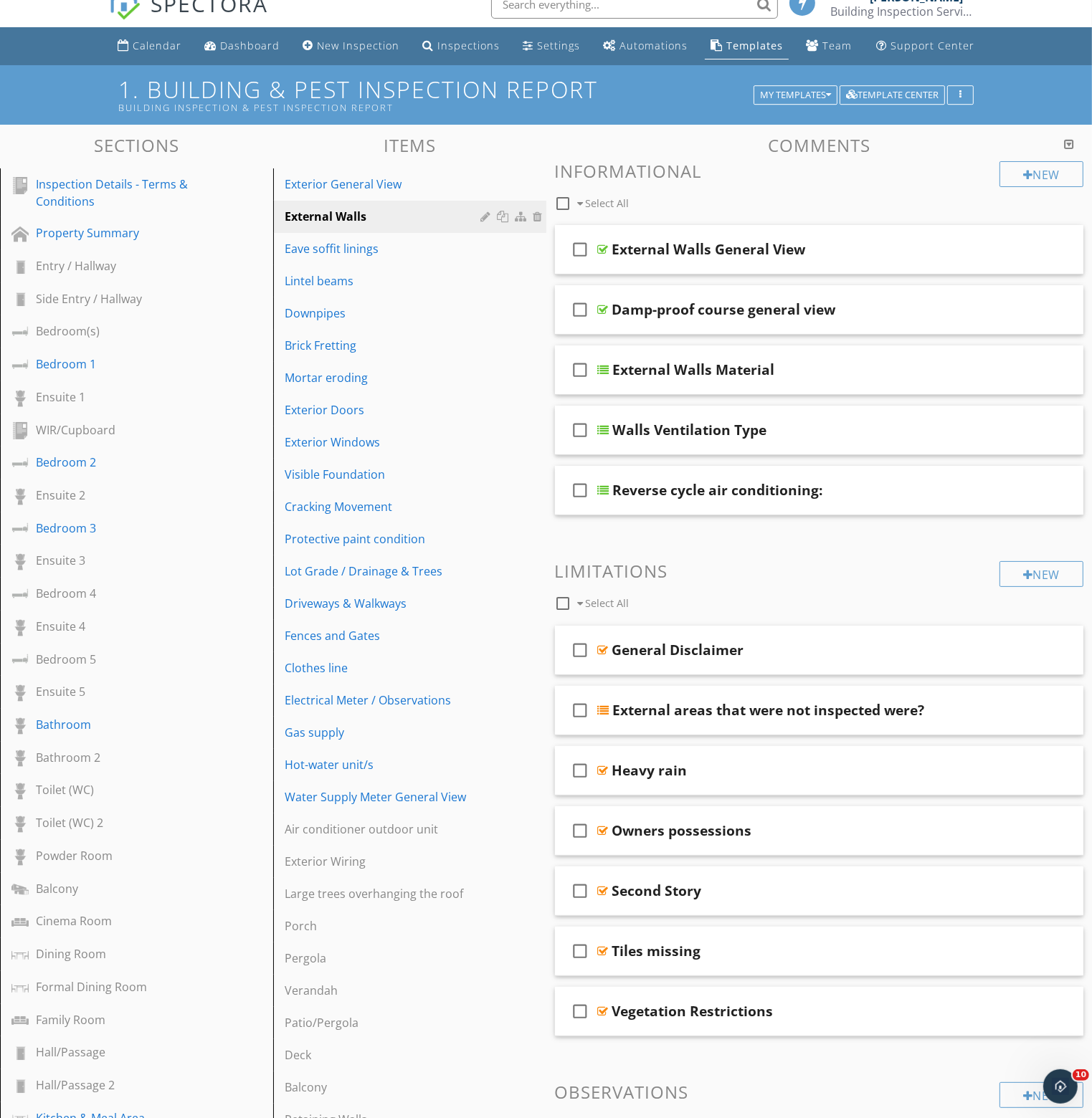
scroll to position [0, 0]
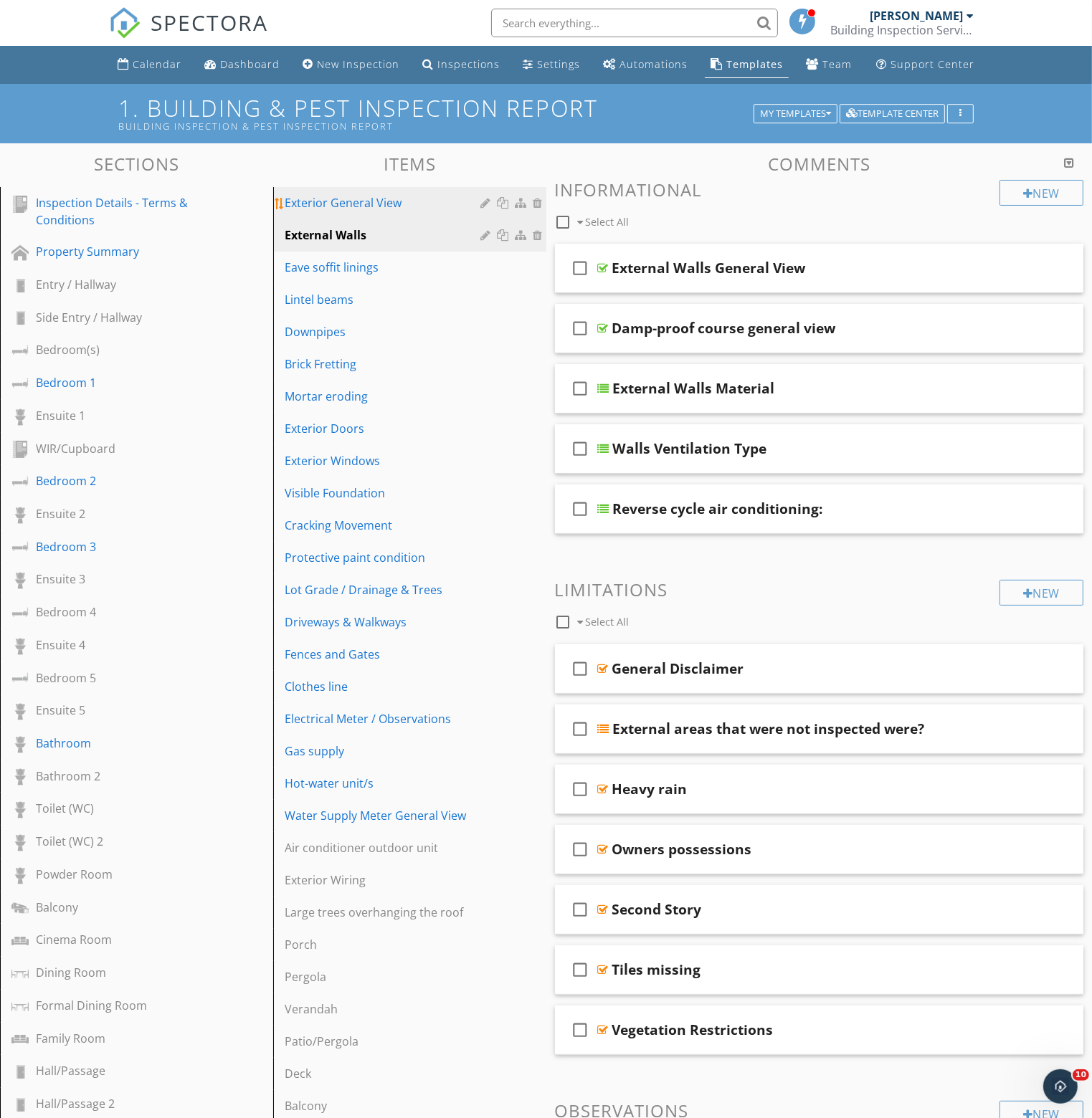
click at [334, 209] on div "Exterior General View" at bounding box center [384, 203] width 200 height 17
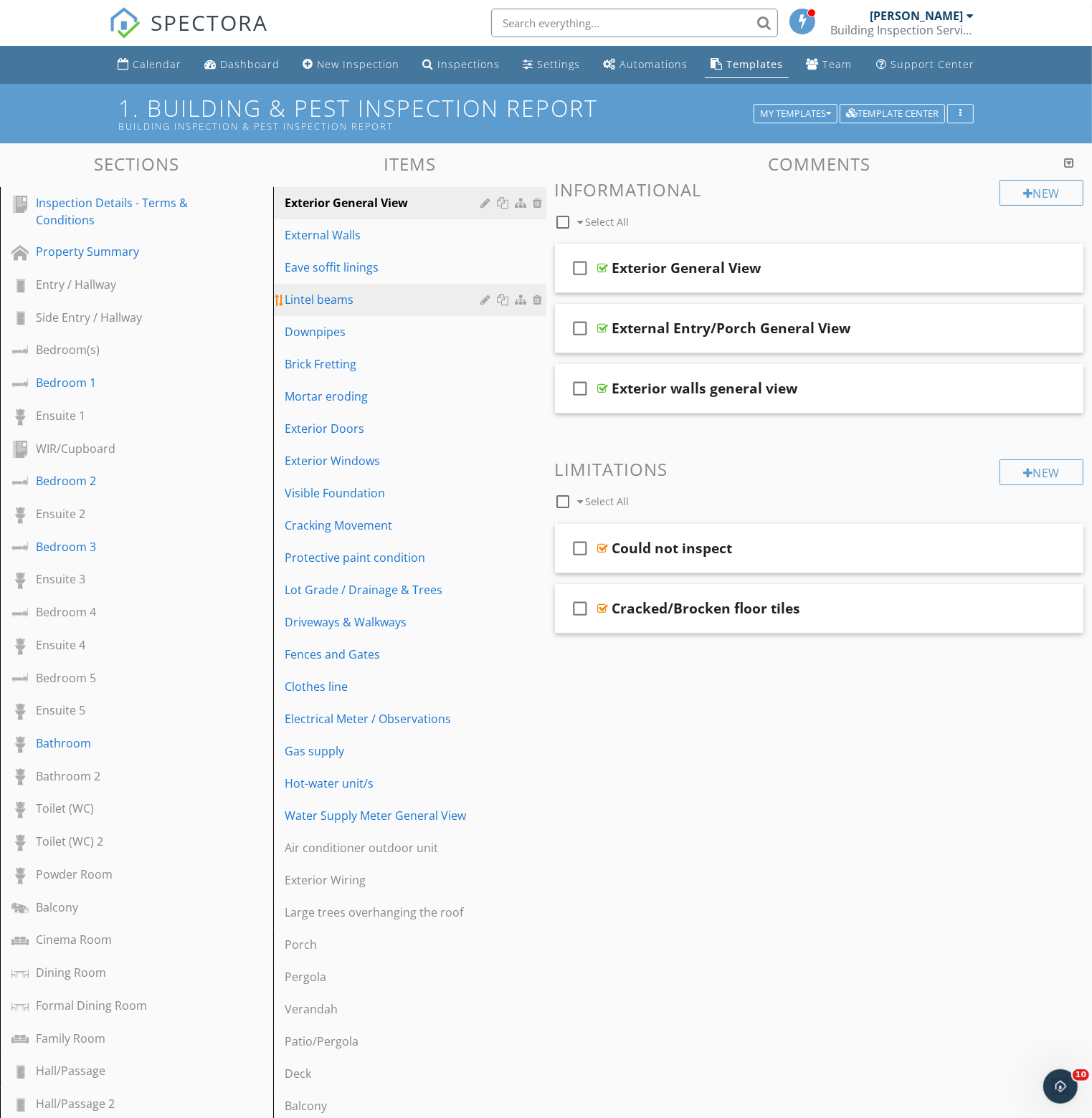
click at [317, 298] on div "Lintel beams" at bounding box center [384, 300] width 200 height 17
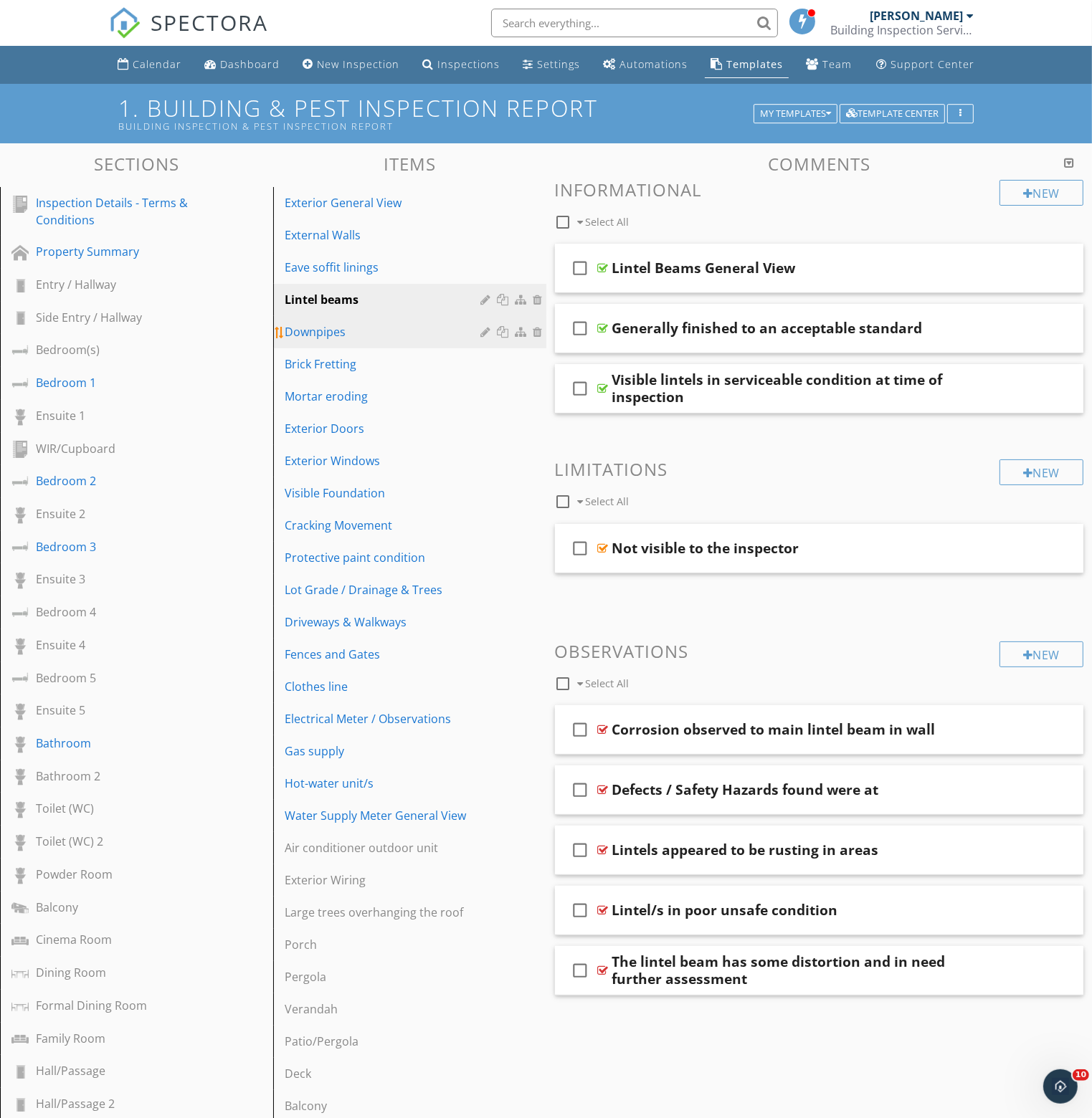
click at [318, 327] on div "Downpipes" at bounding box center [384, 332] width 200 height 17
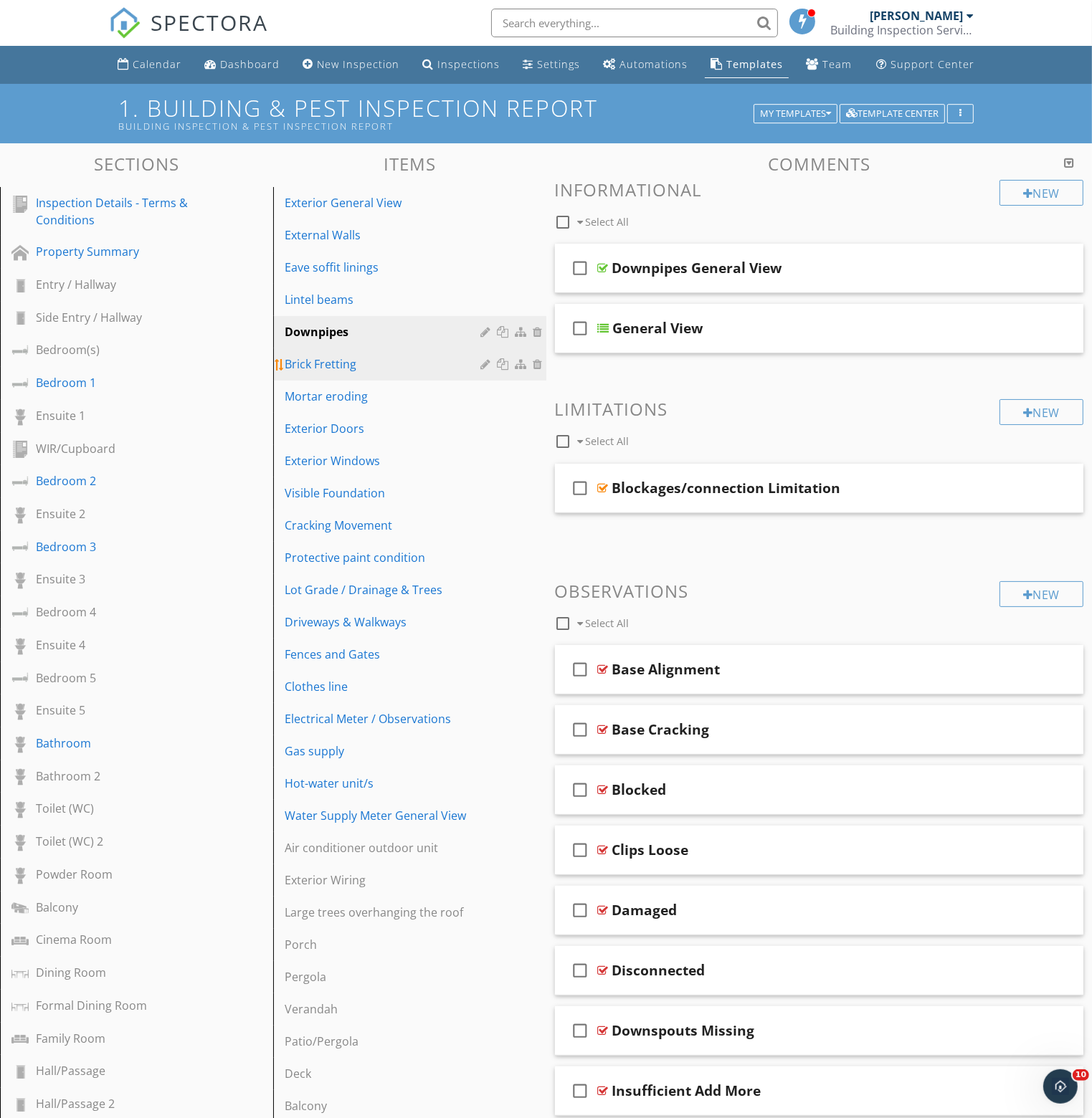
click at [322, 361] on div "Brick Fretting" at bounding box center [384, 364] width 200 height 17
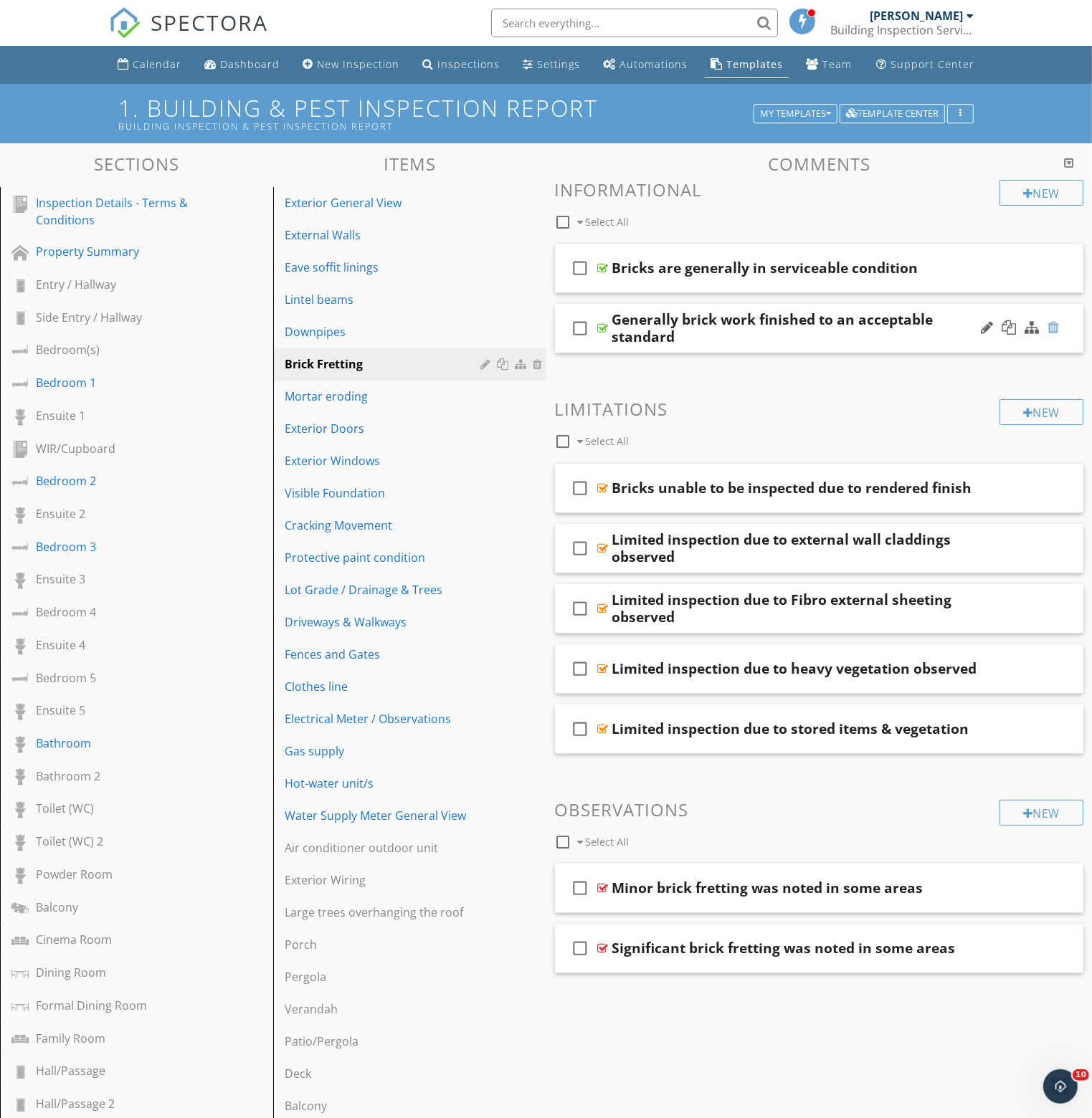
click at [1054, 329] on div at bounding box center [1052, 327] width 11 height 15
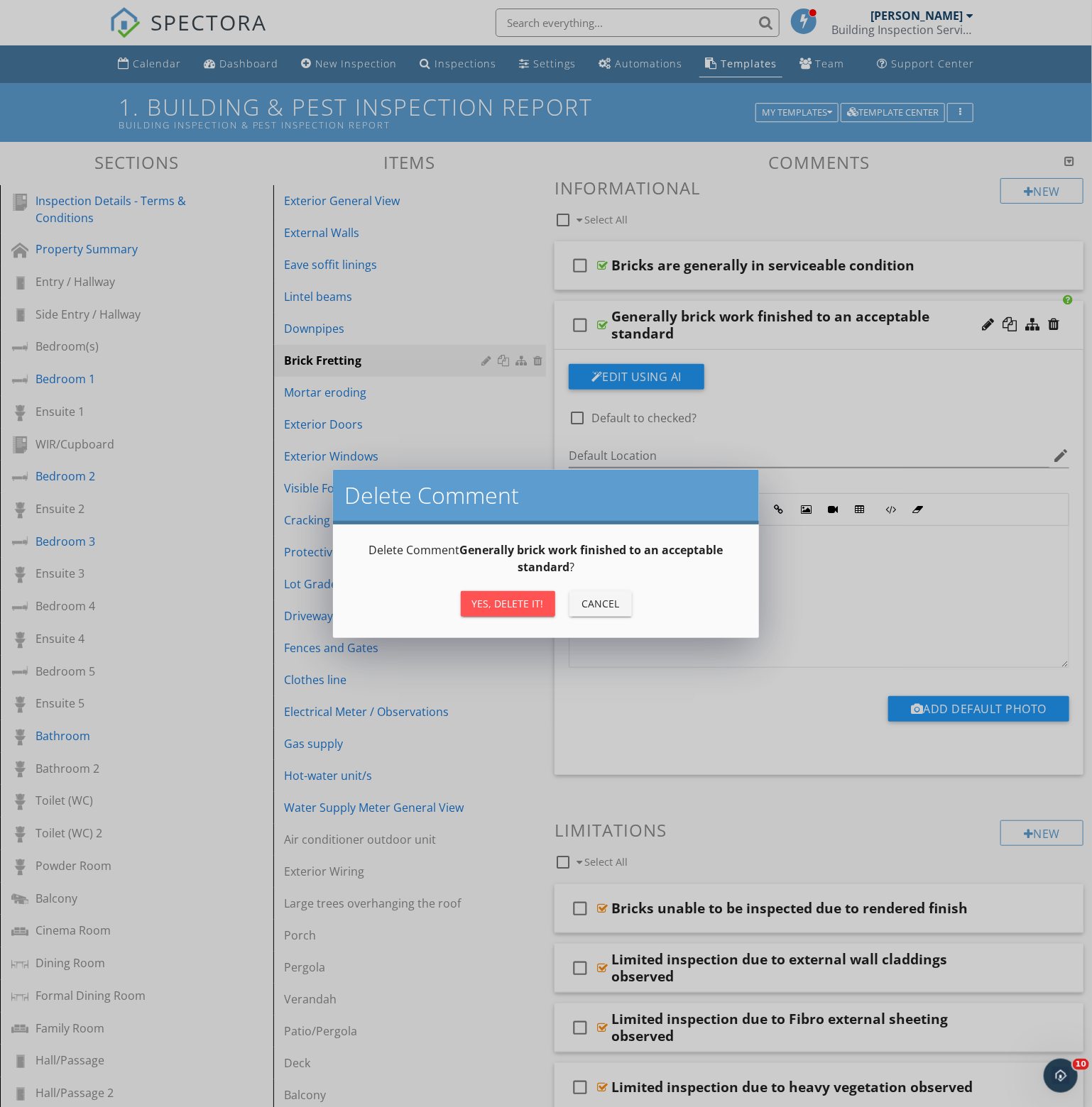
drag, startPoint x: 505, startPoint y: 601, endPoint x: 515, endPoint y: 538, distance: 63.8
click at [505, 600] on div "Yes, Delete it!" at bounding box center [508, 603] width 71 height 15
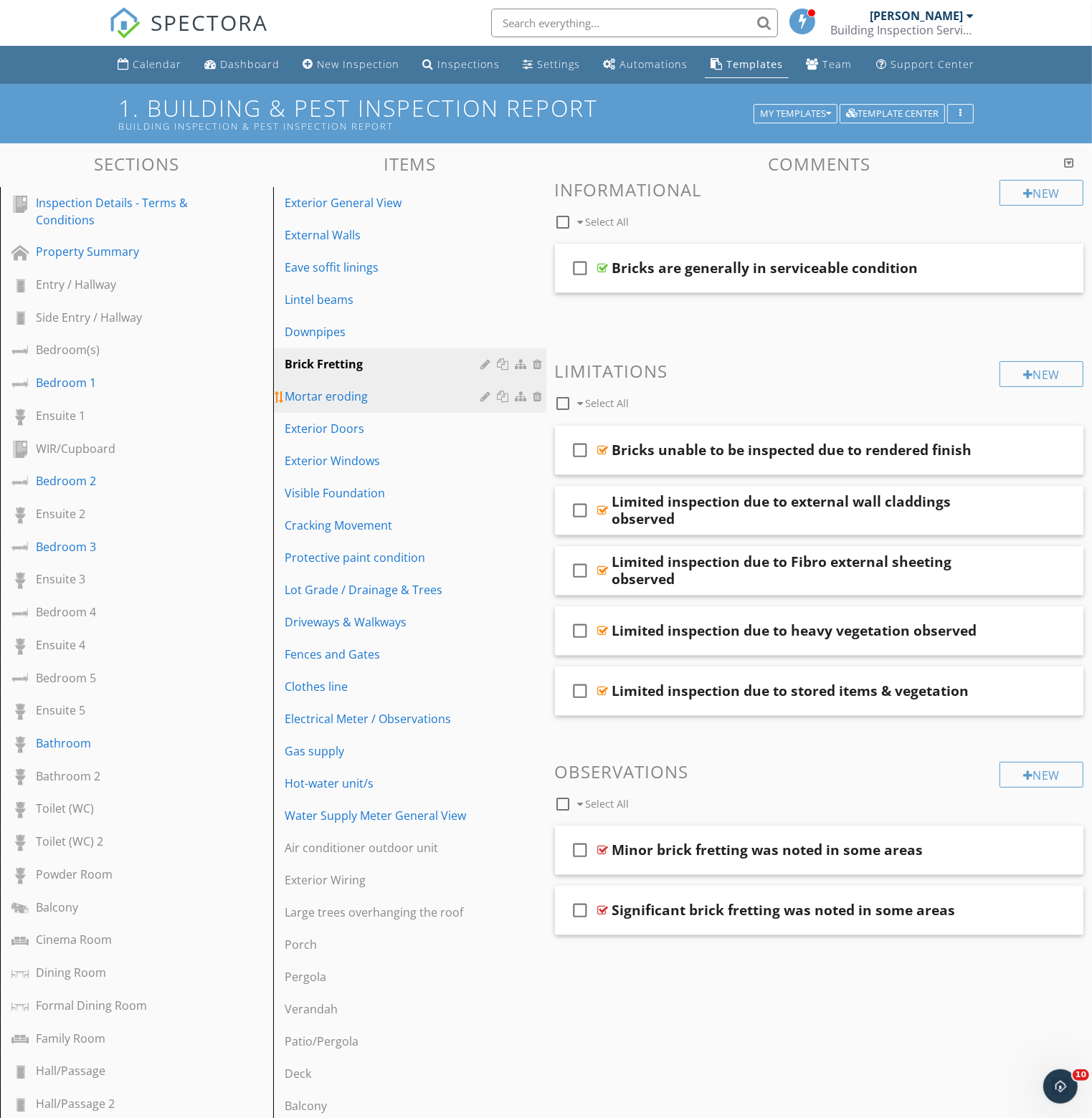
click at [356, 390] on div "Mortar eroding" at bounding box center [384, 396] width 200 height 17
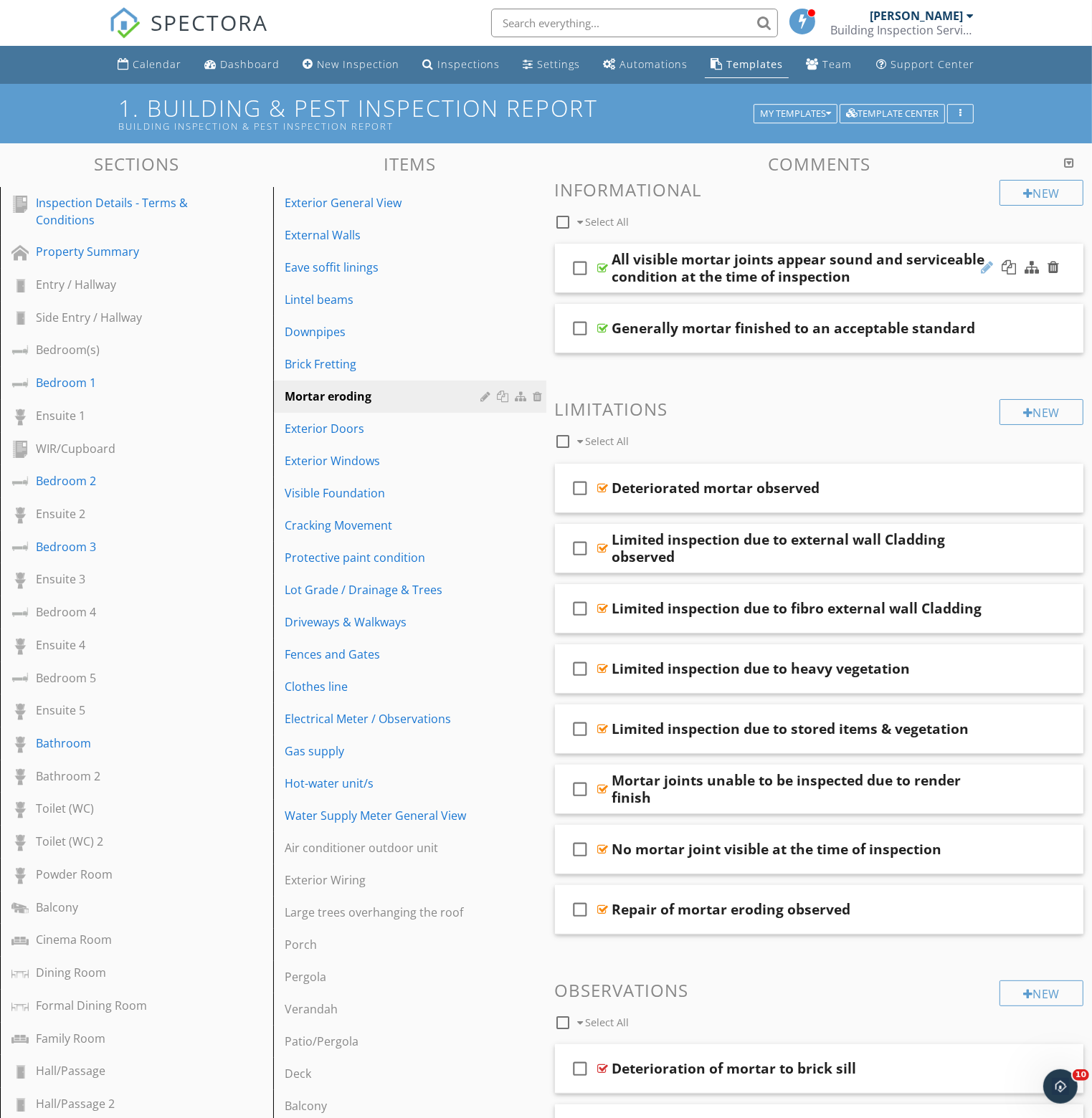
click at [984, 264] on div at bounding box center [986, 267] width 12 height 15
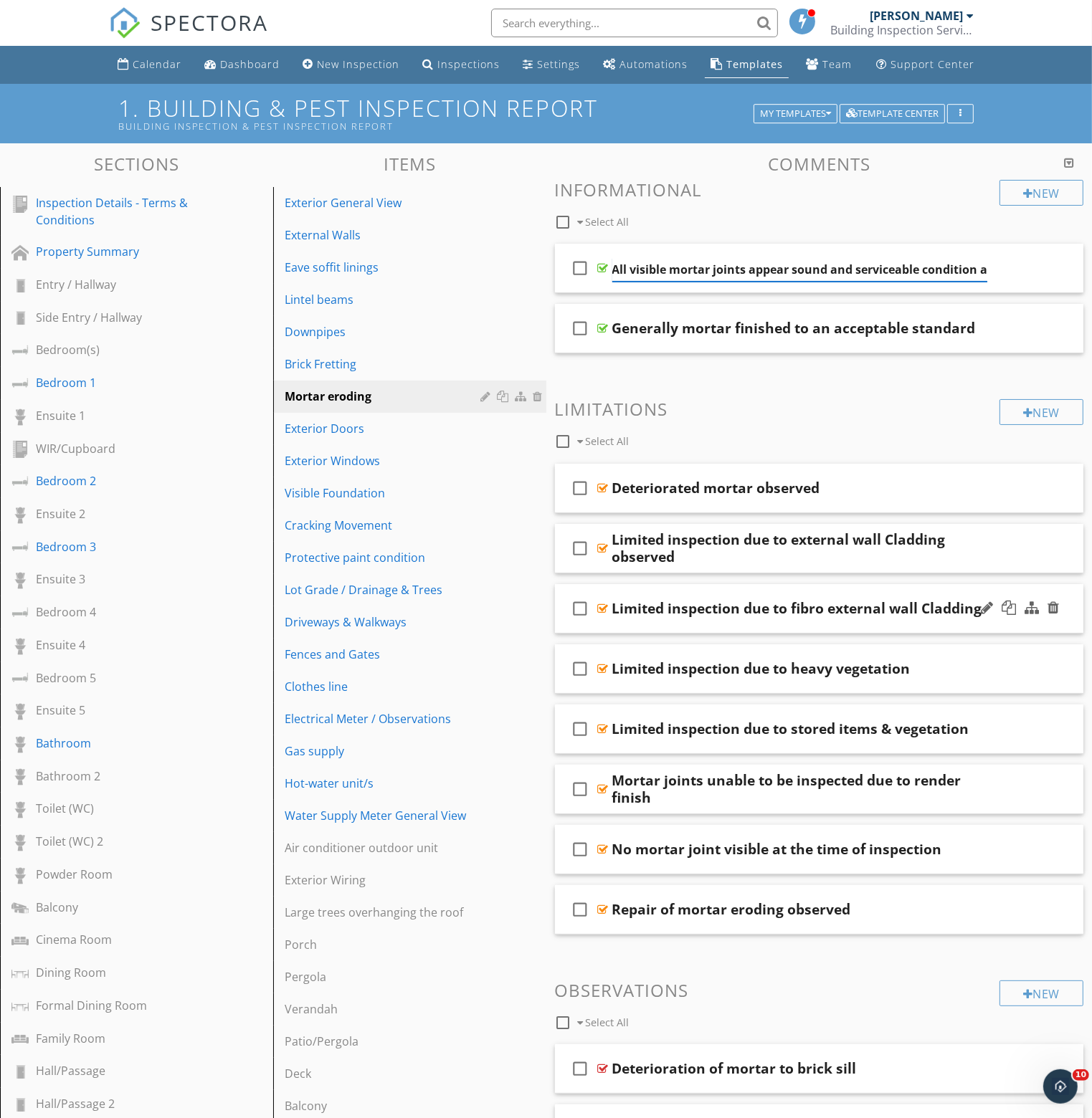
type input "All visible mortar joints appear sound and serviceable condition"
click at [781, 415] on h3 "Limitations" at bounding box center [820, 409] width 529 height 19
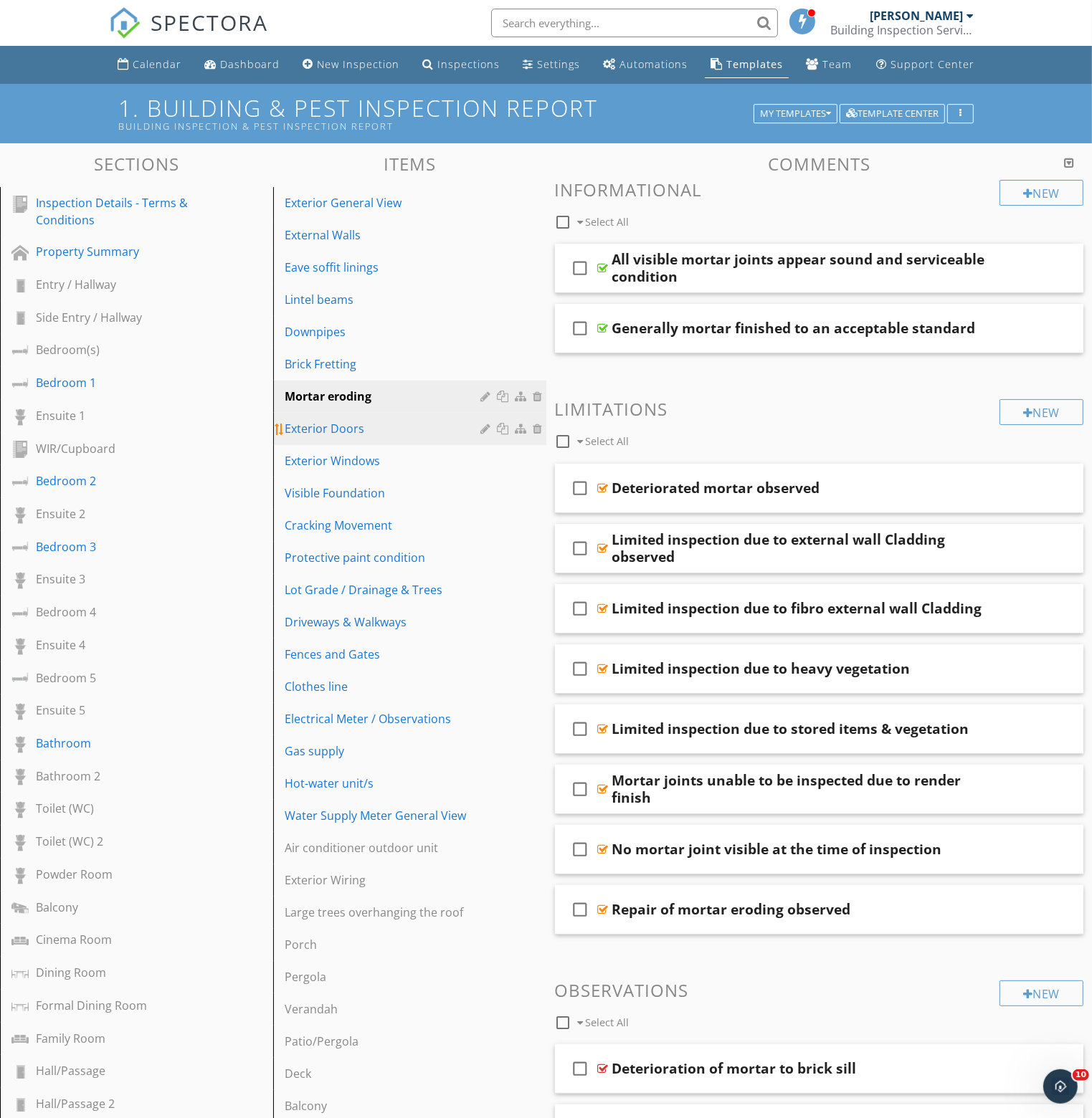
click at [338, 438] on link "Exterior Doors" at bounding box center [412, 428] width 269 height 31
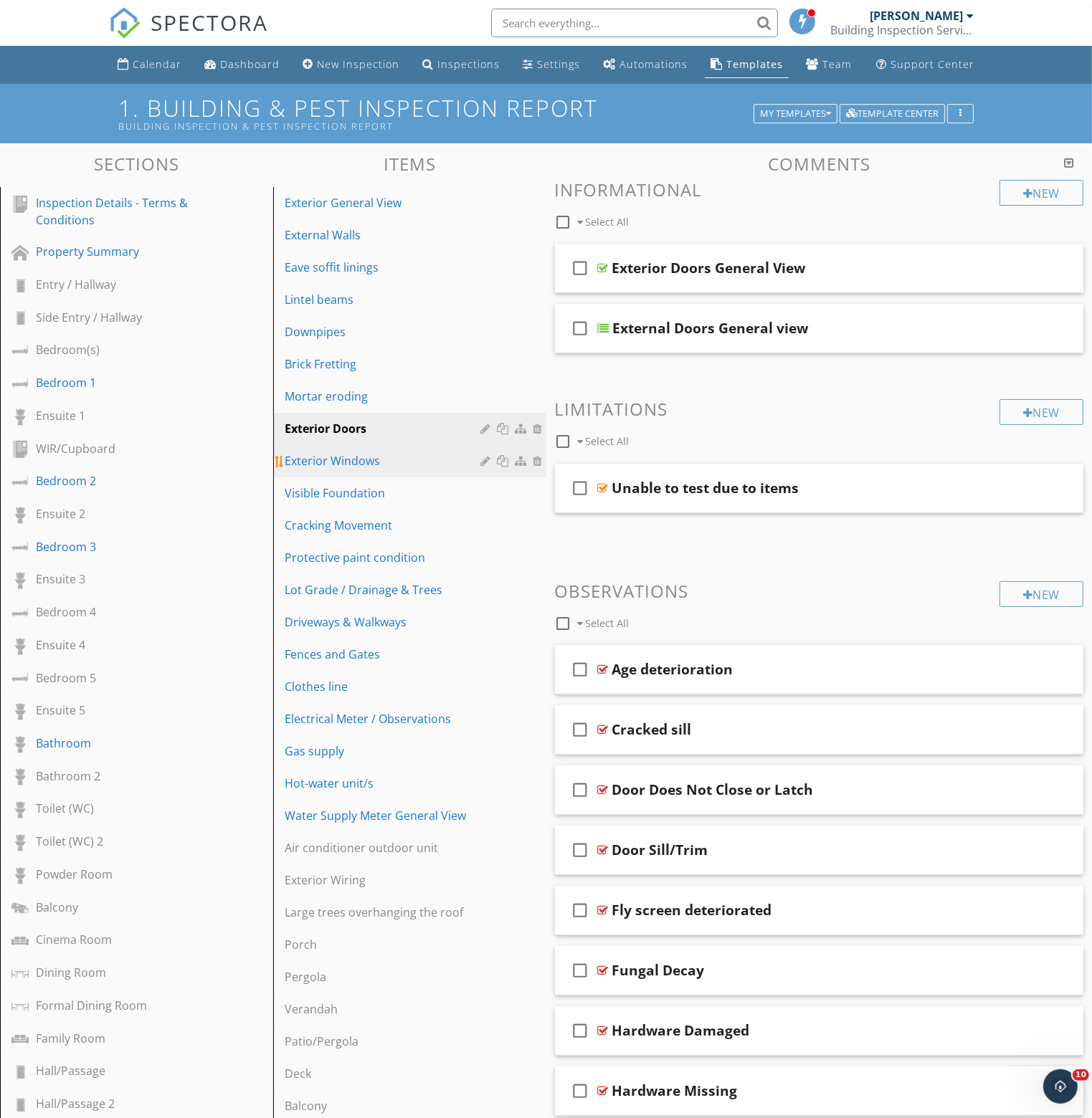
click at [337, 461] on div "Exterior Windows" at bounding box center [384, 461] width 200 height 17
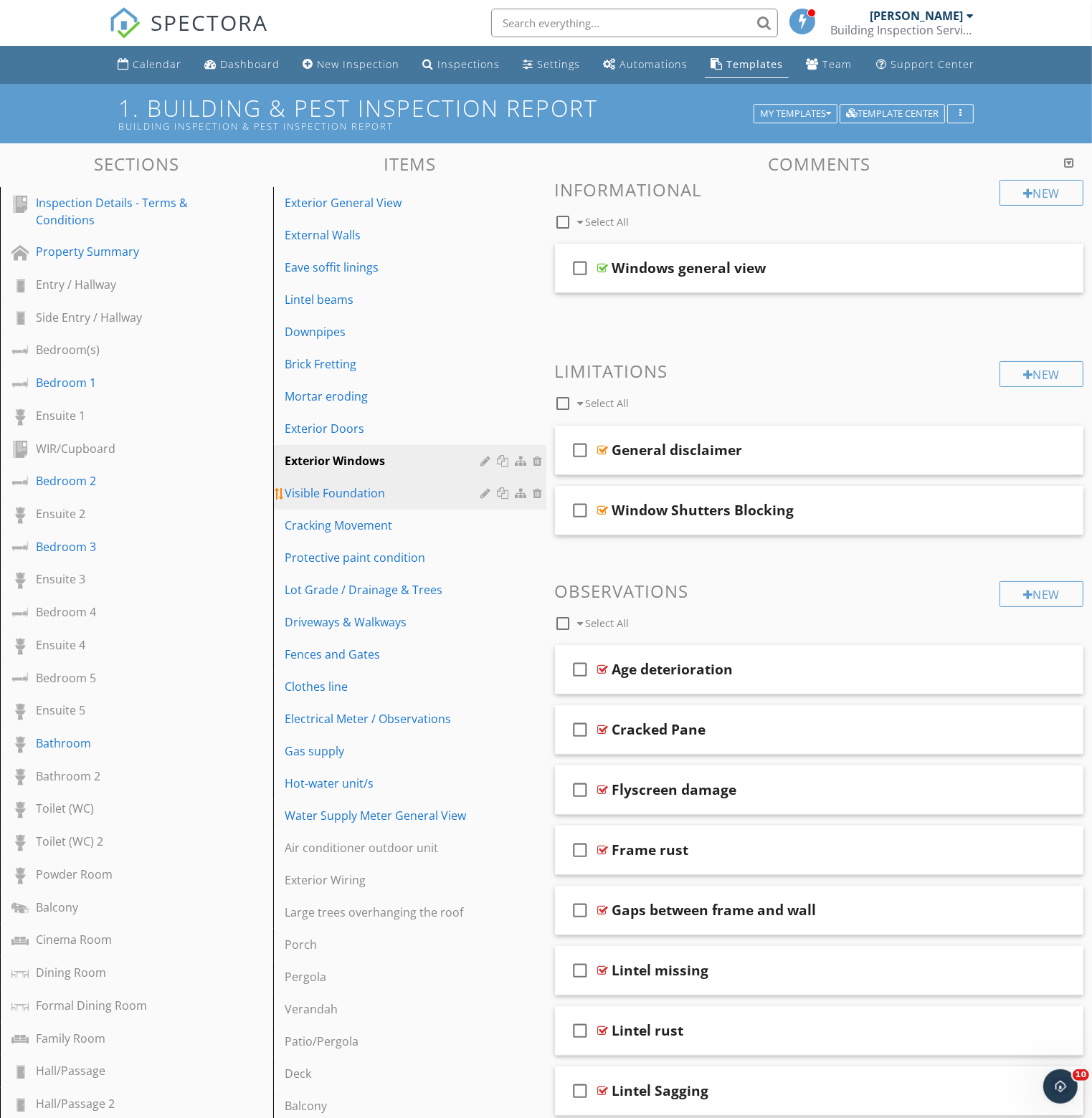
click at [338, 489] on div "Visible Foundation" at bounding box center [384, 494] width 200 height 17
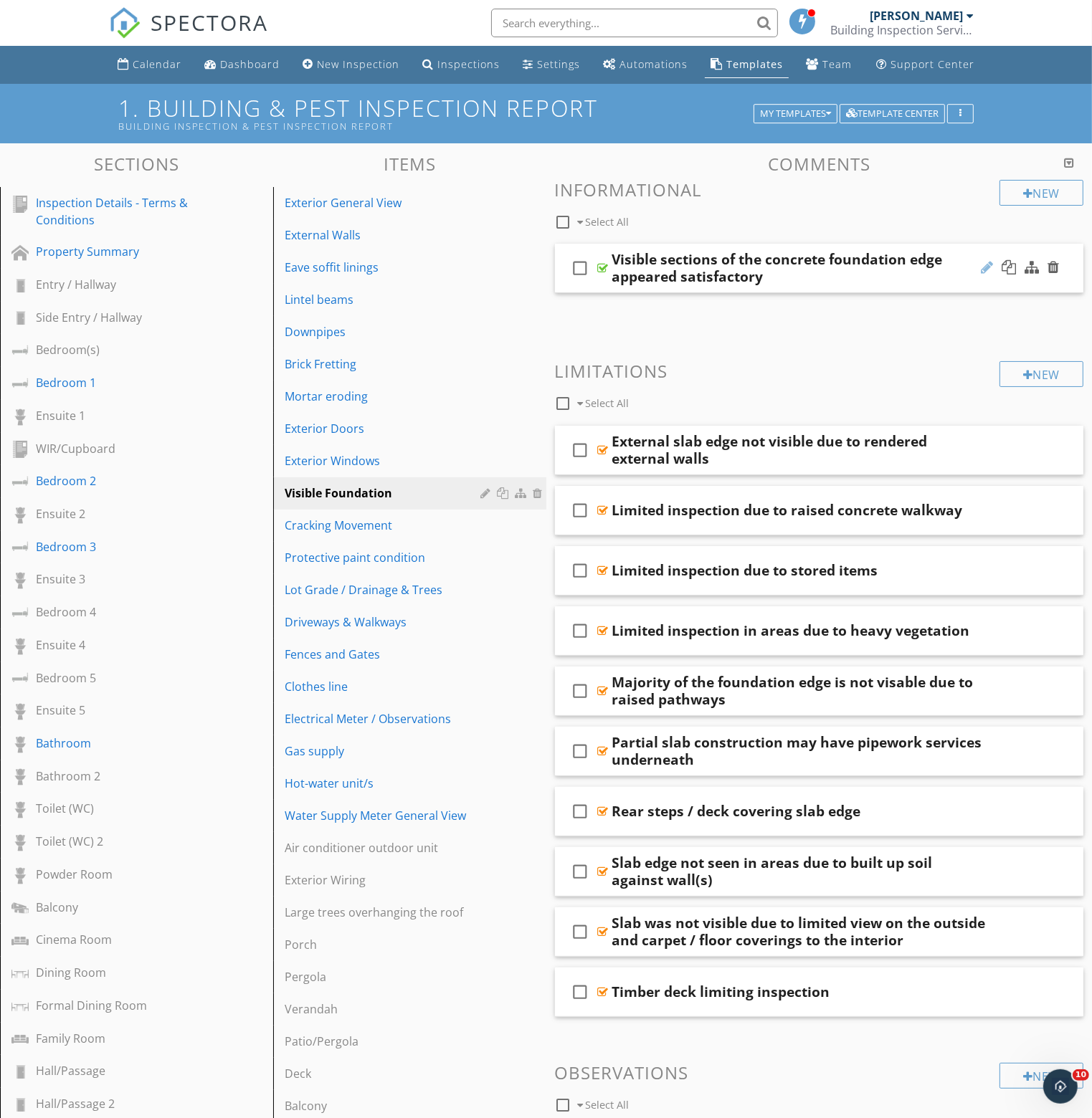
click at [986, 263] on div at bounding box center [986, 267] width 12 height 15
type input "Visible sections of the concrete foundation edge appeared to be in good conditi…"
click at [749, 383] on div "New Limitations check_box_outline_blank Select All" at bounding box center [820, 387] width 529 height 53
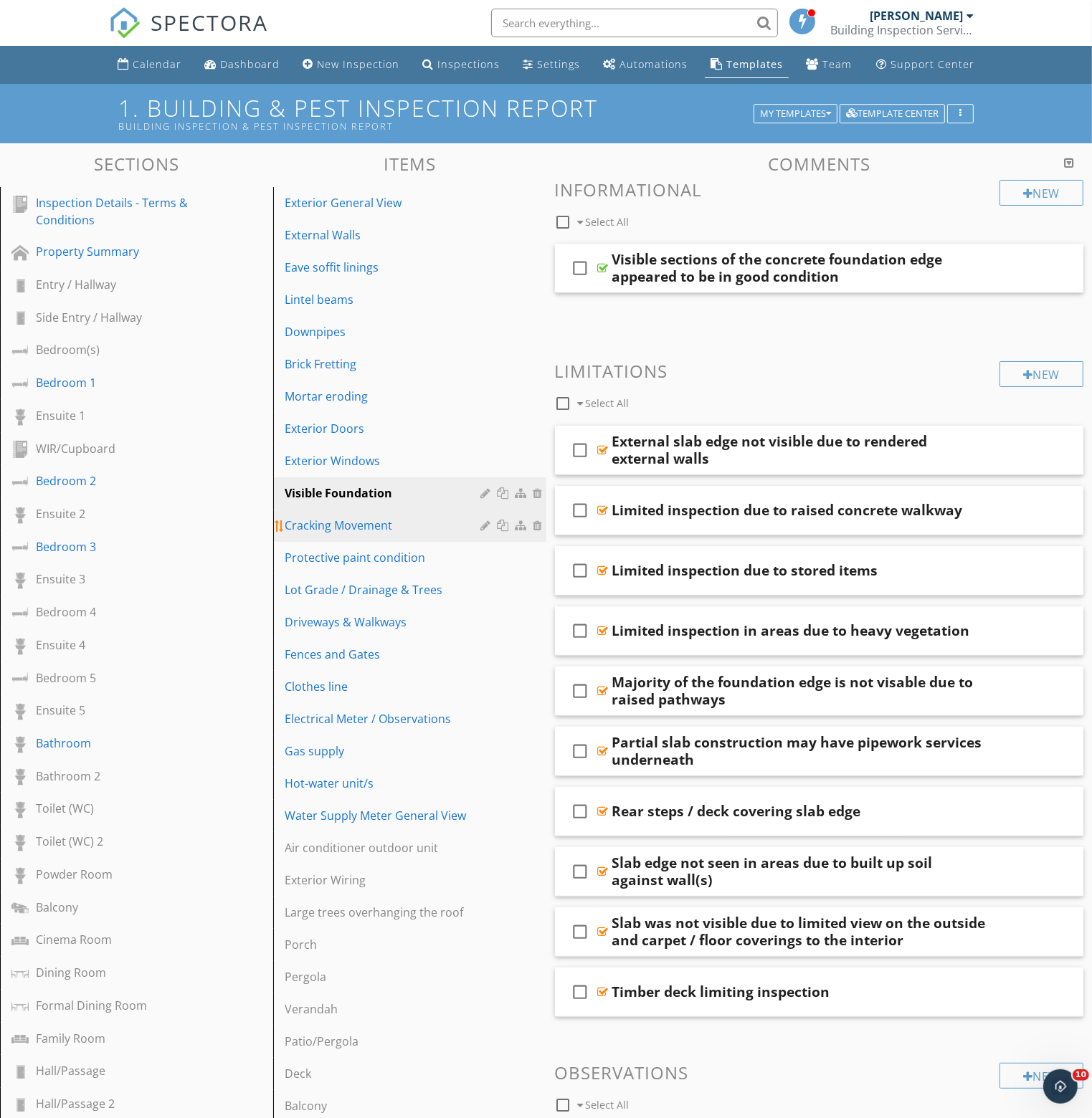
click at [353, 526] on div "Cracking Movement" at bounding box center [384, 526] width 200 height 17
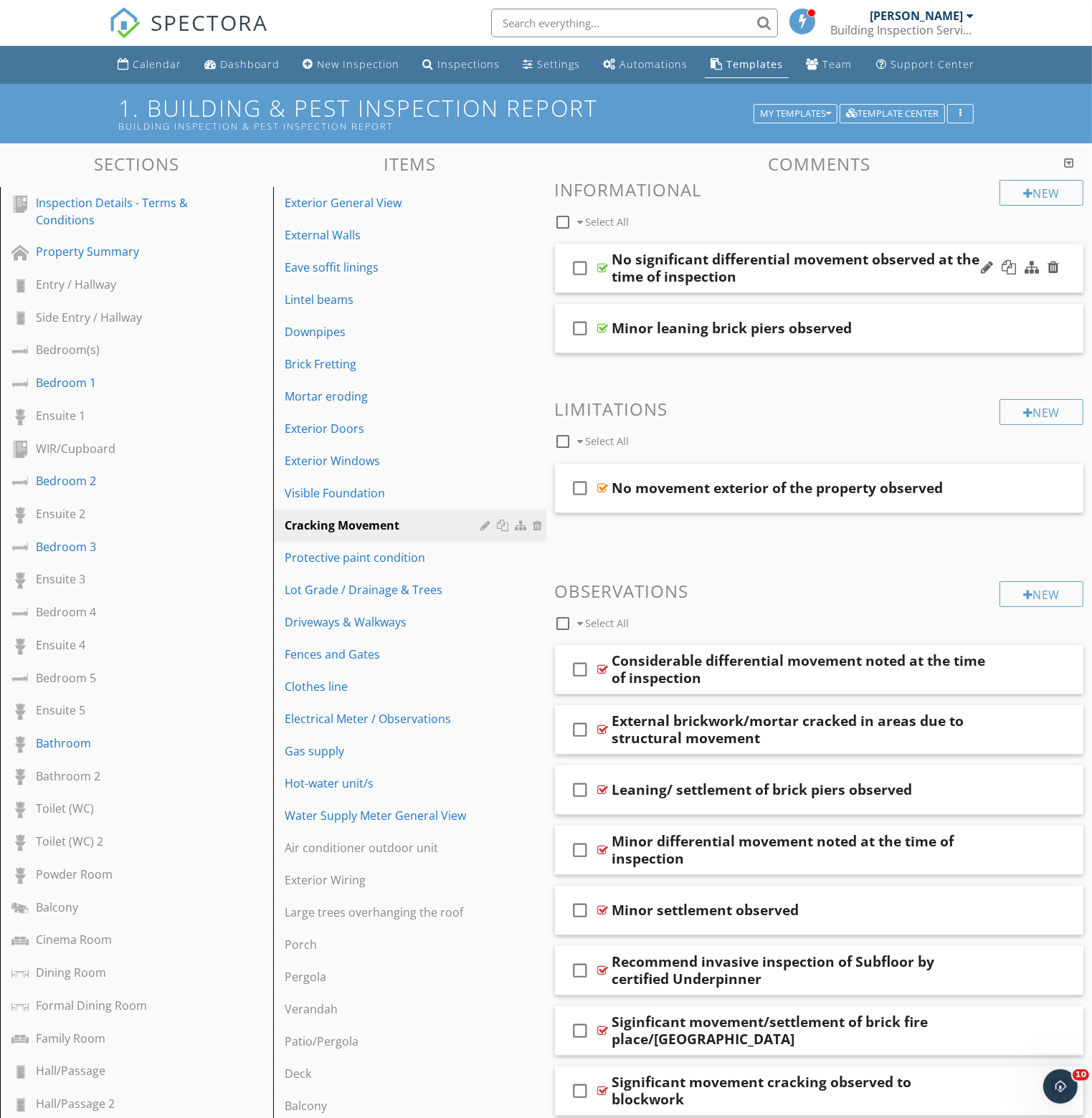
click at [711, 258] on div "No significant differential movement observed at the time of inspection" at bounding box center [800, 268] width 375 height 35
click at [698, 268] on input "No significant differential movement observed at the time of inspection" at bounding box center [800, 269] width 375 height 23
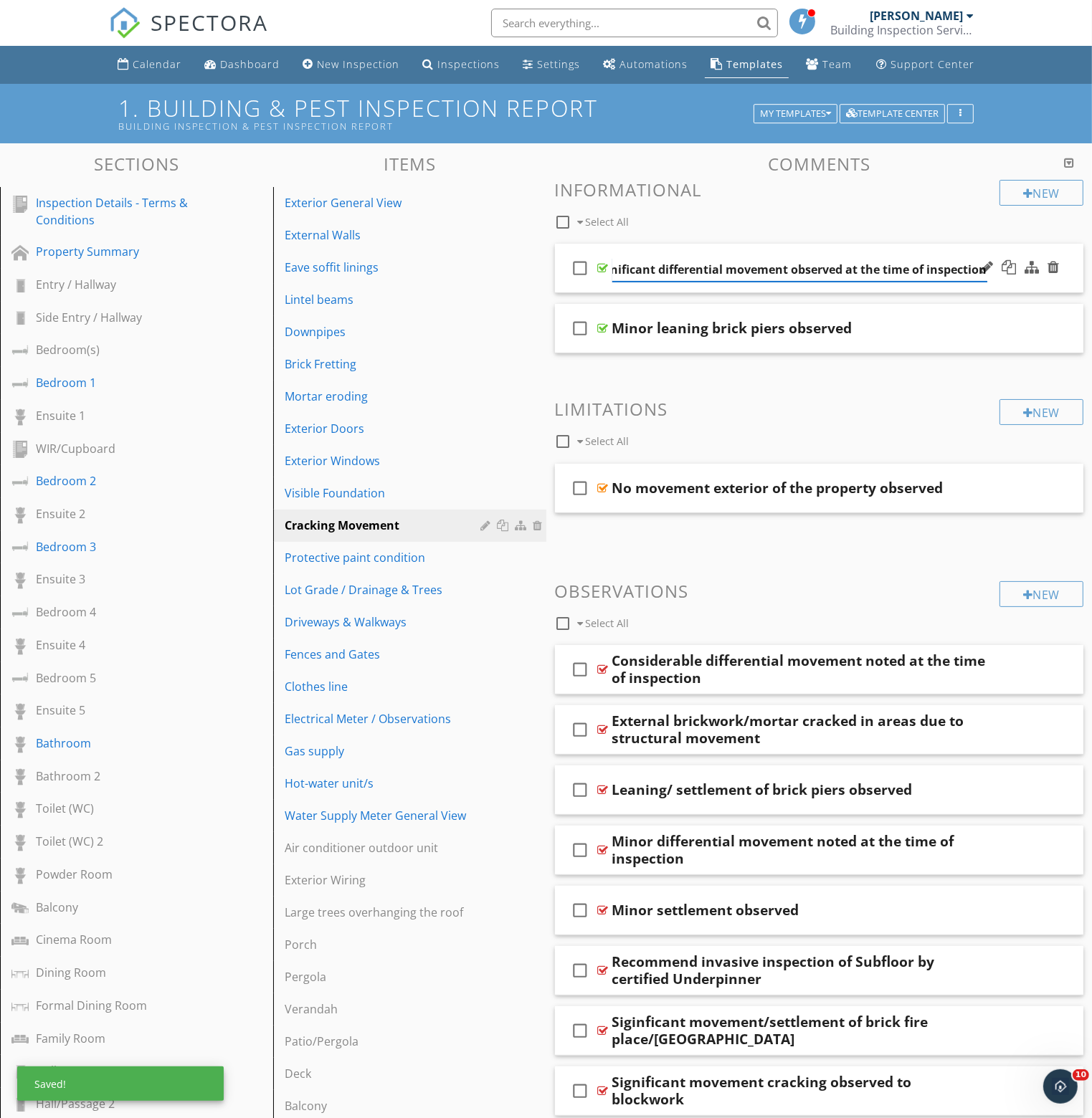
click at [657, 270] on input "No significant differential movement observed at the time of inspection" at bounding box center [800, 269] width 375 height 23
type input "No significant cracking or differential movement observed at the time of inspec…"
click at [634, 271] on input "No significant cracking or differential movement observed at the time of inspec…" at bounding box center [800, 269] width 375 height 23
click at [710, 269] on input "No significant cracking or differential movement observed at the time of inspec…" at bounding box center [800, 269] width 375 height 23
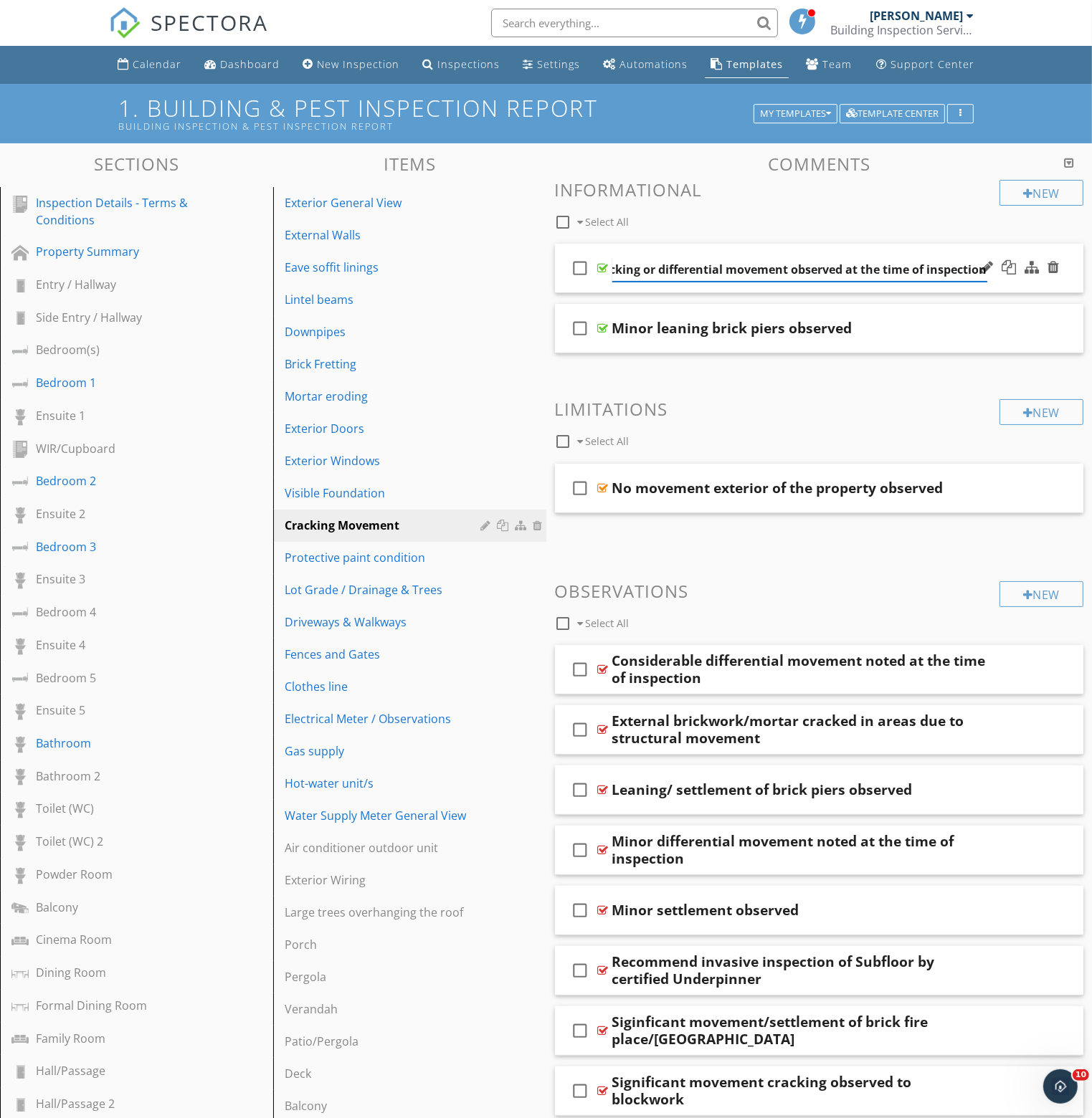
click at [740, 272] on input "No significant cracking or differential movement observed at the time of inspec…" at bounding box center [800, 269] width 375 height 23
